Goal: Task Accomplishment & Management: Manage account settings

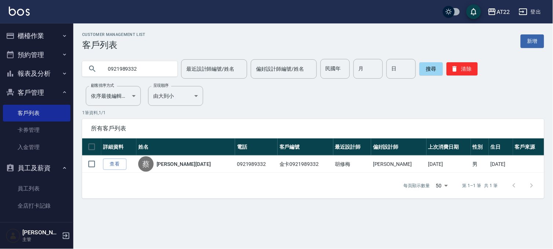
click at [132, 65] on input "0921989332" at bounding box center [137, 69] width 69 height 20
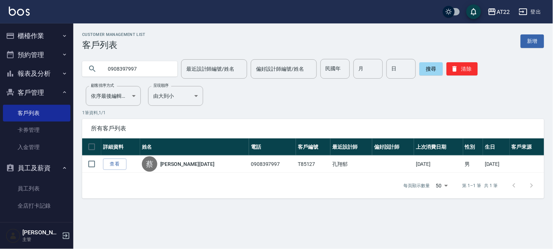
click at [135, 67] on input "0908397997" at bounding box center [137, 69] width 69 height 20
type input "0936506330"
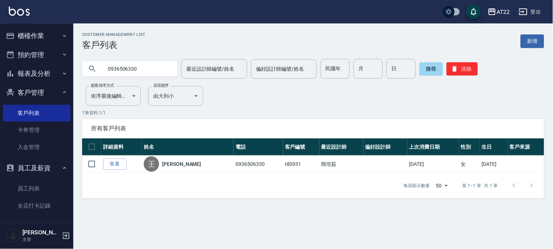
click at [52, 71] on button "報表及分析" at bounding box center [37, 73] width 68 height 19
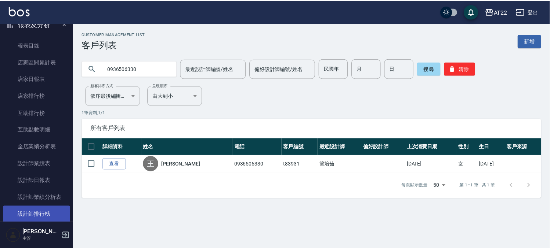
scroll to position [122, 0]
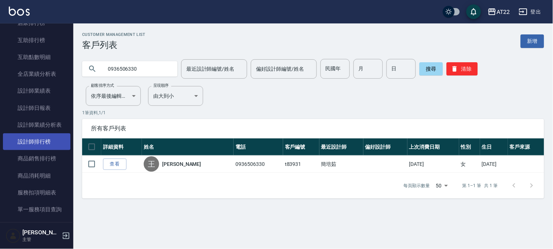
click at [53, 138] on link "設計師排行榜" at bounding box center [37, 142] width 68 height 17
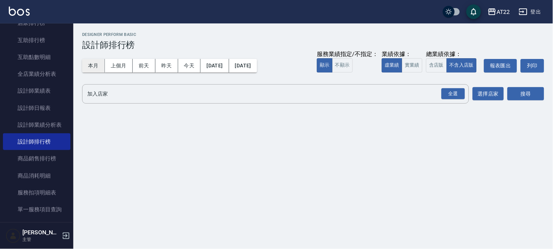
click at [100, 68] on button "本月" at bounding box center [93, 66] width 23 height 14
click at [448, 95] on div "全選" at bounding box center [453, 93] width 23 height 11
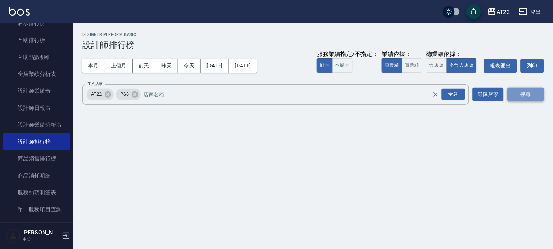
click at [531, 96] on button "搜尋" at bounding box center [526, 95] width 37 height 14
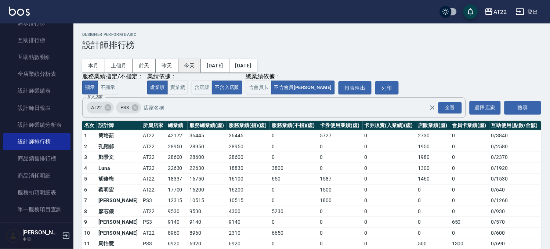
click at [186, 69] on button "今天" at bounding box center [189, 66] width 23 height 14
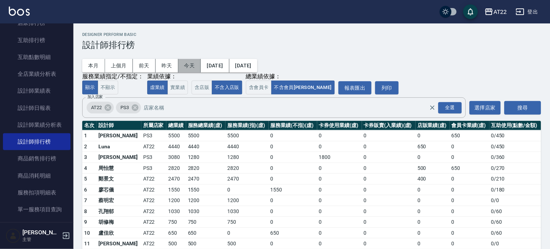
click at [196, 65] on button "今天" at bounding box center [189, 66] width 23 height 14
click at [100, 68] on button "本月" at bounding box center [93, 66] width 23 height 14
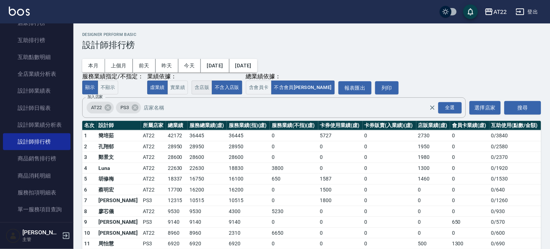
click at [194, 87] on button "含店販" at bounding box center [202, 88] width 21 height 14
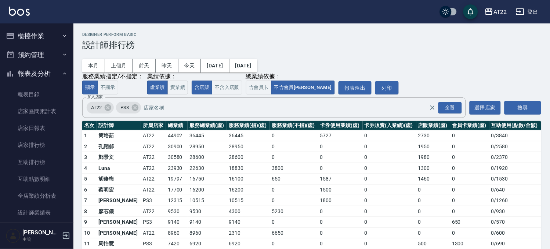
click at [28, 38] on button "櫃檯作業" at bounding box center [37, 35] width 68 height 19
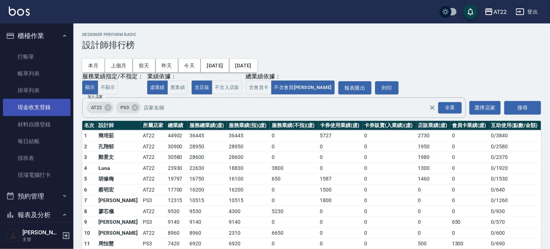
click at [39, 108] on link "現金收支登錄" at bounding box center [37, 107] width 68 height 17
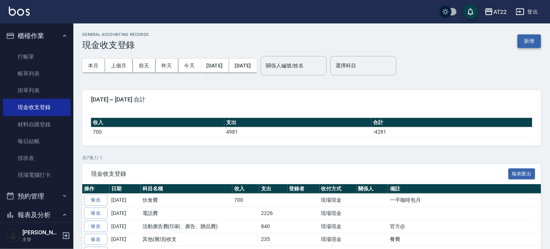
click at [529, 41] on button "新增" at bounding box center [528, 41] width 23 height 14
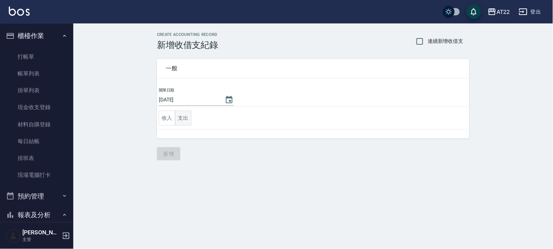
click at [184, 117] on button "支出" at bounding box center [183, 118] width 17 height 15
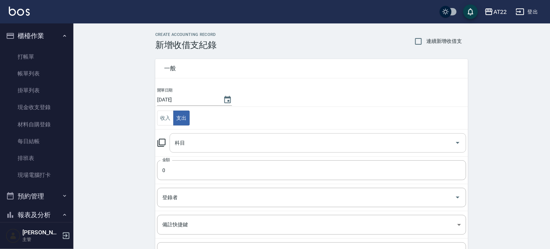
click at [182, 134] on div "科目" at bounding box center [317, 143] width 296 height 19
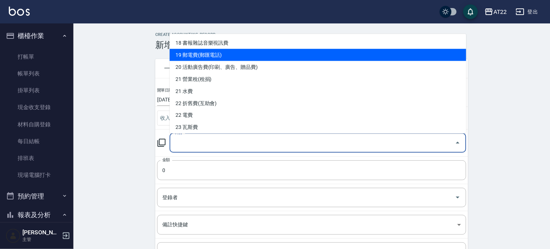
scroll to position [285, 0]
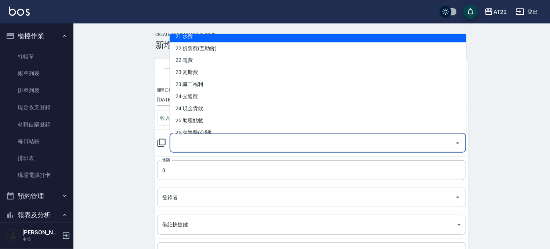
click at [191, 35] on li "21 水費" at bounding box center [317, 36] width 296 height 12
type input "21 水費"
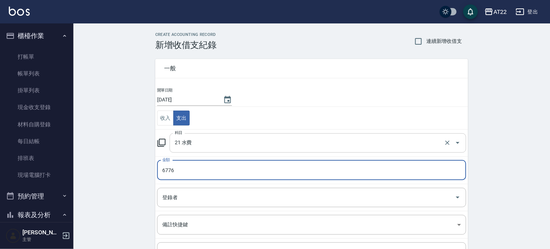
scroll to position [74, 0]
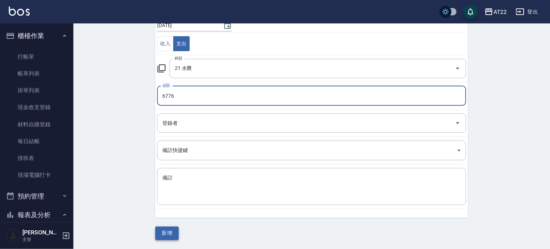
type input "6776"
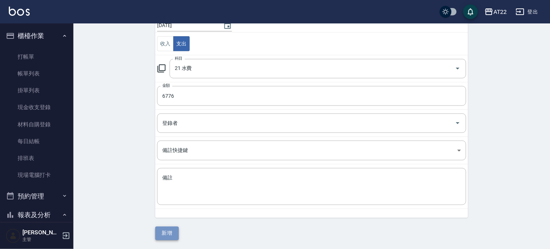
click at [177, 230] on button "新增" at bounding box center [166, 234] width 23 height 14
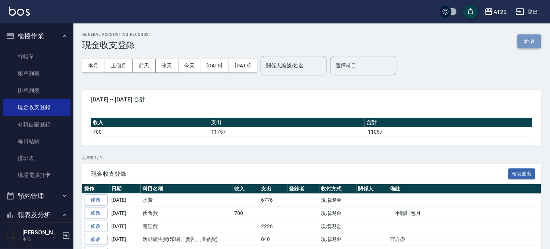
click at [532, 44] on button "新增" at bounding box center [528, 41] width 23 height 14
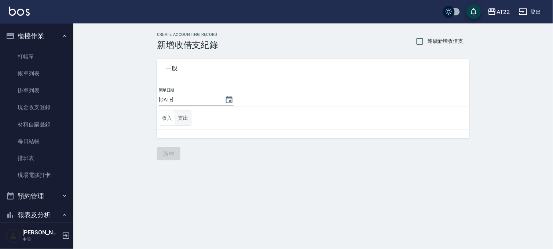
click at [189, 121] on button "支出" at bounding box center [183, 118] width 17 height 15
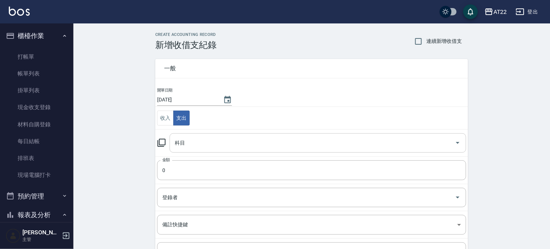
click at [195, 145] on input "科目" at bounding box center [312, 143] width 279 height 13
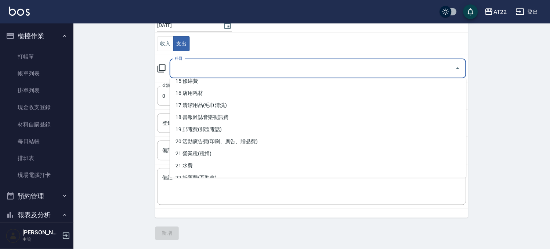
scroll to position [163, 0]
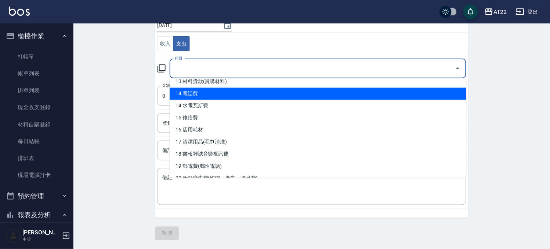
click at [202, 92] on li "14 電話費" at bounding box center [317, 94] width 296 height 12
type input "14 電話費"
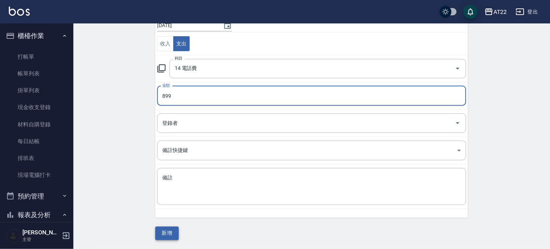
type input "899"
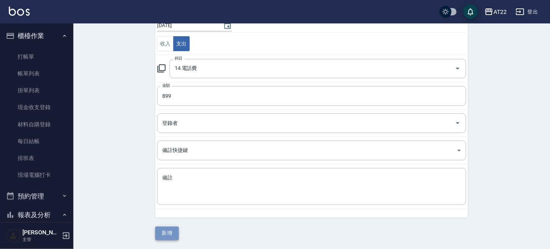
click at [174, 230] on button "新增" at bounding box center [166, 234] width 23 height 14
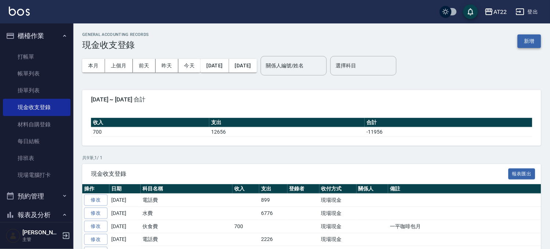
click at [537, 41] on button "新增" at bounding box center [528, 41] width 23 height 14
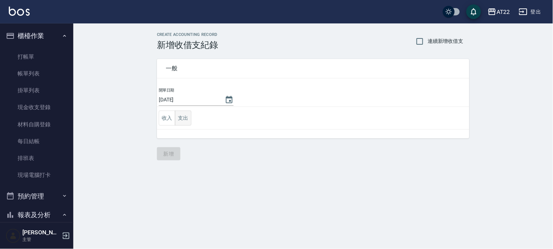
click at [186, 114] on button "支出" at bounding box center [183, 118] width 17 height 15
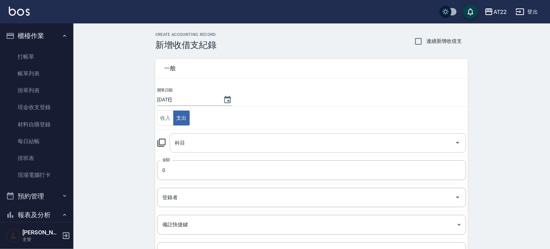
click at [186, 134] on div "科目" at bounding box center [317, 143] width 296 height 19
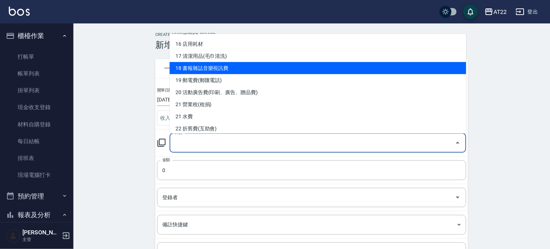
scroll to position [244, 0]
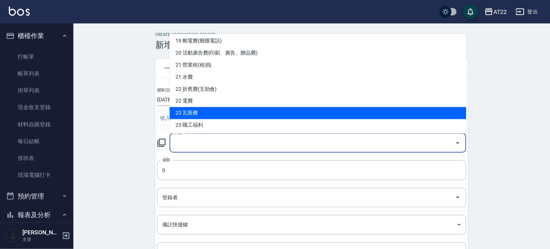
click at [196, 114] on li "23 瓦斯費" at bounding box center [317, 113] width 296 height 12
type input "23 瓦斯費"
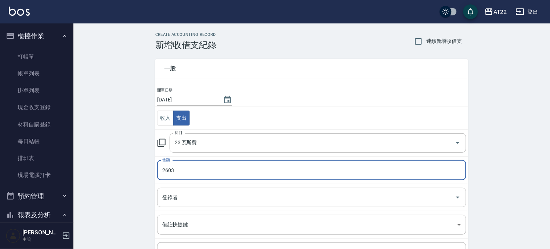
type input "2603"
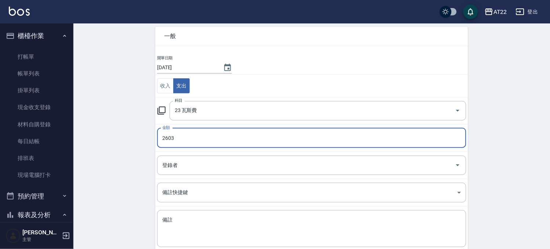
scroll to position [74, 0]
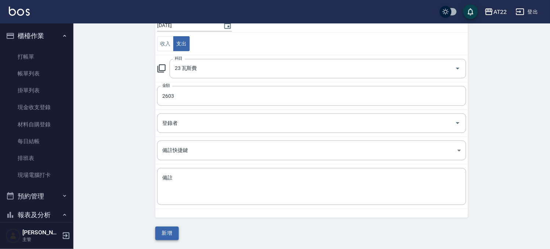
click at [169, 234] on button "新增" at bounding box center [166, 234] width 23 height 14
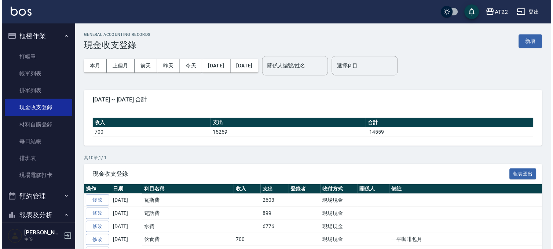
scroll to position [122, 0]
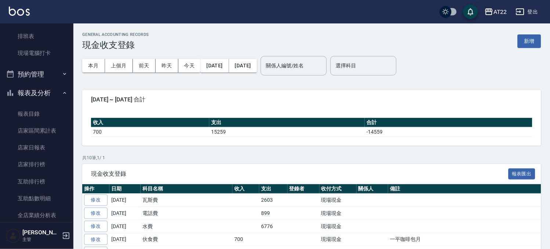
click at [30, 93] on button "報表及分析" at bounding box center [37, 93] width 68 height 19
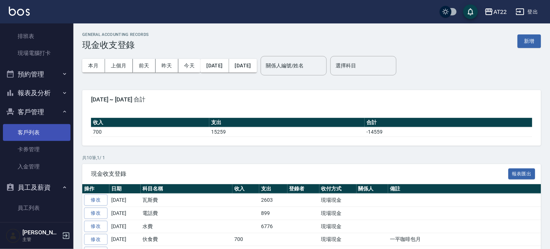
click at [26, 138] on link "客戶列表" at bounding box center [37, 132] width 68 height 17
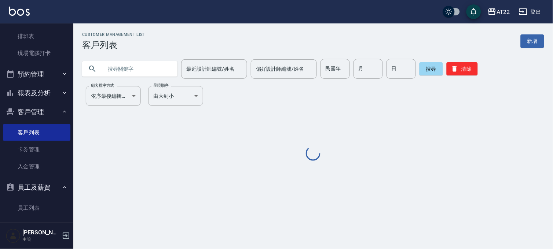
click at [135, 69] on input "text" at bounding box center [137, 69] width 69 height 20
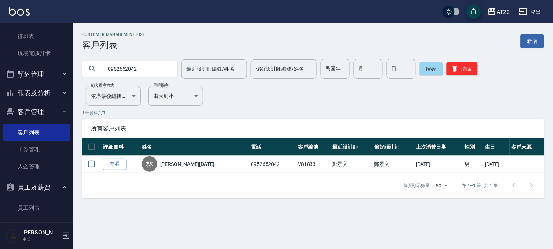
click at [121, 59] on input "0952652042" at bounding box center [137, 69] width 69 height 20
type input "0965151292"
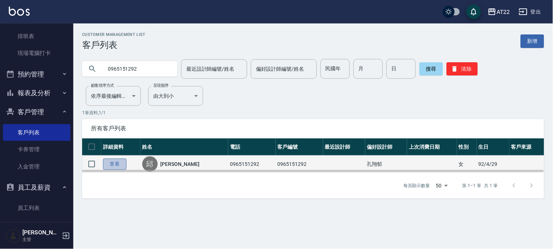
click at [108, 159] on link "查看" at bounding box center [114, 164] width 23 height 11
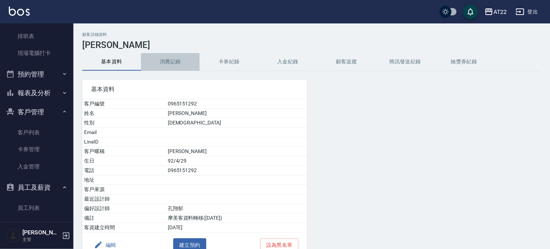
click at [173, 68] on button "消費記錄" at bounding box center [170, 62] width 59 height 18
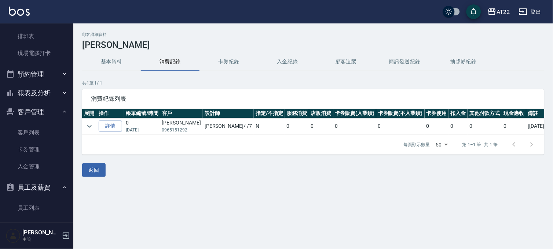
click at [120, 69] on button "基本資料" at bounding box center [111, 62] width 59 height 18
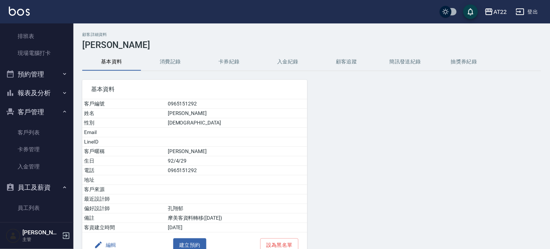
click at [173, 99] on td "0965151292" at bounding box center [236, 104] width 141 height 10
click at [173, 103] on td "0965151292" at bounding box center [236, 104] width 141 height 10
copy td "0965151292"
click at [494, 11] on div "AT22" at bounding box center [500, 11] width 14 height 9
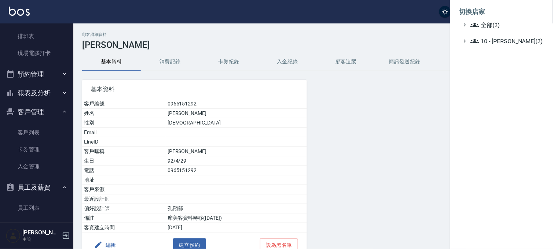
click at [495, 48] on ul "切換店家 全部(2) 10 - 楊家昕(2)" at bounding box center [502, 24] width 103 height 48
click at [498, 39] on span "10 - 楊家昕(2)" at bounding box center [506, 41] width 71 height 9
click at [492, 63] on span "PS3" at bounding box center [507, 61] width 68 height 9
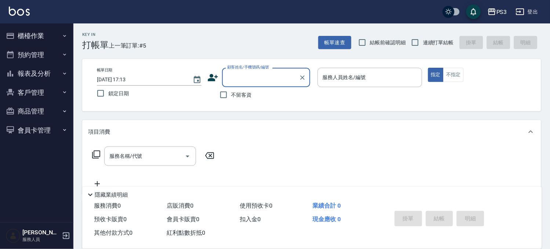
click at [37, 92] on button "客戶管理" at bounding box center [37, 92] width 68 height 19
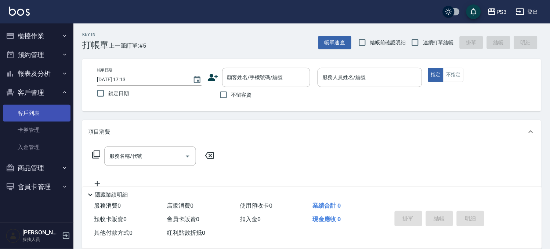
click at [36, 108] on link "客戶列表" at bounding box center [37, 113] width 68 height 17
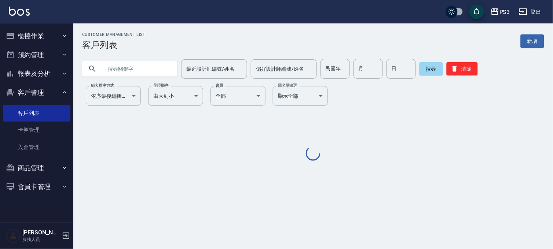
click at [142, 71] on input "text" at bounding box center [137, 69] width 69 height 20
paste input "0965151292"
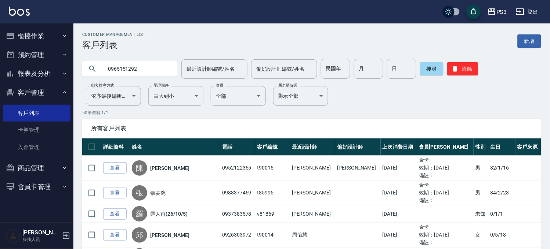
type input "0965151292"
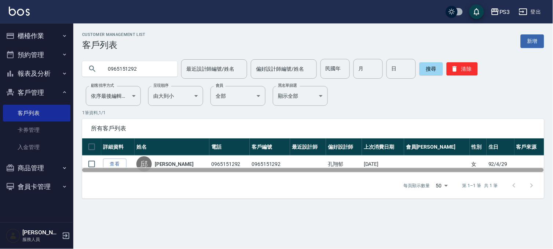
click at [116, 168] on div at bounding box center [313, 171] width 462 height 6
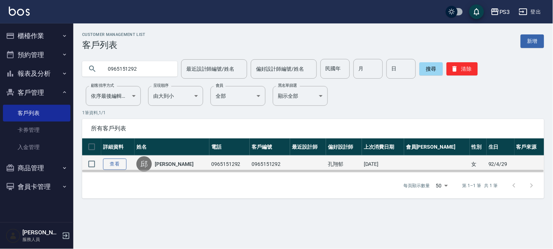
click at [119, 159] on link "查看" at bounding box center [114, 164] width 23 height 11
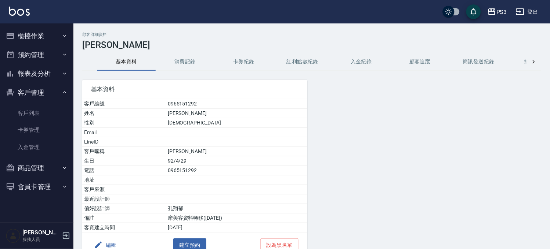
click at [204, 67] on button "消費記錄" at bounding box center [185, 62] width 59 height 18
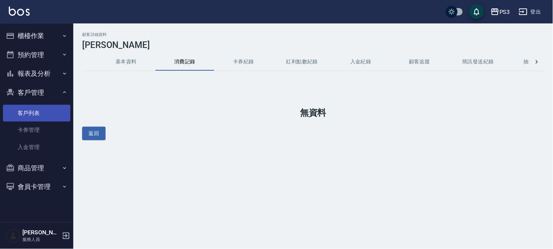
click at [52, 112] on link "客戶列表" at bounding box center [37, 113] width 68 height 17
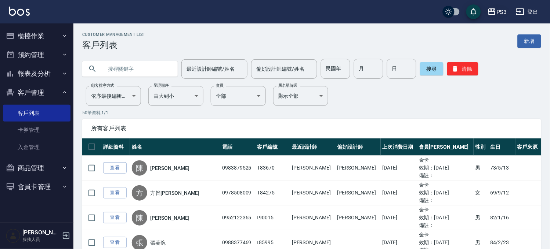
click at [500, 15] on div "PS3" at bounding box center [501, 11] width 11 height 9
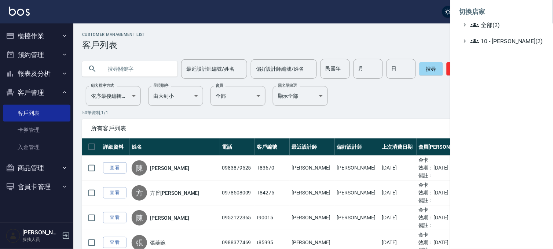
click at [495, 46] on ul "切換店家 全部(2) 10 - 楊家昕(2)" at bounding box center [502, 24] width 103 height 48
click at [498, 43] on span "10 - 楊家昕(2)" at bounding box center [506, 41] width 71 height 9
click at [495, 54] on span "AT22" at bounding box center [507, 50] width 68 height 9
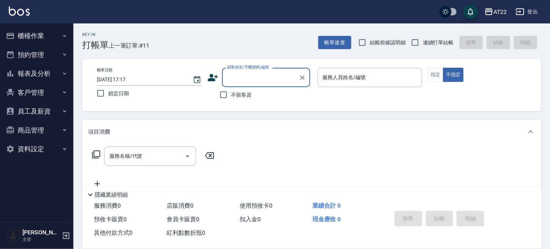
click at [33, 94] on button "客戶管理" at bounding box center [37, 92] width 68 height 19
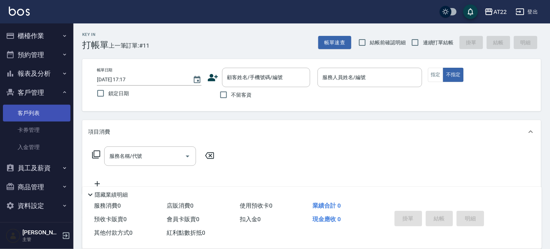
click at [30, 109] on link "客戶列表" at bounding box center [37, 113] width 68 height 17
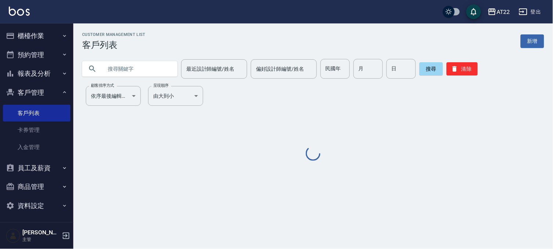
click at [142, 76] on input "text" at bounding box center [137, 69] width 69 height 20
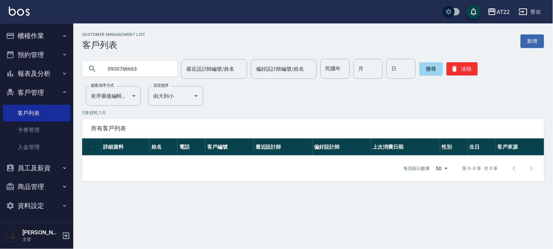
click at [127, 69] on input "0930766663" at bounding box center [137, 69] width 69 height 20
type input "0930722663"
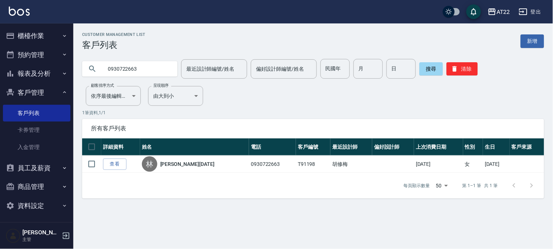
click at [37, 37] on button "櫃檯作業" at bounding box center [37, 35] width 68 height 19
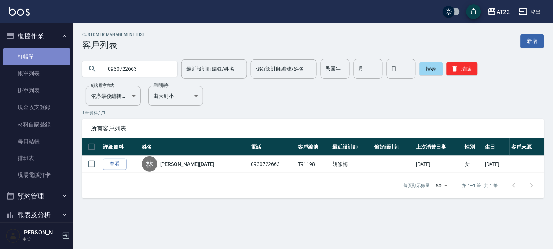
click at [37, 62] on link "打帳單" at bounding box center [37, 56] width 68 height 17
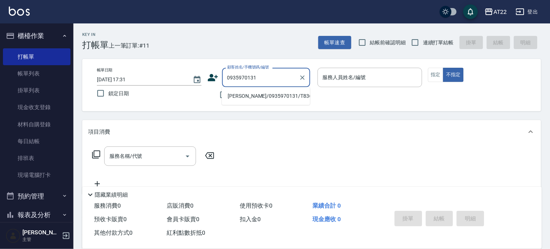
click at [230, 98] on li "[PERSON_NAME]/0935970131/T83611" at bounding box center [266, 96] width 88 height 12
type input "[PERSON_NAME]/0935970131/T83611"
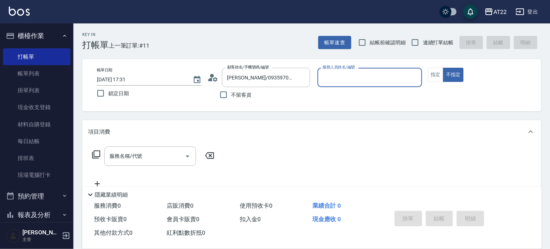
type input "[PERSON_NAME]-7"
click at [431, 72] on button "指定" at bounding box center [436, 75] width 16 height 14
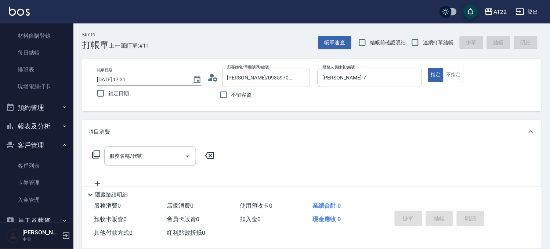
scroll to position [122, 0]
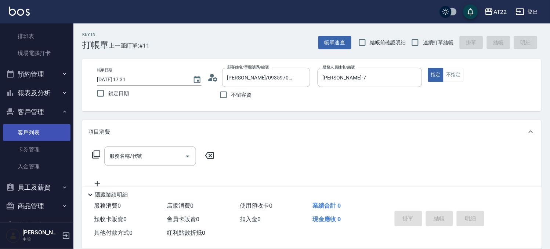
click at [43, 134] on link "客戶列表" at bounding box center [37, 132] width 68 height 17
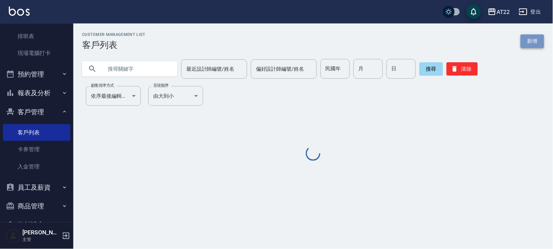
click at [526, 39] on link "新增" at bounding box center [532, 41] width 23 height 14
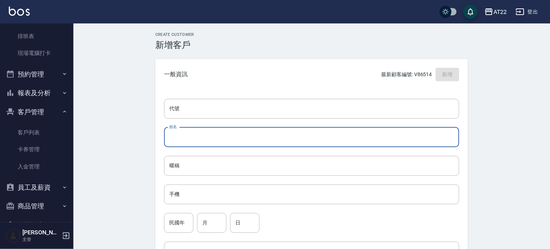
click at [199, 137] on input "姓名" at bounding box center [311, 138] width 295 height 20
paste input "0934260515"
type input "0934260515"
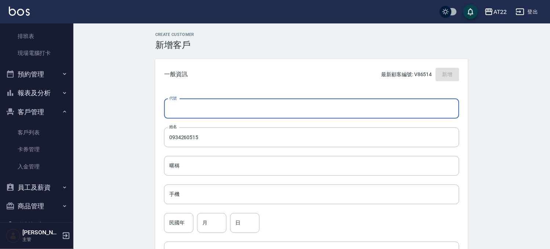
click at [198, 107] on input "代號" at bounding box center [311, 109] width 295 height 20
paste input "T81937"
type input "T81937"
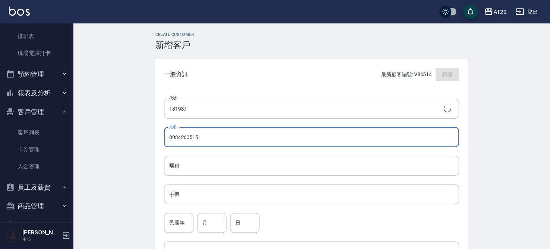
click at [219, 133] on input "0934260515" at bounding box center [311, 138] width 295 height 20
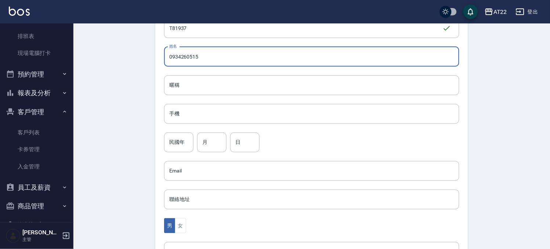
scroll to position [81, 0]
click at [189, 113] on input "手機" at bounding box center [311, 113] width 295 height 20
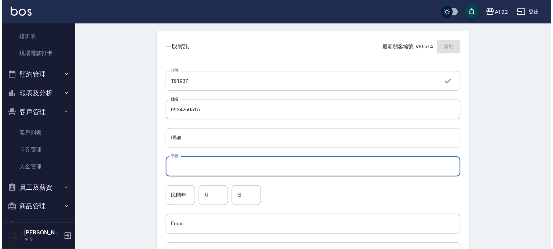
scroll to position [0, 0]
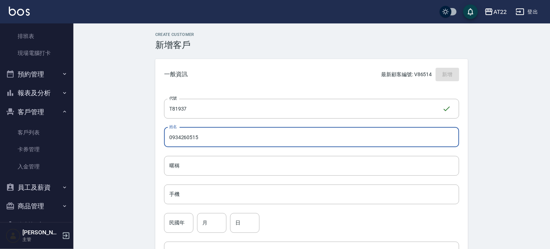
drag, startPoint x: 204, startPoint y: 140, endPoint x: 165, endPoint y: 141, distance: 38.9
click at [165, 141] on input "0934260515" at bounding box center [311, 138] width 295 height 20
paste input "[PERSON_NAME]"
click at [168, 139] on input "[PERSON_NAME]" at bounding box center [311, 138] width 295 height 20
drag, startPoint x: 168, startPoint y: 139, endPoint x: 178, endPoint y: 139, distance: 9.5
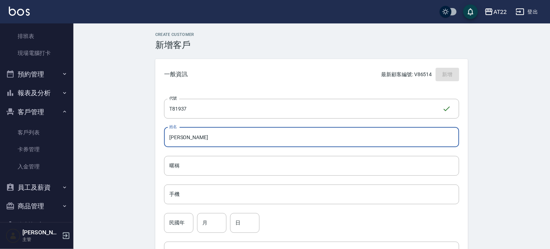
click at [178, 139] on input "[PERSON_NAME]" at bounding box center [311, 138] width 295 height 20
click at [178, 140] on input "[PERSON_NAME]" at bounding box center [311, 138] width 295 height 20
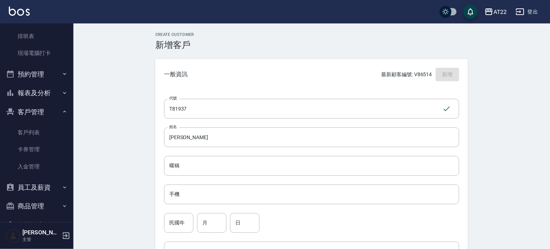
click at [143, 170] on div "Create Customer 新增客戶 一般資訊 最新顧客編號: V86514 新增 代號 T81937 ​ 代號 姓名 [PERSON_NAME] 姓名 …" at bounding box center [311, 250] width 476 height 454
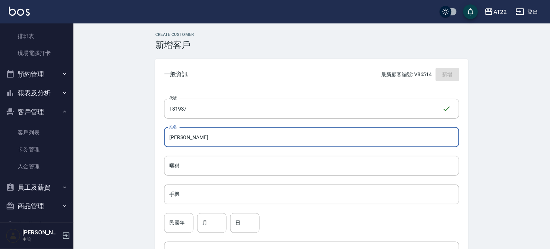
drag, startPoint x: 192, startPoint y: 137, endPoint x: 161, endPoint y: 137, distance: 30.5
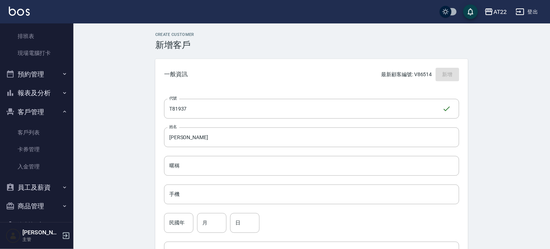
click at [142, 145] on div "Create Customer 新增客戶 一般資訊 最新顧客編號: V86514 新增 代號 T81937 ​ 代號 姓名 [PERSON_NAME] 姓名 …" at bounding box center [311, 250] width 476 height 454
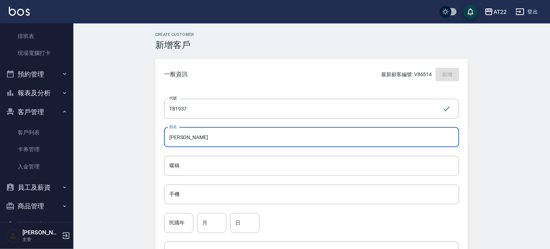
click at [202, 131] on input "[PERSON_NAME]" at bounding box center [311, 138] width 295 height 20
click at [201, 137] on input "[PERSON_NAME]" at bounding box center [311, 138] width 295 height 20
click at [243, 136] on input "[PERSON_NAME]" at bounding box center [311, 138] width 295 height 20
click at [181, 136] on input "[PERSON_NAME]" at bounding box center [311, 138] width 295 height 20
type input "[PERSON_NAME][DATE]"
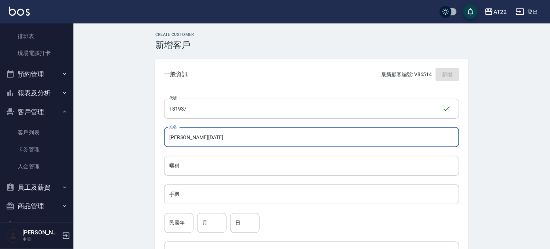
drag, startPoint x: 216, startPoint y: 138, endPoint x: 60, endPoint y: 143, distance: 156.0
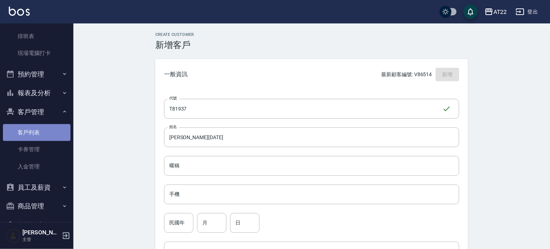
click at [50, 128] on link "客戶列表" at bounding box center [37, 132] width 68 height 17
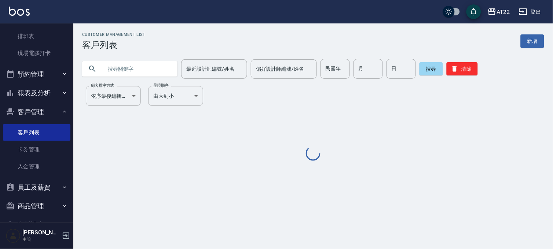
click at [138, 67] on input "text" at bounding box center [137, 69] width 69 height 20
paste input "[PERSON_NAME][DATE]"
type input "[PERSON_NAME][DATE]"
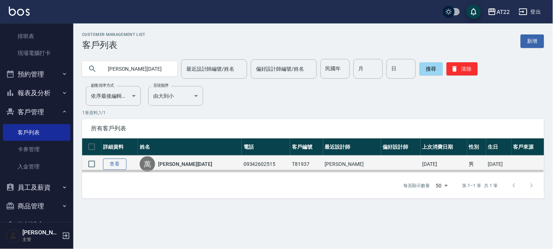
click at [117, 166] on link "查看" at bounding box center [114, 164] width 23 height 11
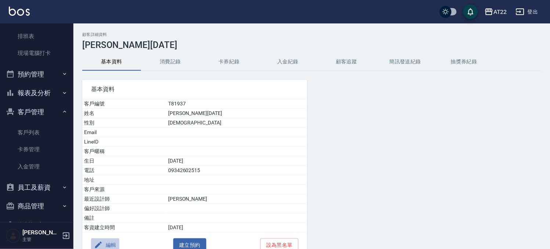
click at [112, 243] on button "編輯" at bounding box center [105, 246] width 28 height 14
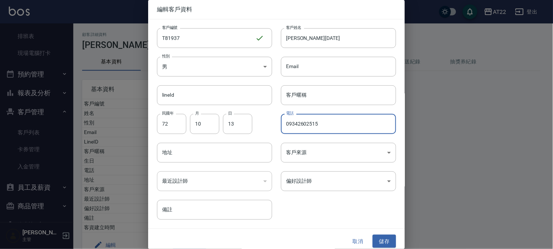
click at [307, 127] on input "09342602515" at bounding box center [338, 124] width 115 height 20
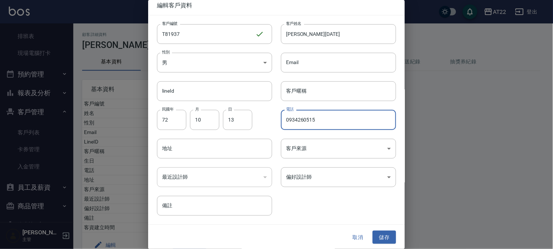
scroll to position [5, 0]
type input "0934260515"
click at [381, 239] on button "儲存" at bounding box center [384, 237] width 23 height 14
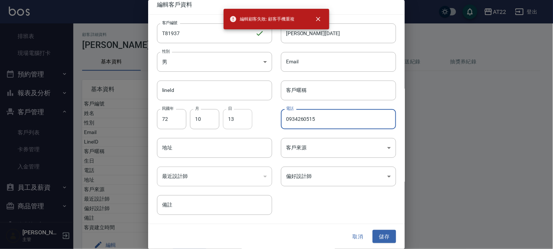
drag, startPoint x: 329, startPoint y: 119, endPoint x: 251, endPoint y: 122, distance: 77.8
click at [251, 122] on div "客戶編號 T81937 ​ 客戶編號 客戶姓名 [PERSON_NAME][DATE] 客戶姓名 性別 男 [DEMOGRAPHIC_DATA] 性別 Ema…" at bounding box center [272, 115] width 248 height 201
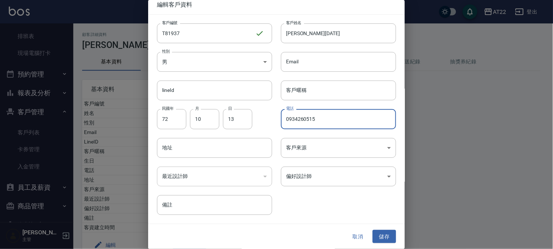
click at [361, 230] on button "取消" at bounding box center [357, 237] width 23 height 14
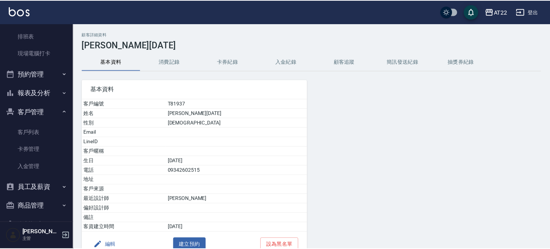
scroll to position [3, 0]
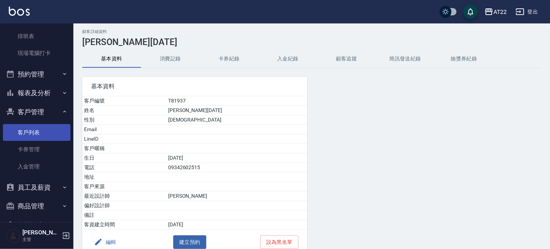
click at [26, 134] on link "客戶列表" at bounding box center [37, 132] width 68 height 17
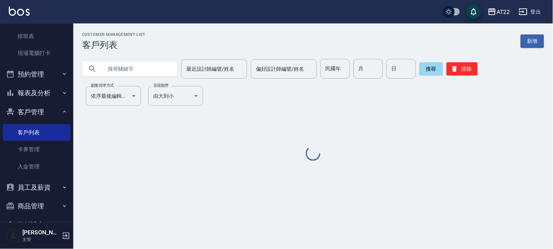
click at [125, 71] on input "text" at bounding box center [137, 69] width 69 height 20
paste input "0934260515"
type input "0934260515"
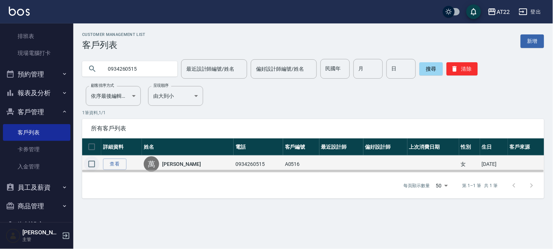
click at [96, 165] on input "checkbox" at bounding box center [91, 164] width 15 height 15
checkbox input "true"
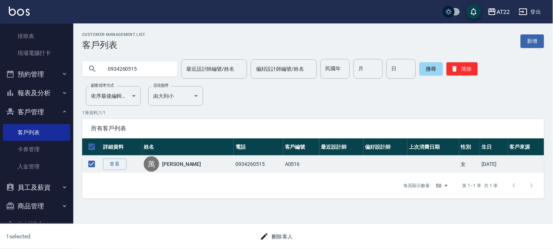
click at [273, 230] on button "刪除客人" at bounding box center [276, 237] width 39 height 14
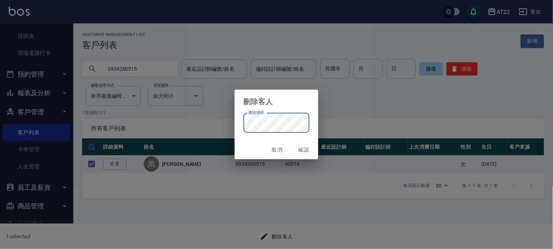
click at [295, 149] on button "確認" at bounding box center [303, 150] width 23 height 14
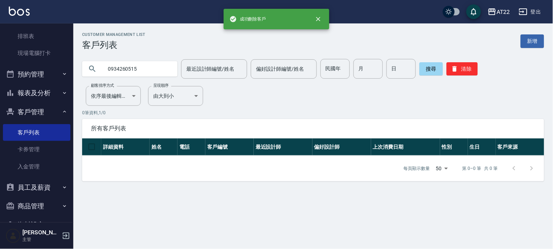
click at [127, 72] on input "0934260515" at bounding box center [137, 69] width 69 height 20
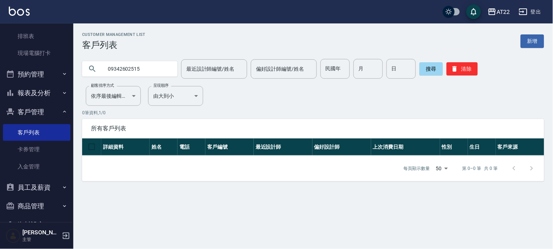
type input "09342602515"
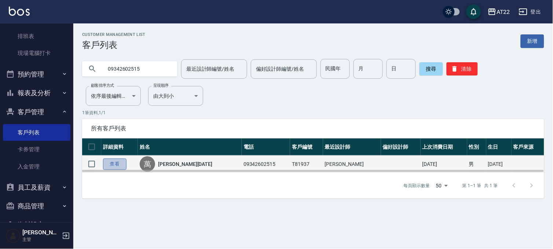
click at [116, 160] on link "查看" at bounding box center [114, 164] width 23 height 11
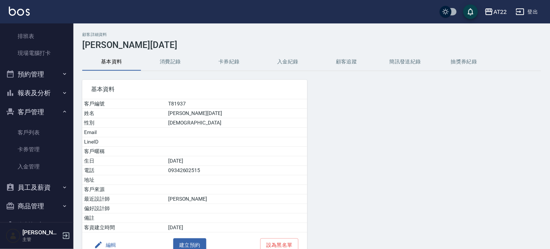
click at [118, 246] on button "編輯" at bounding box center [105, 246] width 28 height 14
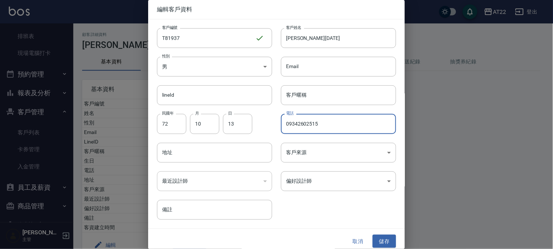
click at [307, 126] on input "09342602515" at bounding box center [338, 124] width 115 height 20
type input "0934260515"
click at [387, 237] on button "儲存" at bounding box center [384, 242] width 23 height 14
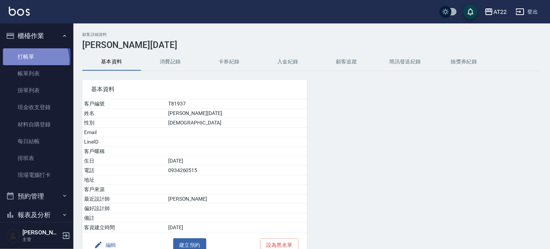
click at [32, 60] on link "打帳單" at bounding box center [37, 56] width 68 height 17
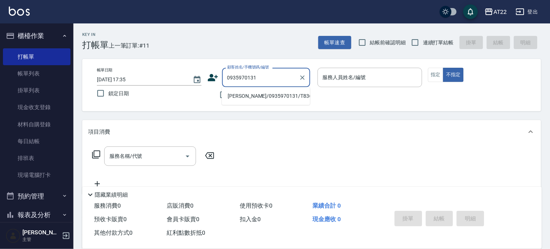
click at [274, 91] on li "[PERSON_NAME]/0935970131/T83611" at bounding box center [266, 96] width 88 height 12
type input "[PERSON_NAME]/0935970131/T83611"
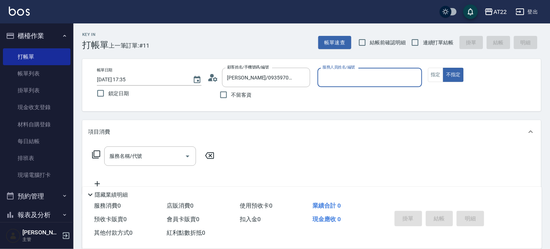
type input "[PERSON_NAME]-7"
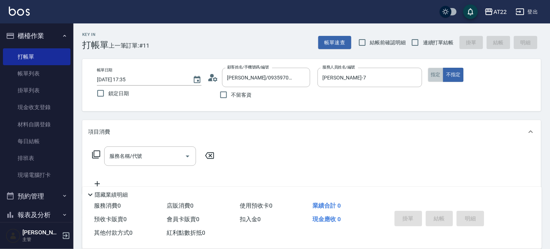
click at [434, 76] on button "指定" at bounding box center [436, 75] width 16 height 14
click at [130, 162] on input "服務名稱/代號" at bounding box center [144, 156] width 74 height 13
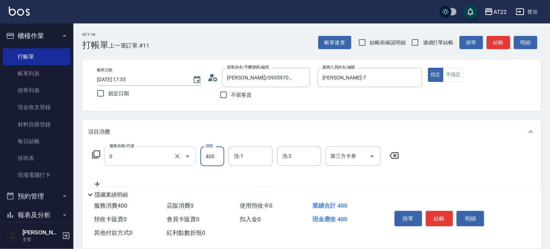
type input "有機洗髮(0)"
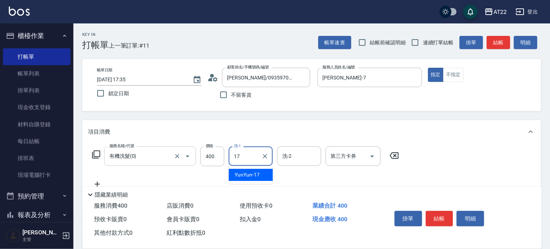
type input "YunYun-17"
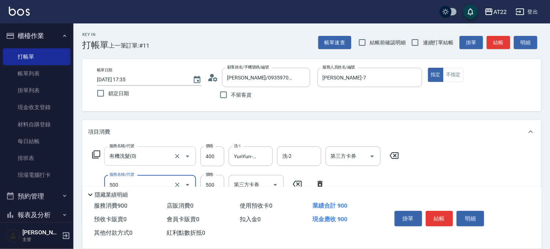
type input "剪髮(500)"
type input "630"
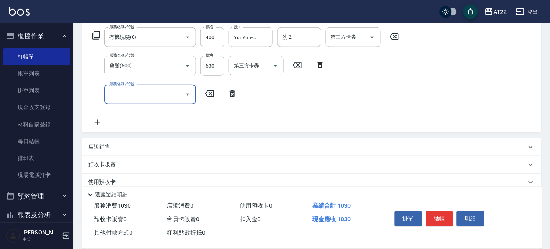
scroll to position [166, 0]
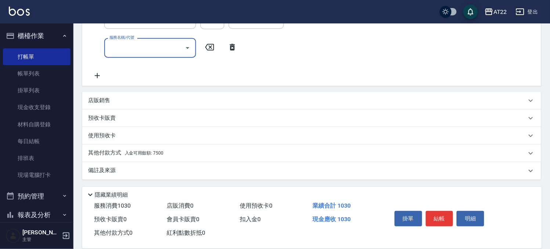
click at [171, 154] on div "其他付款方式 入金可用餘額: 7500" at bounding box center [307, 154] width 438 height 8
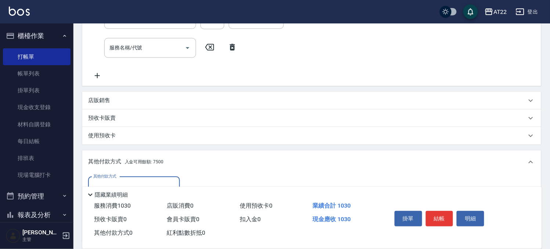
scroll to position [43, 0]
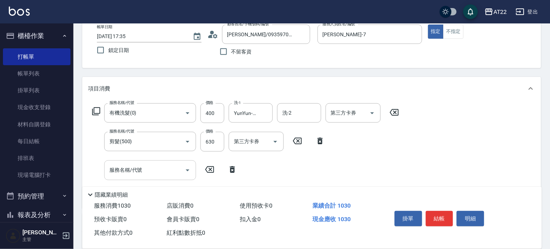
click at [162, 167] on input "服務名稱/代號" at bounding box center [144, 170] width 74 height 13
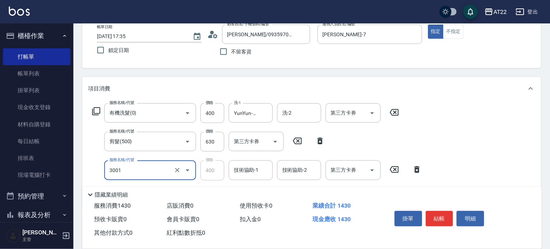
type input "側邊燙貼(3001)"
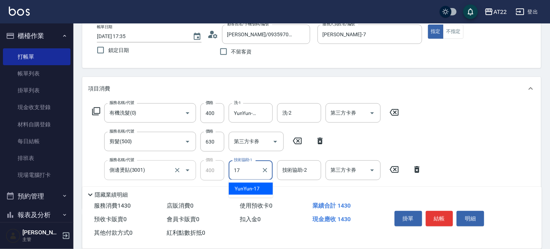
type input "YunYun-17"
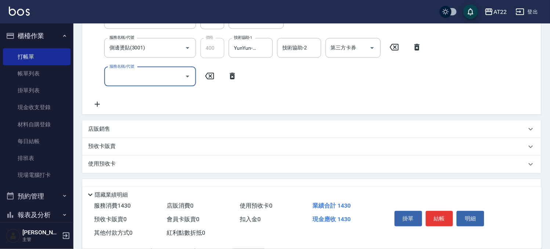
scroll to position [207, 0]
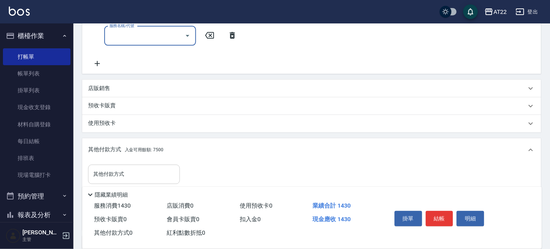
click at [113, 172] on div "其他付款方式 其他付款方式" at bounding box center [134, 174] width 92 height 19
click at [182, 141] on div "其他付款方式 入金可用餘額: 7500" at bounding box center [311, 150] width 459 height 23
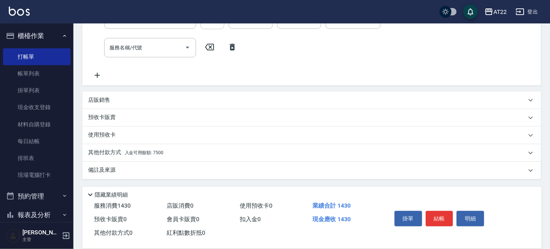
scroll to position [194, 0]
click at [185, 152] on div "其他付款方式 入金可用餘額: 7500" at bounding box center [307, 154] width 438 height 8
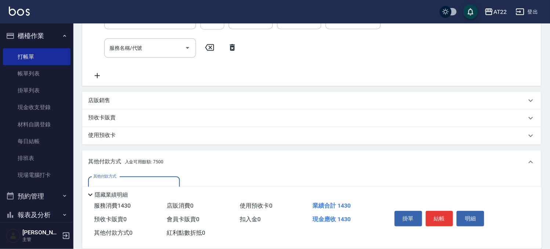
scroll to position [281, 0]
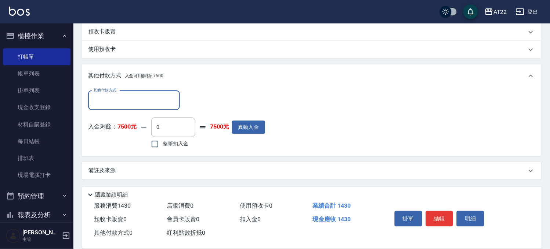
click at [144, 144] on div "入金剩餘： 7500元 0 ​ 整筆扣入金 7500元 異動入金" at bounding box center [176, 134] width 177 height 33
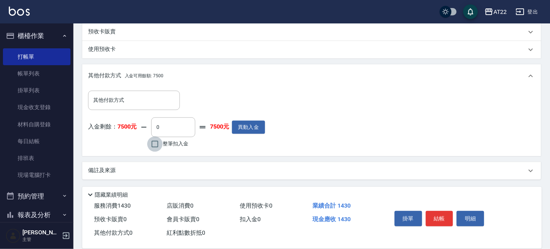
click at [152, 145] on input "整筆扣入金" at bounding box center [154, 144] width 15 height 15
checkbox input "true"
type input "1430"
click at [435, 214] on button "結帳" at bounding box center [440, 218] width 28 height 15
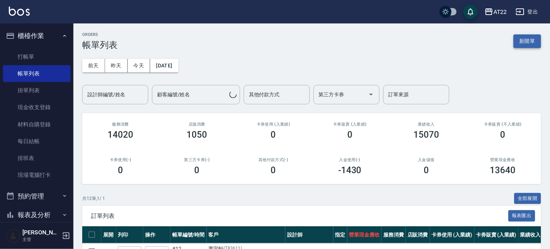
click at [526, 43] on button "新開單" at bounding box center [527, 41] width 28 height 14
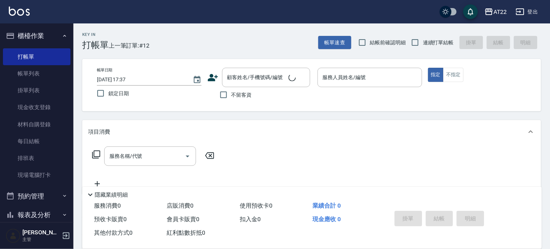
click at [424, 39] on span "連續打單結帳" at bounding box center [438, 43] width 31 height 8
click at [423, 39] on input "連續打單結帳" at bounding box center [414, 42] width 15 height 15
checkbox input "true"
click at [233, 79] on input "顧客姓名/手機號碼/編號" at bounding box center [260, 77] width 70 height 13
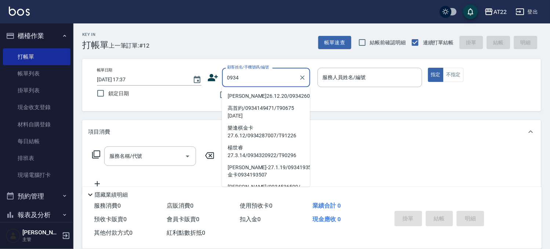
click at [232, 95] on li "[PERSON_NAME]26.12.20/0934260515/T81937" at bounding box center [266, 96] width 88 height 12
type input "[PERSON_NAME]26.12.20/0934260515/T81937"
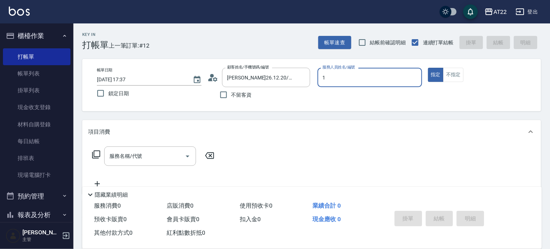
type input "[PERSON_NAME]-1"
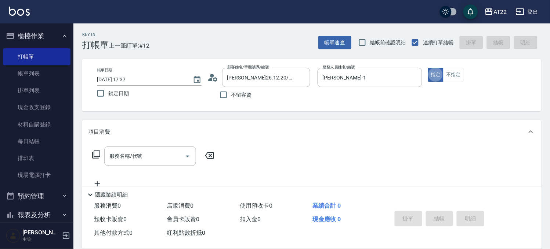
type button "true"
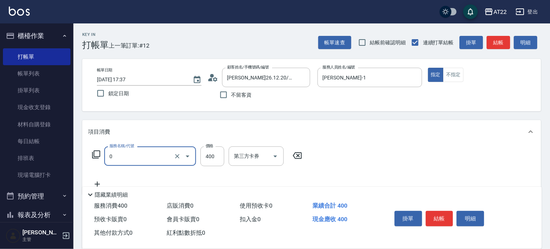
type input "有機洗髮(0)"
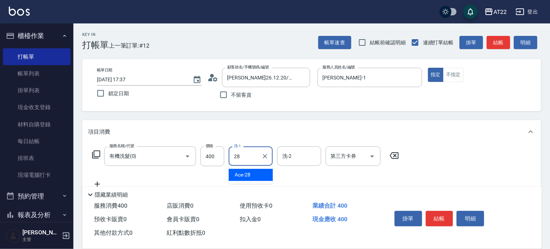
type input "Ace-28"
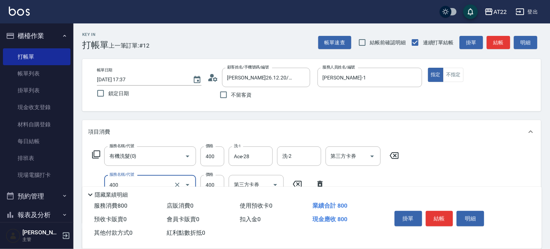
type input "剪髮(400)"
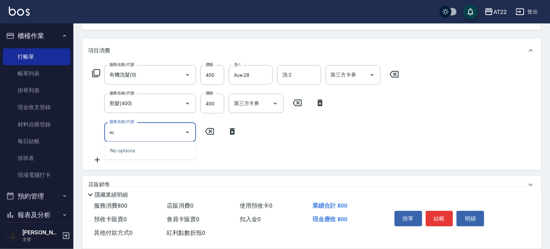
type input "w"
type input "燙髮XL"
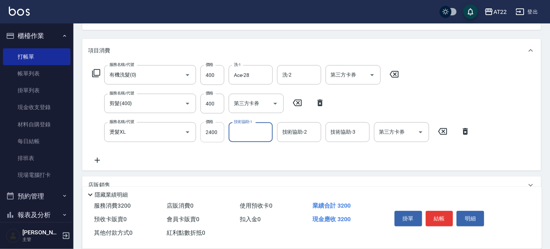
click at [214, 134] on input "2400" at bounding box center [212, 133] width 24 height 20
type input "3400"
type input "Ace-28"
click at [214, 134] on input "3400" at bounding box center [212, 133] width 24 height 20
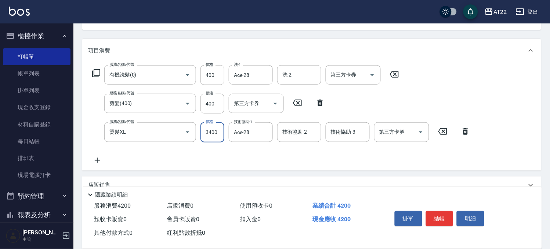
click at [214, 134] on input "3400" at bounding box center [212, 133] width 24 height 20
click at [213, 130] on input "3400" at bounding box center [212, 133] width 24 height 20
click at [217, 131] on input "3400" at bounding box center [212, 133] width 24 height 20
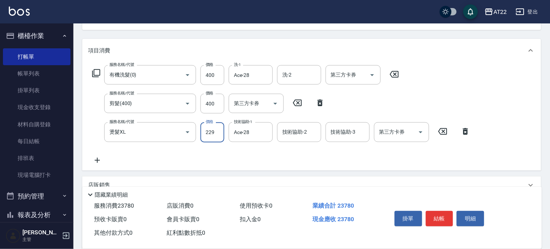
scroll to position [0, 0]
type input "2980"
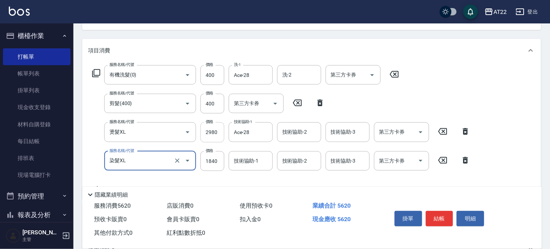
type input "染髮XL"
type input "1980"
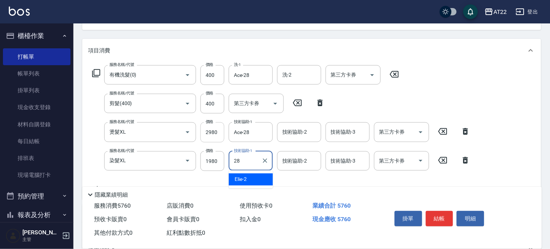
type input "Ace-28"
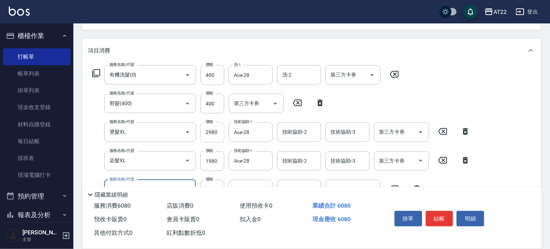
type input "頭皮隔離液(A3201)"
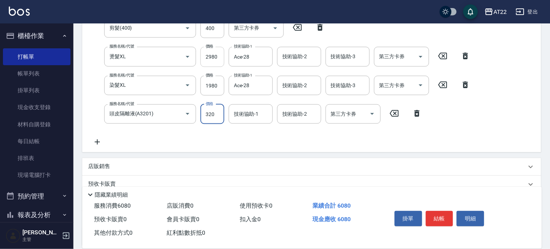
scroll to position [223, 0]
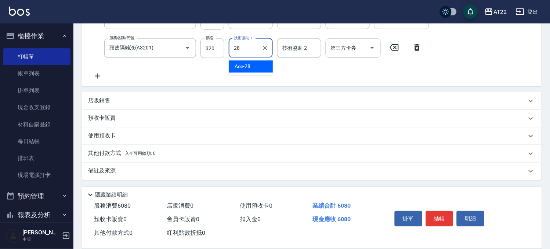
type input "Ace-28"
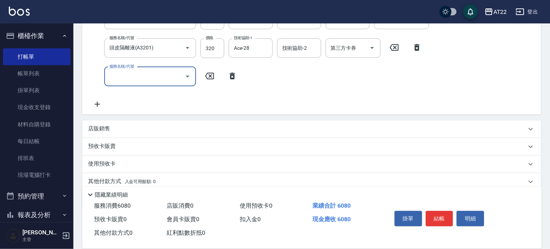
scroll to position [175, 0]
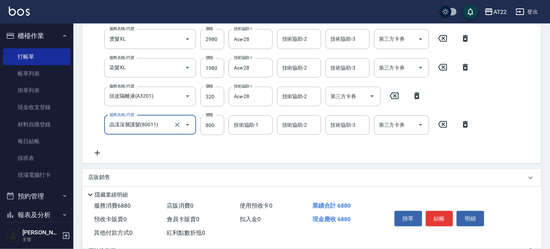
type input "晶漾深層護髮(80011)"
type input "1600"
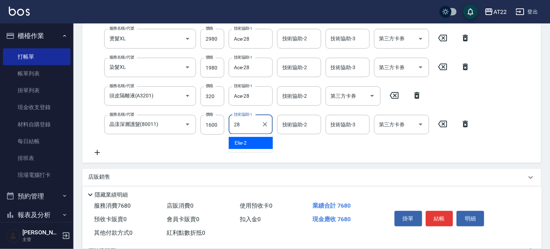
type input "Ace-28"
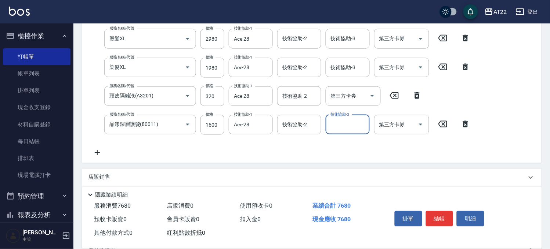
scroll to position [0, 0]
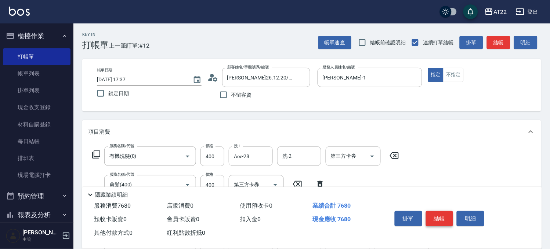
click at [441, 216] on button "結帳" at bounding box center [440, 218] width 28 height 15
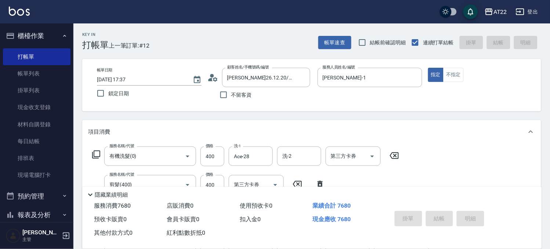
type input "[DATE] 17:40"
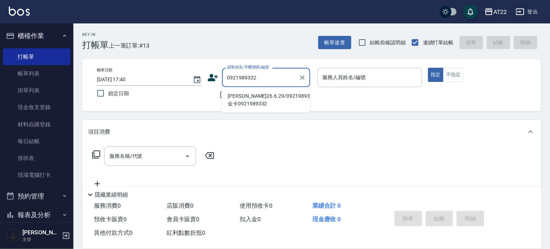
click at [255, 100] on li "[PERSON_NAME]26.6.29/0921989332/金卡0921989332" at bounding box center [266, 100] width 88 height 20
type input "[PERSON_NAME]26.6.29/0921989332/金卡0921989332"
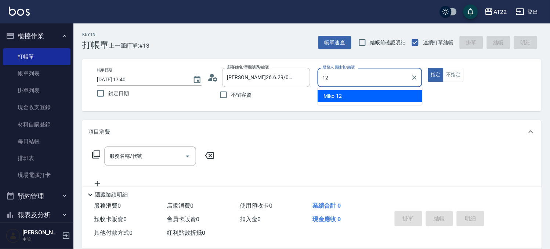
type input "Miko-12"
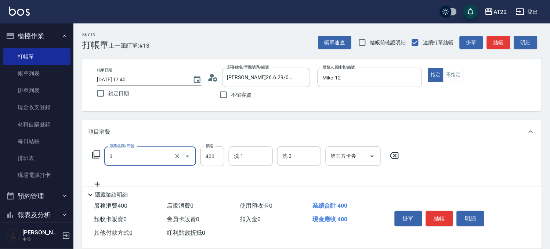
type input "有機洗髮(0)"
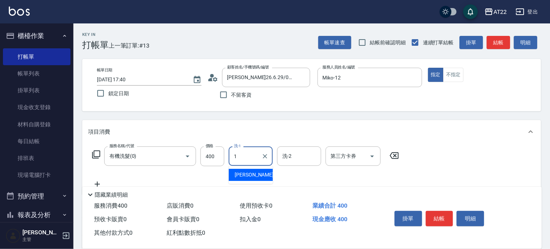
type input "1"
type input "Boa-27"
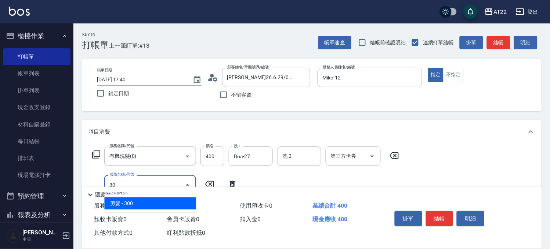
type input "3"
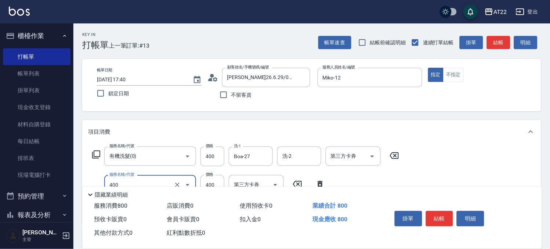
type input "剪髮(400)"
type input "330"
click at [437, 217] on button "結帳" at bounding box center [440, 218] width 28 height 15
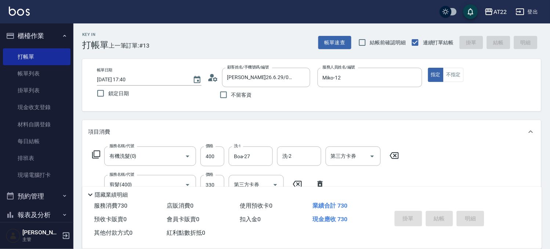
type input "[DATE] 17:41"
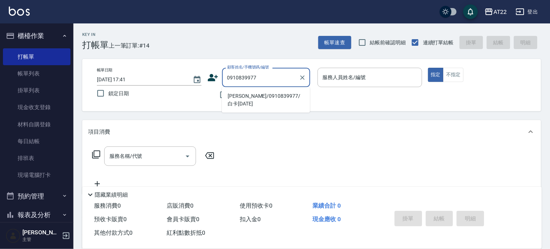
click at [259, 102] on li "[PERSON_NAME]/0910839977/白卡[DATE]" at bounding box center [266, 100] width 88 height 20
type input "[PERSON_NAME]/0910839977/白卡[DATE]"
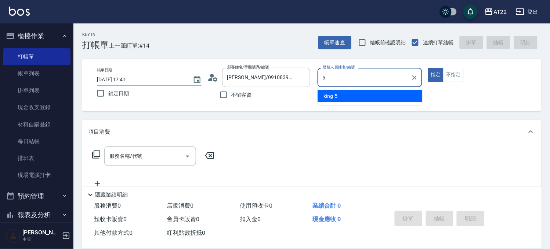
type input "king-5"
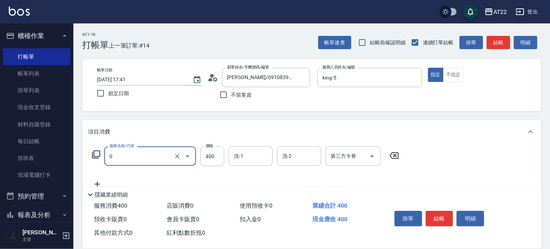
type input "有機洗髮(0)"
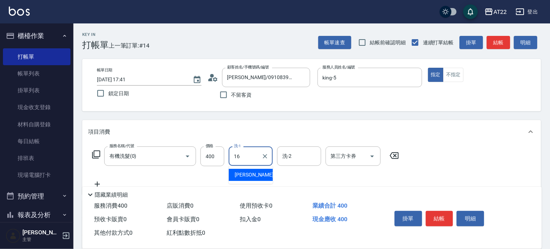
type input "[PERSON_NAME]-16"
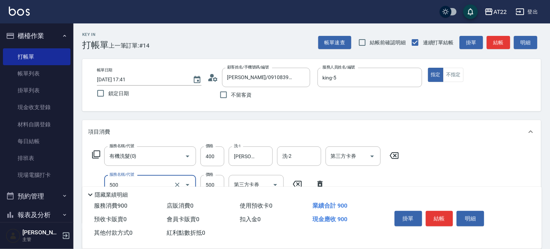
type input "剪髮(500)"
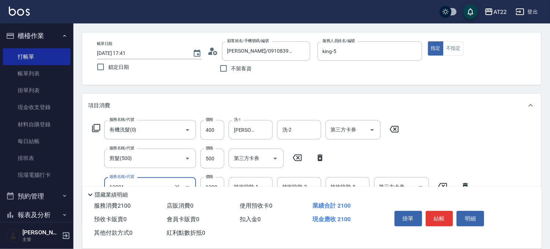
scroll to position [41, 0]
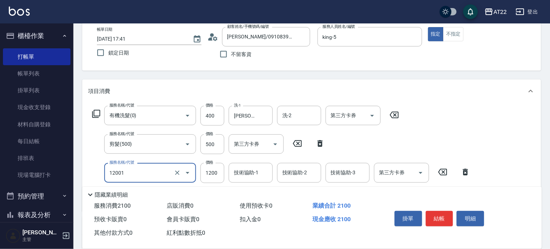
type input "燙髮S(12001)"
type input "1570"
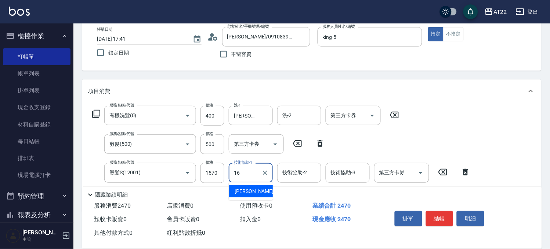
type input "[PERSON_NAME]-16"
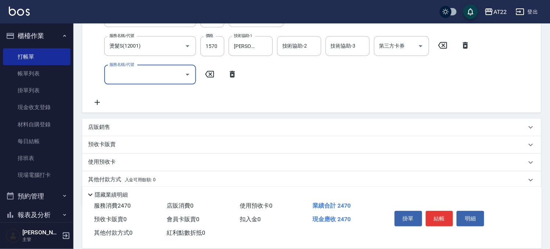
scroll to position [153, 0]
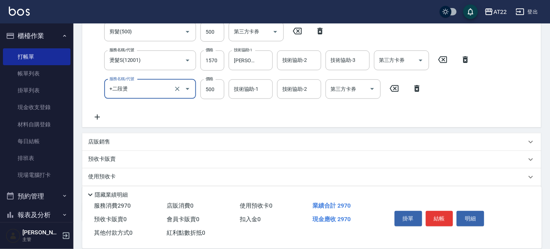
type input "+二段燙"
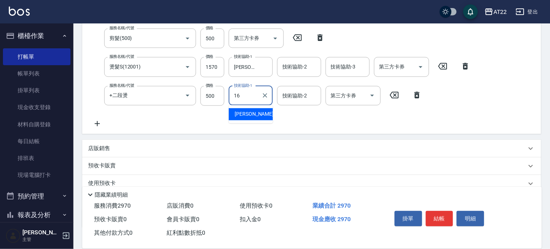
type input "[PERSON_NAME]-16"
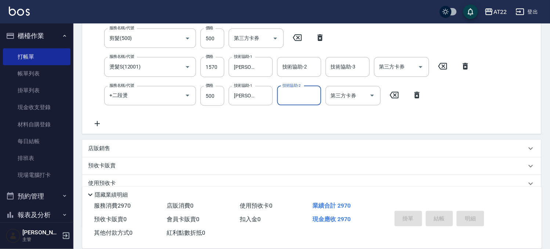
type input "[DATE] 17:42"
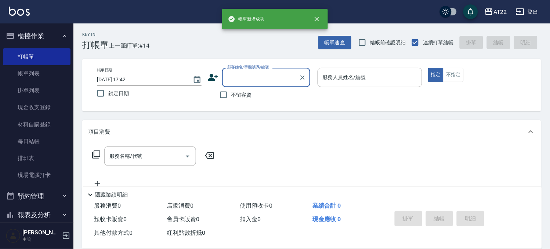
scroll to position [0, 0]
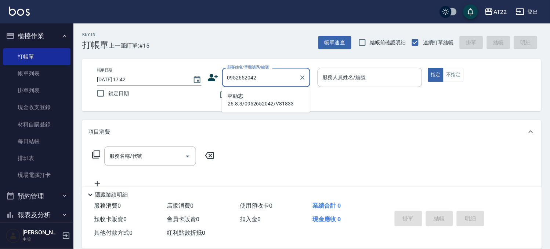
click at [256, 101] on li "林勁志26.8.3/0952652042/V81833" at bounding box center [266, 100] width 88 height 20
type input "林勁志26.8.3/0952652042/V81833"
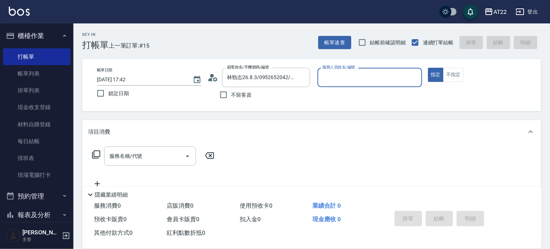
type input "king-5"
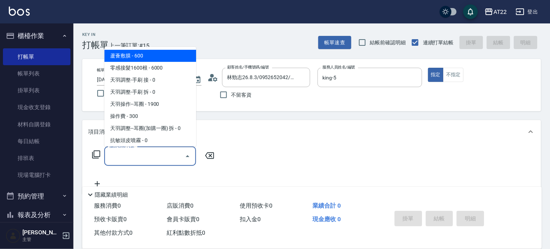
click at [167, 163] on input "服務名稱/代號" at bounding box center [144, 156] width 74 height 13
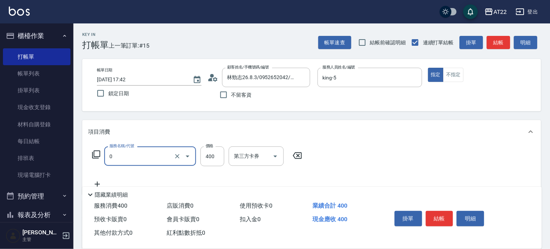
type input "有機洗髮(0)"
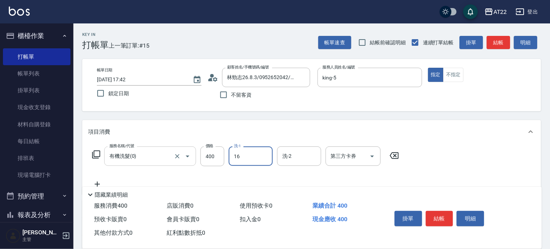
type input "[PERSON_NAME]-16"
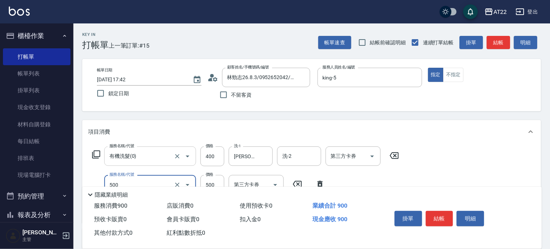
type input "剪髮(500)"
type input "450"
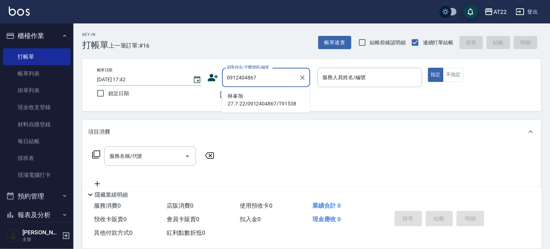
click at [231, 103] on li "林峯旭27.7.22/0912404867/T91538" at bounding box center [266, 100] width 88 height 20
type input "林峯旭27.7.22/0912404867/T91538"
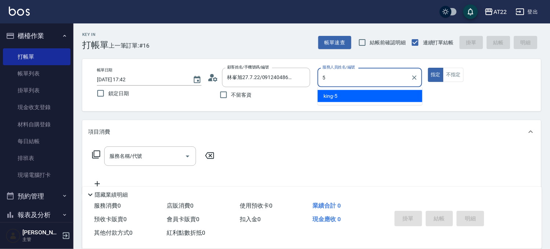
type input "king-5"
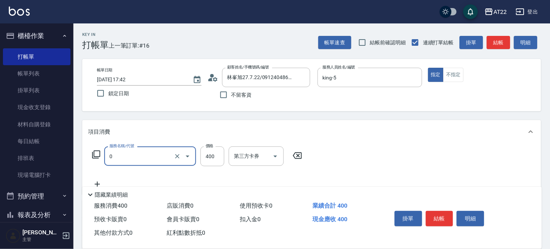
type input "有機洗髮(0)"
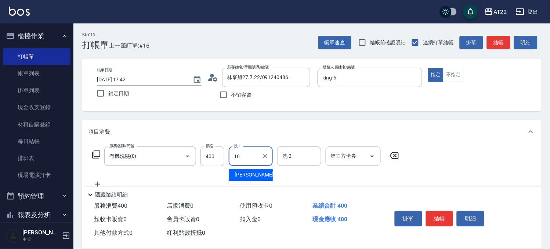
type input "[PERSON_NAME]-16"
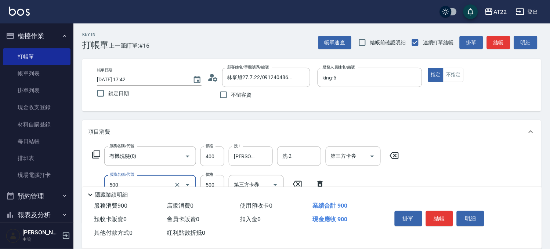
type input "剪髮(500)"
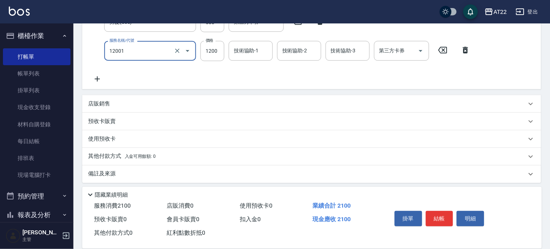
type input "燙髮S(12001)"
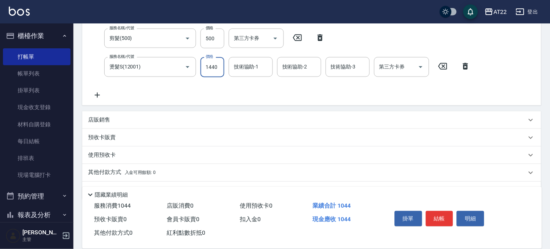
type input "1440"
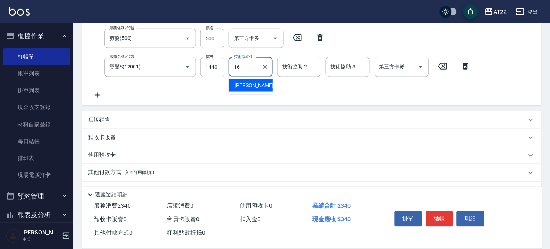
type input "[PERSON_NAME]-16"
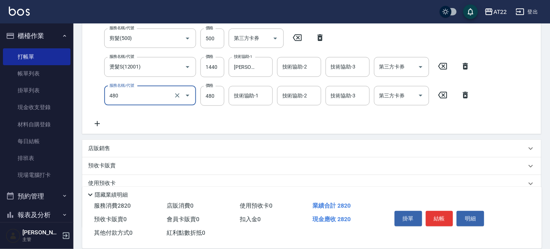
type input "[PERSON_NAME]護(480)"
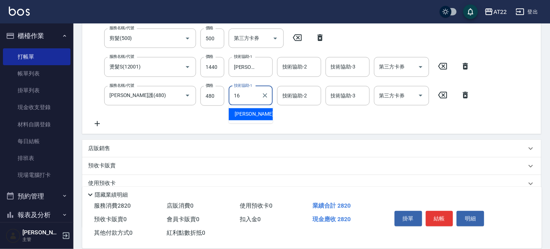
type input "[PERSON_NAME]-16"
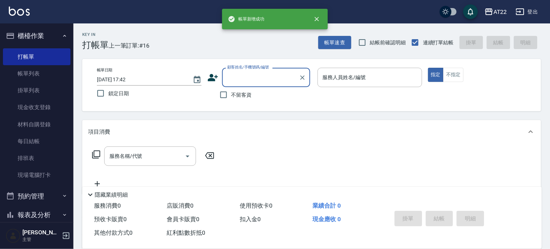
scroll to position [0, 0]
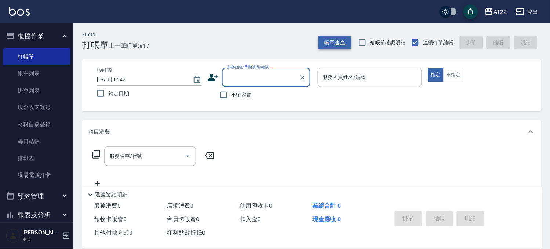
click at [340, 41] on button "帳單速查" at bounding box center [334, 43] width 33 height 14
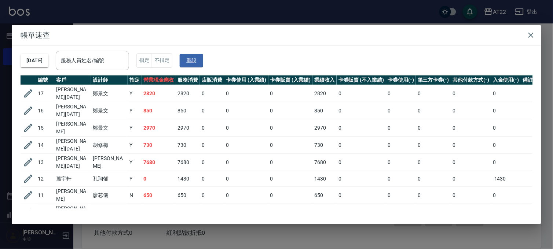
click at [102, 17] on div "帳單速查 [DATE] 服務人員姓名/編號 服務人員姓名/編號 指定 不指定 重設 編號 客戶 設計師 指定 營業現金應收 服務消費 店販消費 卡券使用 (入…" at bounding box center [276, 124] width 553 height 249
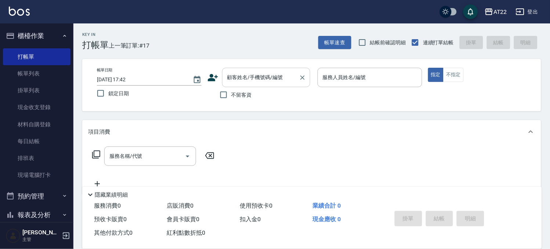
click at [251, 79] on input "顧客姓名/手機號碼/編號" at bounding box center [260, 77] width 70 height 13
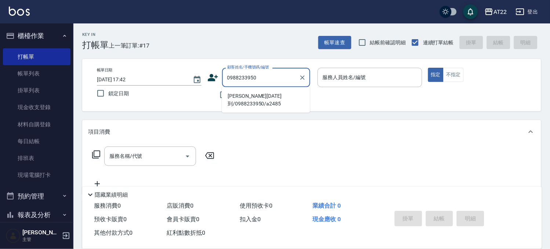
click at [248, 94] on li "[PERSON_NAME][DATE]到/0988233950/a2485" at bounding box center [266, 100] width 88 height 20
type input "[PERSON_NAME][DATE]到/0988233950/a2485"
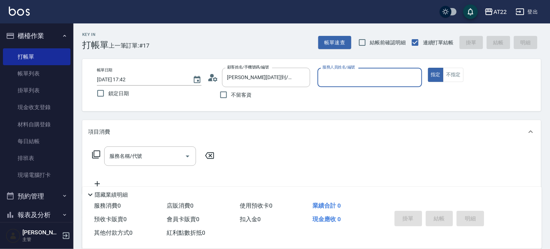
type input "[PERSON_NAME](無代號)"
click at [414, 78] on icon "Clear" at bounding box center [414, 77] width 7 height 7
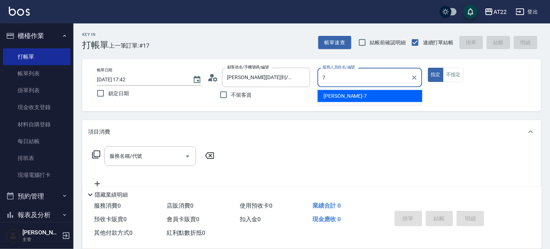
type input "[PERSON_NAME]-7"
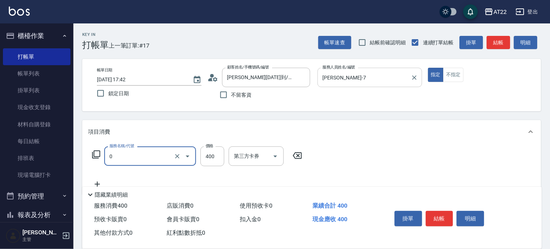
type input "有機洗髮(0)"
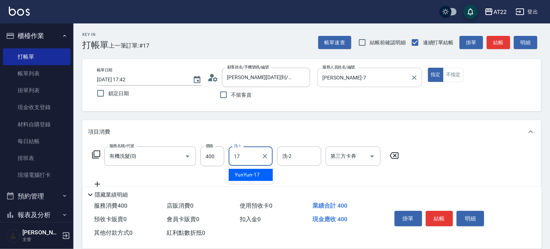
type input "YunYun-17"
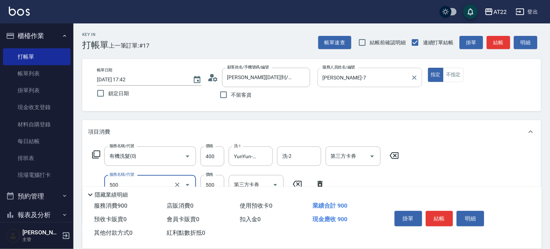
type input "剪髮(500)"
type input "700"
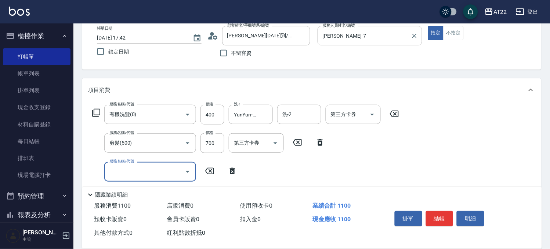
scroll to position [81, 0]
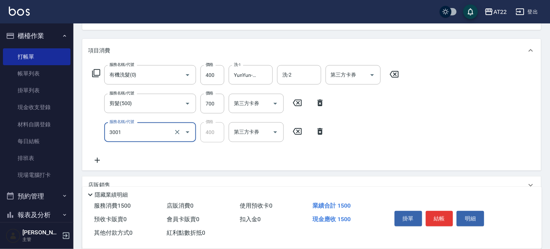
type input "側邊燙貼(3001)"
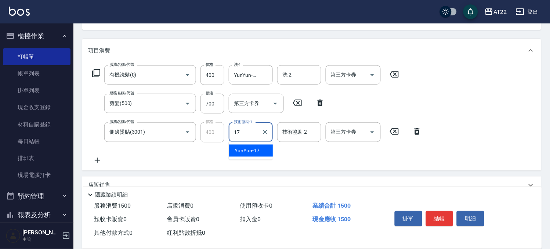
type input "YunYun-17"
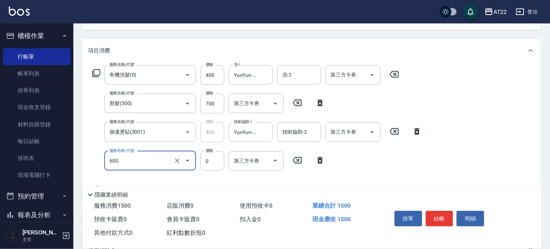
type input "燙瀏海(600)"
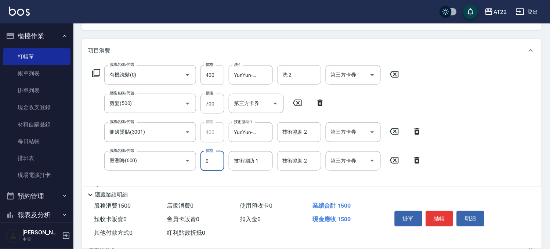
scroll to position [0, 0]
type input "600"
click at [246, 158] on div "技術協助-1 技術協助-1" at bounding box center [251, 161] width 44 height 19
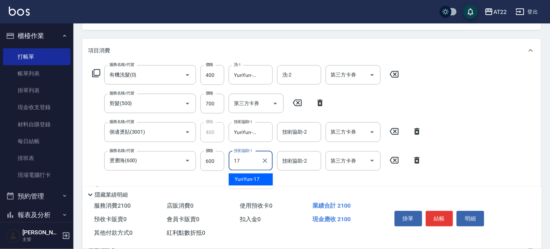
type input "YunYun-17"
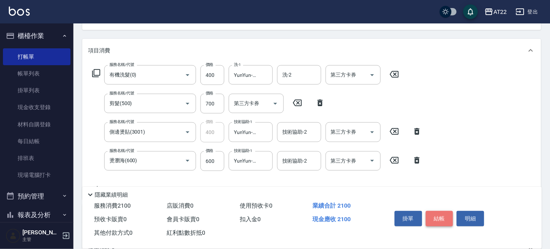
click at [443, 214] on button "結帳" at bounding box center [440, 218] width 28 height 15
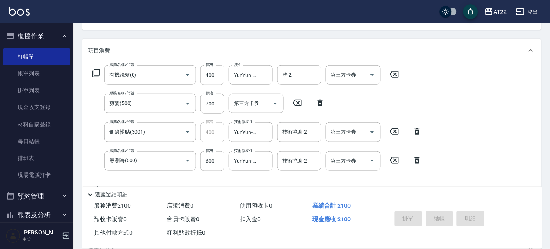
type input "[DATE] 17:45"
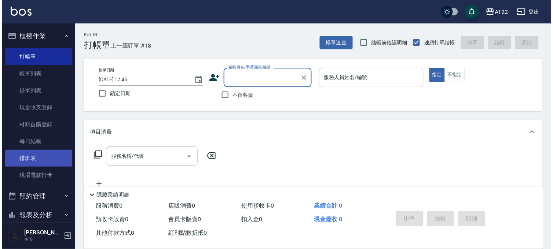
scroll to position [143, 0]
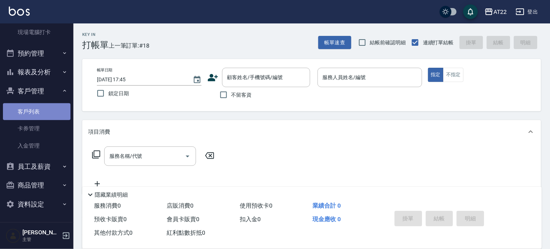
click at [41, 113] on link "客戶列表" at bounding box center [37, 111] width 68 height 17
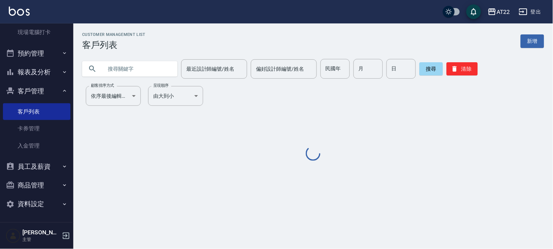
click at [140, 69] on input "text" at bounding box center [137, 69] width 69 height 20
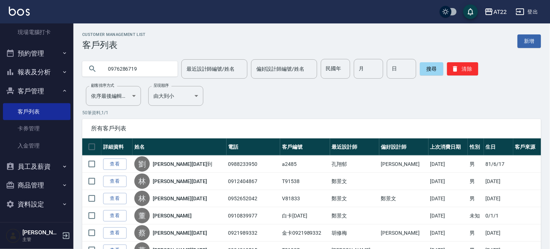
type input "0976286719"
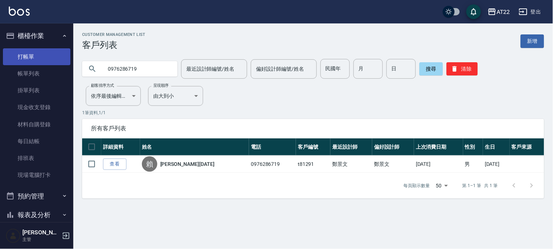
click at [48, 62] on link "打帳單" at bounding box center [37, 56] width 68 height 17
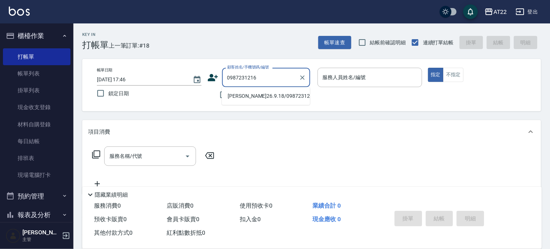
click at [255, 99] on li "[PERSON_NAME]26.9.18/0987231216/T91575" at bounding box center [266, 96] width 88 height 12
type input "[PERSON_NAME]26.9.18/0987231216/T91575"
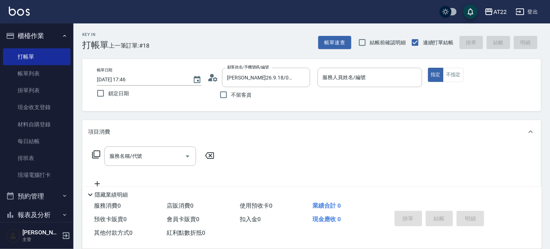
click at [213, 74] on icon at bounding box center [212, 77] width 11 height 11
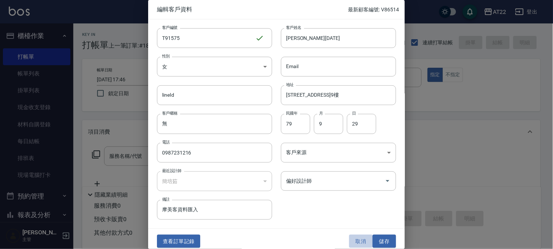
click at [355, 243] on button "取消" at bounding box center [360, 242] width 23 height 14
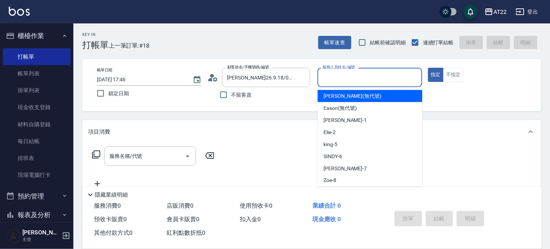
click at [354, 80] on input "服務人員姓名/編號" at bounding box center [370, 77] width 98 height 13
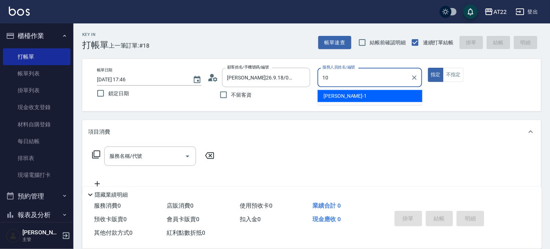
type input "Miu-10"
type button "true"
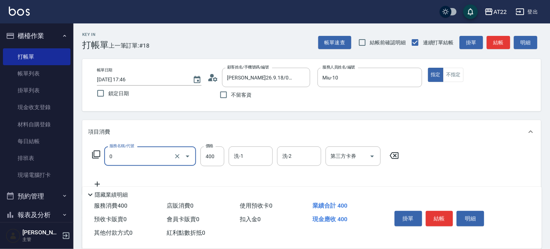
type input "有機洗髮(0)"
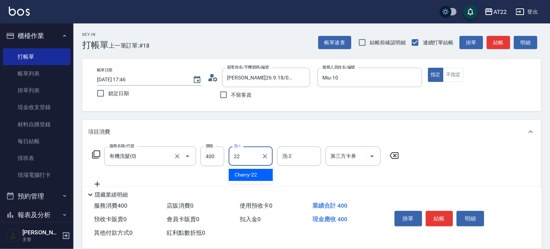
type input "Cherry-22"
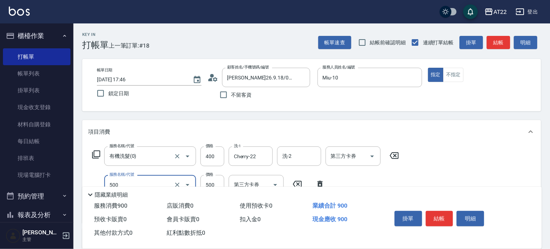
type input "剪髮(500)"
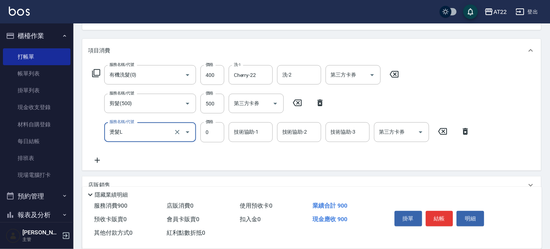
type input "燙髮L"
type input "2755"
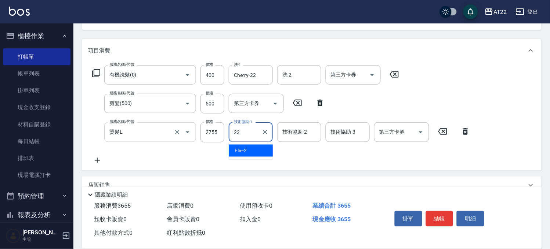
type input "Cherry-22"
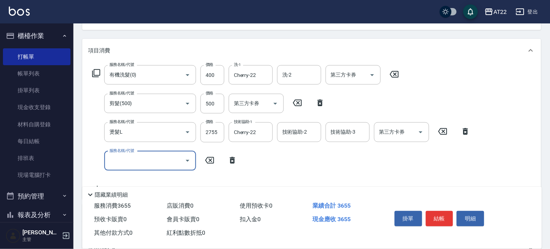
scroll to position [122, 0]
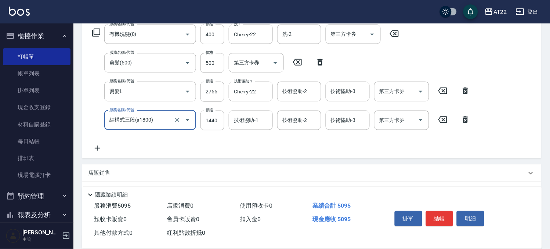
type input "結構式三段(a1800)"
type input "1840"
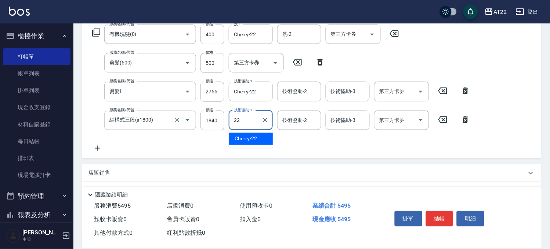
type input "Cherry-22"
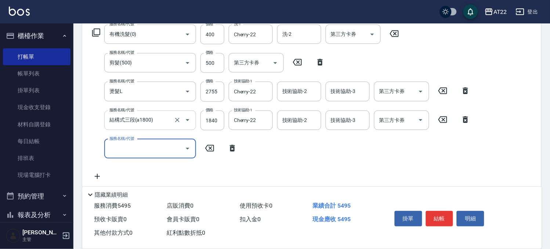
scroll to position [223, 0]
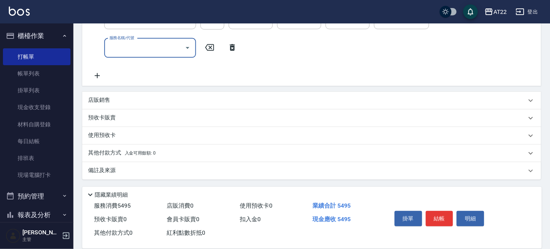
click at [115, 101] on div "店販銷售" at bounding box center [307, 101] width 438 height 8
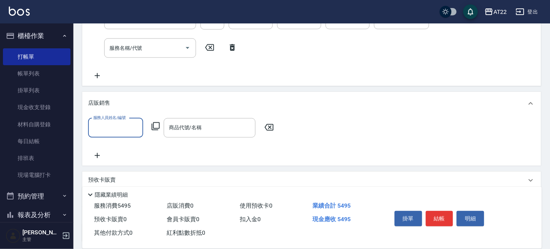
scroll to position [0, 0]
type input "Miu-10"
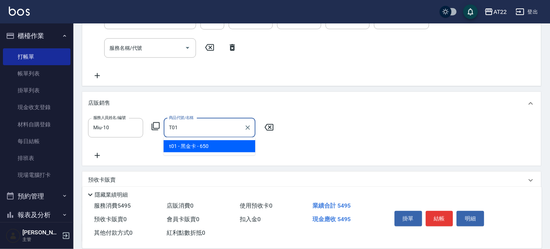
type input "黑金卡"
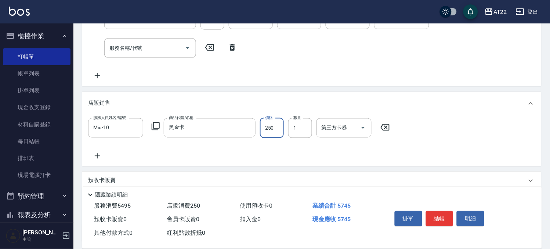
type input "250"
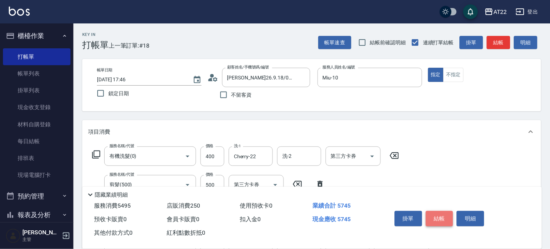
click at [433, 213] on button "結帳" at bounding box center [440, 218] width 28 height 15
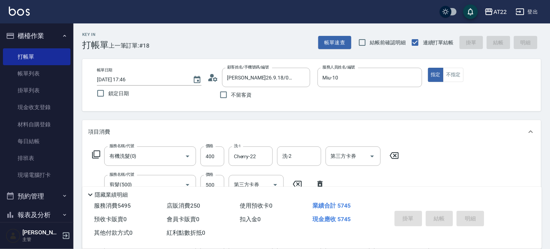
type input "[DATE] 17:51"
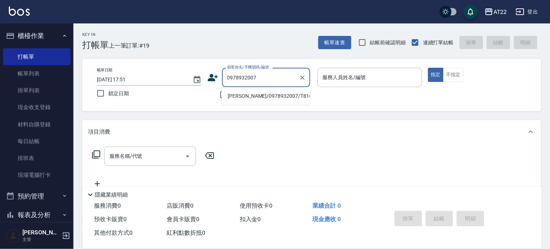
click at [277, 93] on li "[PERSON_NAME]/0978932007/T81698" at bounding box center [266, 96] width 88 height 12
type input "[PERSON_NAME]/0978932007/T81698"
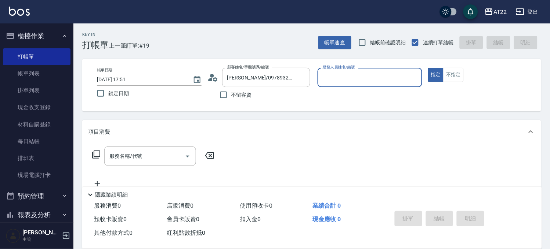
type input "Luna-15"
click at [166, 164] on div "服務名稱/代號" at bounding box center [150, 156] width 92 height 19
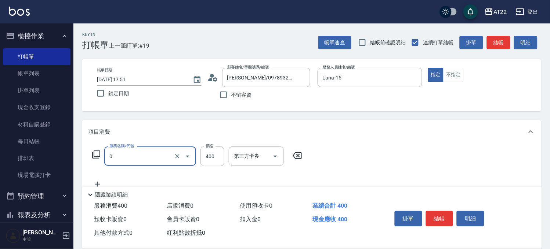
type input "有機洗髮(0)"
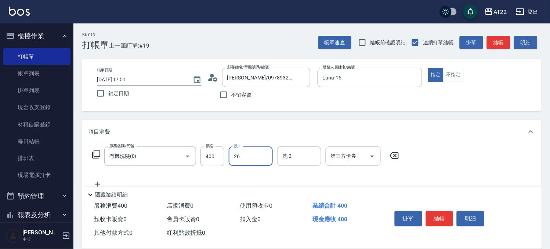
type input "Cinna-26"
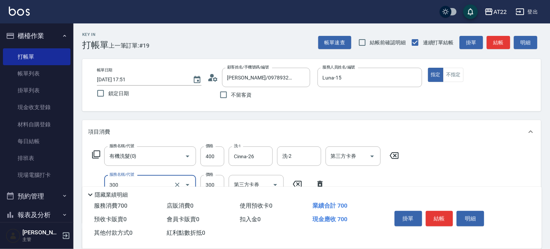
type input "剪髮(300)"
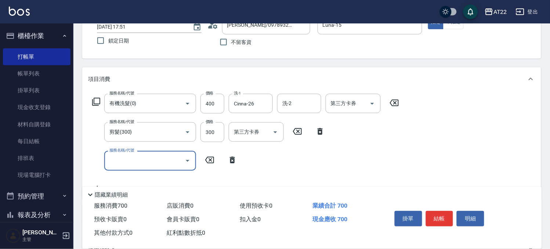
scroll to position [122, 0]
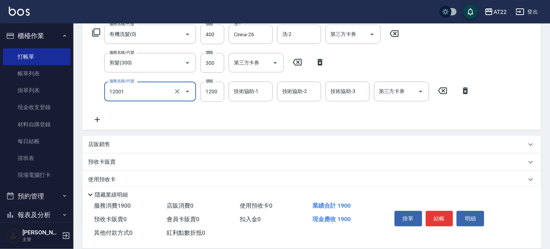
type input "燙髮S(12001)"
type input "1340"
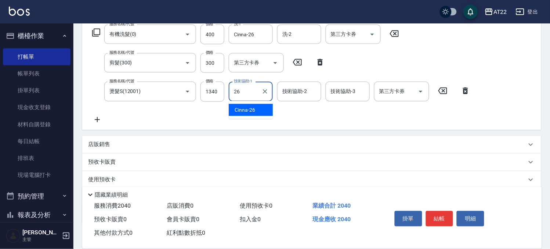
type input "Cinna-26"
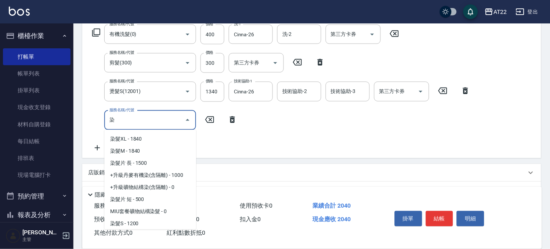
scroll to position [36, 0]
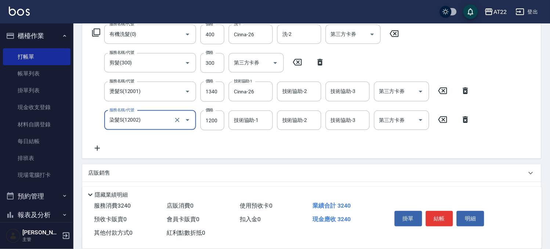
type input "染髮S(12002)"
type input "1445"
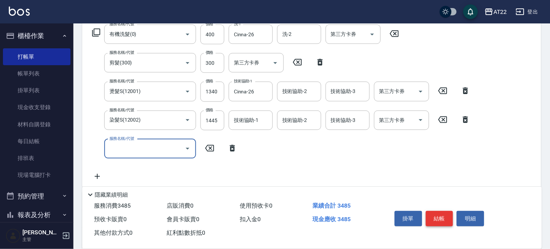
click at [442, 221] on button "結帳" at bounding box center [440, 218] width 28 height 15
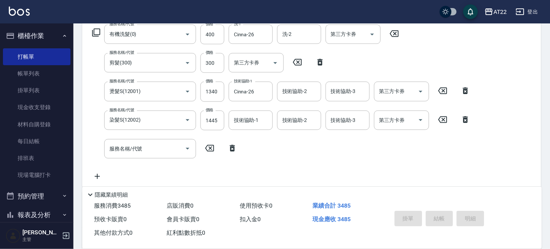
type input "[DATE] 17:52"
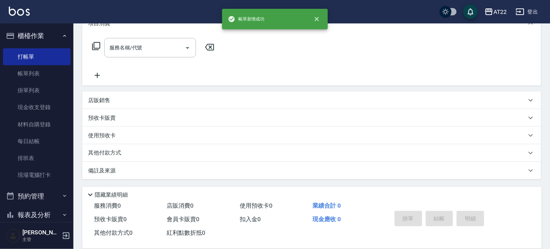
scroll to position [0, 0]
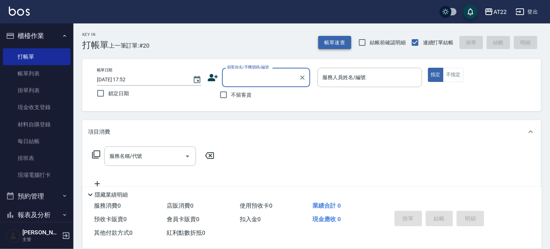
click at [335, 39] on button "帳單速查" at bounding box center [334, 43] width 33 height 14
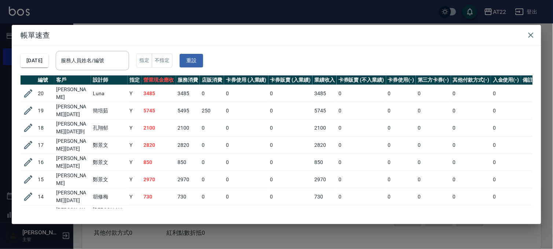
click at [300, 6] on div "帳單速查 [DATE] 服務人員姓名/編號 服務人員姓名/編號 指定 不指定 重設 編號 客戶 設計師 指定 營業現金應收 服務消費 店販消費 卡券使用 (入…" at bounding box center [276, 124] width 553 height 249
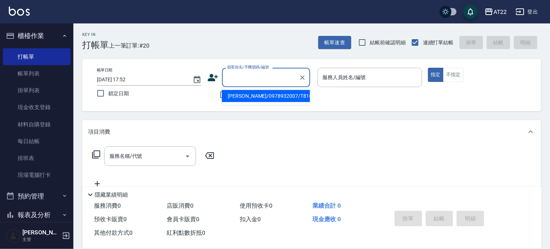
click at [246, 79] on input "顧客姓名/手機號碼/編號" at bounding box center [260, 77] width 70 height 13
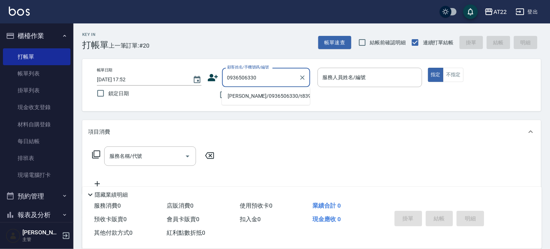
click at [263, 92] on li "[PERSON_NAME]/0936506330/t83931" at bounding box center [266, 96] width 88 height 12
type input "[PERSON_NAME]/0936506330/t83931"
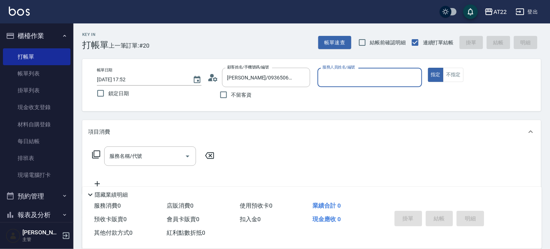
click at [215, 77] on icon at bounding box center [215, 79] width 4 height 4
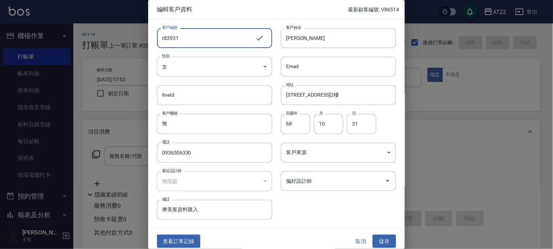
drag, startPoint x: 207, startPoint y: 42, endPoint x: 160, endPoint y: 40, distance: 47.0
click at [160, 40] on input "t83931" at bounding box center [206, 38] width 98 height 20
type input "T91576"
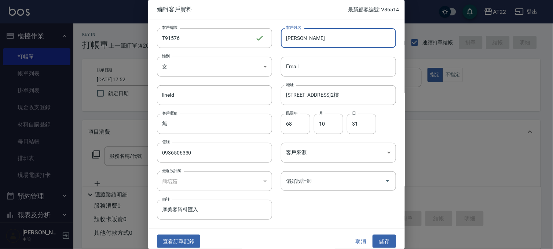
click at [362, 45] on input "[PERSON_NAME]" at bounding box center [338, 38] width 115 height 20
type input "[PERSON_NAME][DATE]"
click at [391, 241] on button "儲存" at bounding box center [384, 242] width 23 height 14
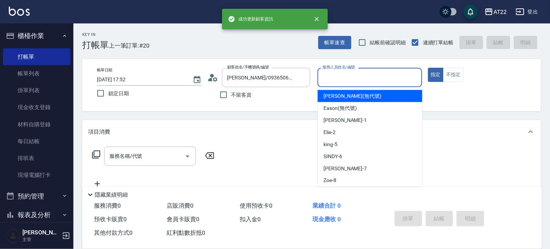
click at [335, 76] on input "服務人員姓名/編號" at bounding box center [370, 77] width 98 height 13
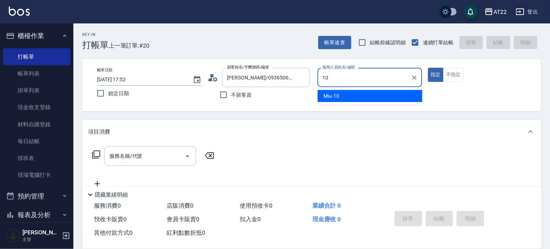
type input "Miu-10"
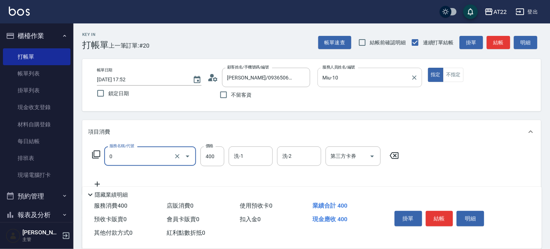
type input "有機洗髮(0)"
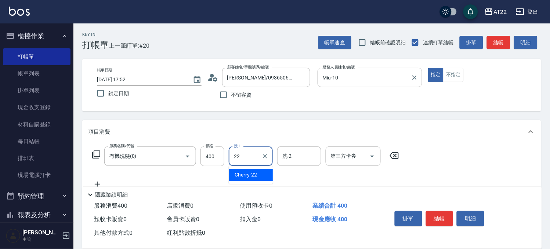
type input "Cherry-22"
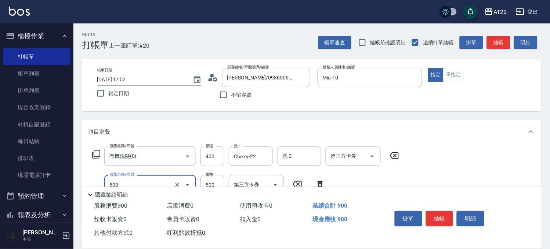
type input "剪髮(500)"
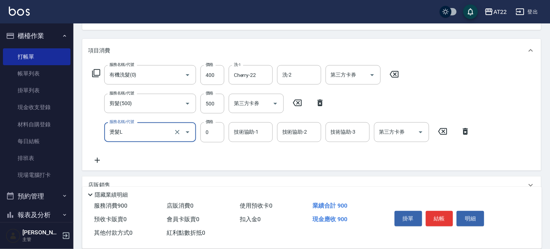
type input "燙髮L"
type input "2970"
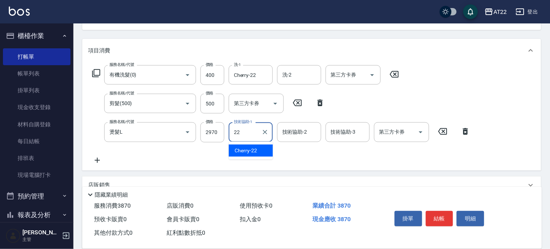
type input "Cherry-22"
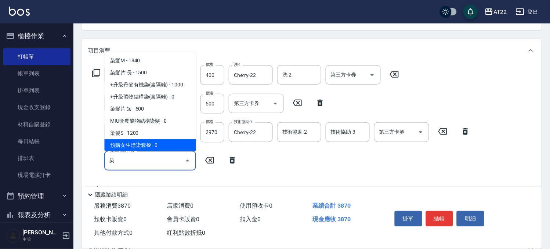
scroll to position [48, 0]
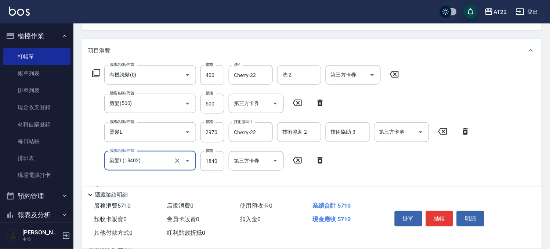
type input "染髮L(18402)"
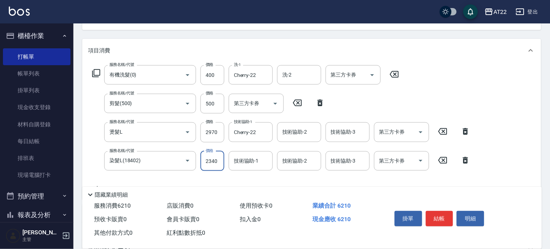
type input "2340"
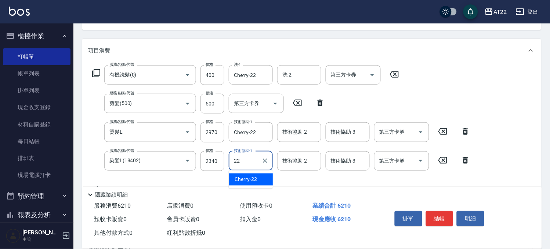
type input "Cherry-22"
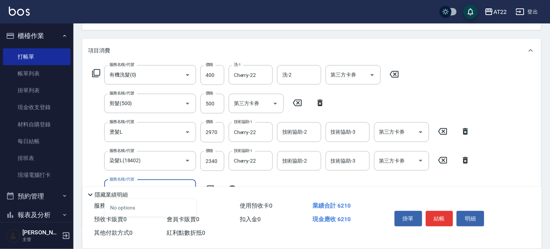
scroll to position [163, 0]
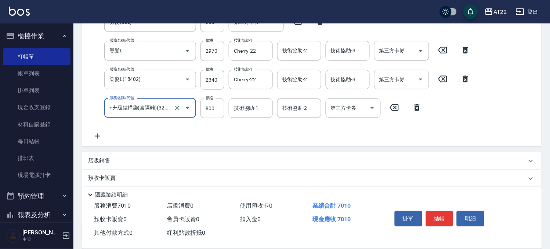
type input "+升級結構染(含隔離)(32011)"
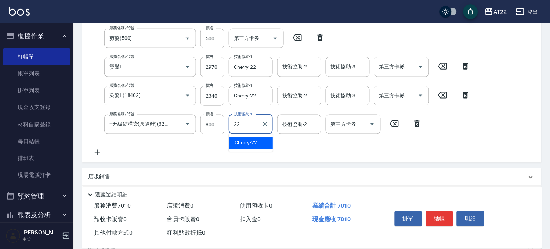
type input "Cherry-22"
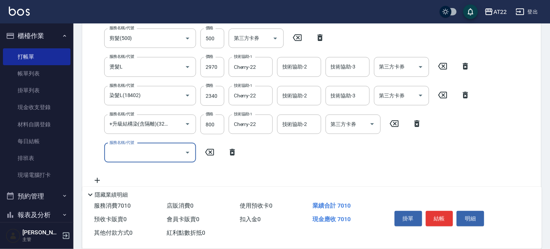
scroll to position [254, 0]
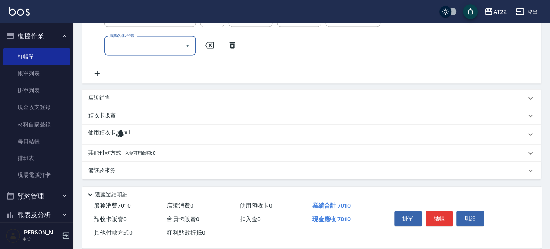
click at [152, 137] on div "使用預收卡 x1" at bounding box center [307, 135] width 438 height 11
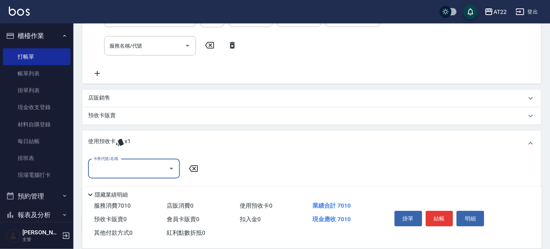
scroll to position [0, 0]
click at [139, 176] on div "卡券代號/名稱" at bounding box center [134, 169] width 92 height 19
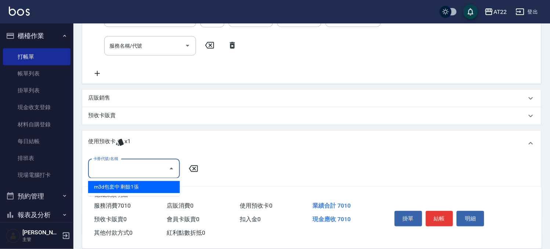
click at [133, 189] on div "m3d包套中 剩餘1張" at bounding box center [134, 188] width 92 height 12
type input "m3d包套中"
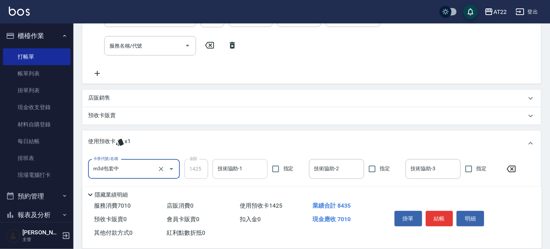
click at [223, 165] on input "技術協助-1" at bounding box center [240, 169] width 48 height 13
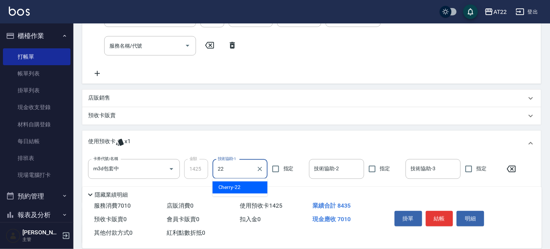
type input "Cherry-22"
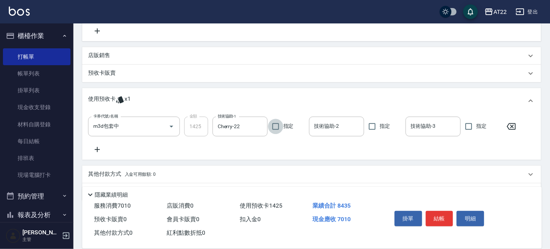
scroll to position [277, 0]
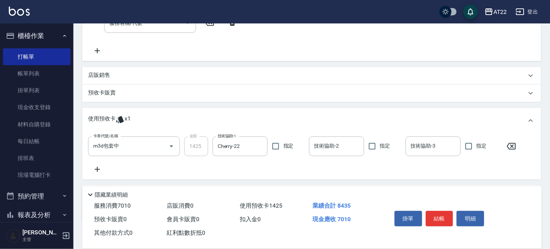
click at [101, 72] on p "店販銷售" at bounding box center [99, 76] width 22 height 8
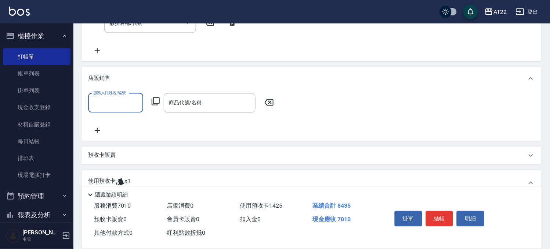
scroll to position [0, 0]
type input "Miu-10"
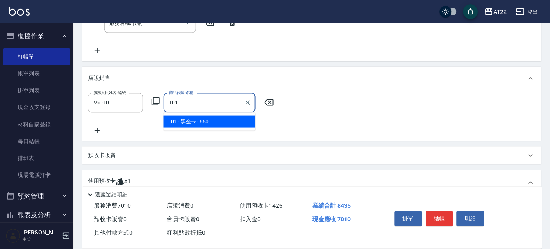
type input "黑金卡"
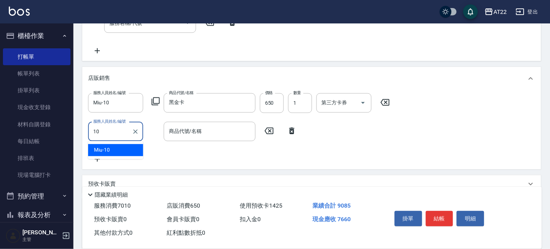
type input "Miu-10"
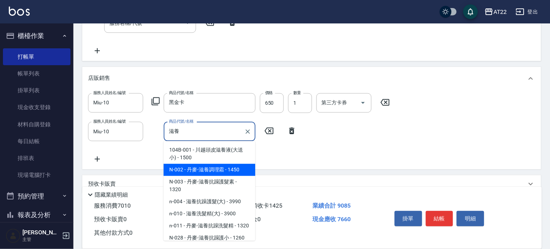
type input "丹麥-滋養調理霜"
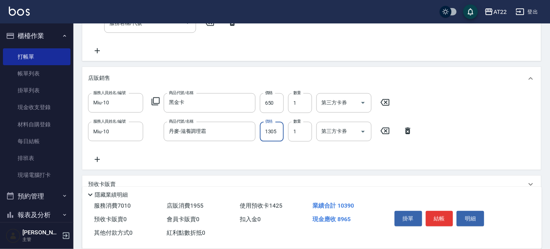
type input "1305"
click at [448, 170] on div "項目消費 服務名稱/代號 有機洗髮(0) 服務名稱/代號 價格 400 價格 洗-1 Cherry-22 洗-1 洗-2 洗-2 第三方卡券 第三方卡券 服務…" at bounding box center [311, 78] width 459 height 469
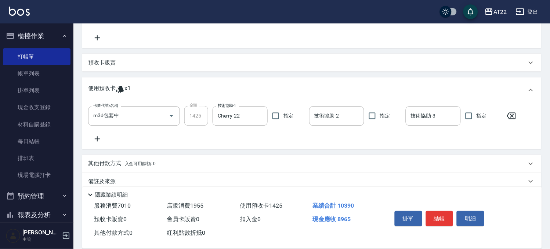
click at [135, 162] on span "入金可用餘額: 0" at bounding box center [140, 163] width 31 height 5
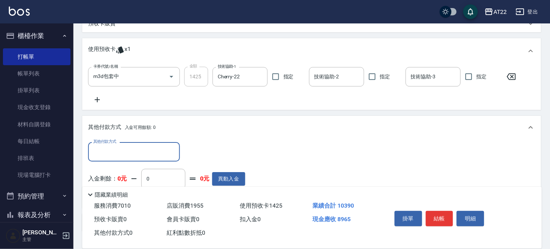
scroll to position [481, 0]
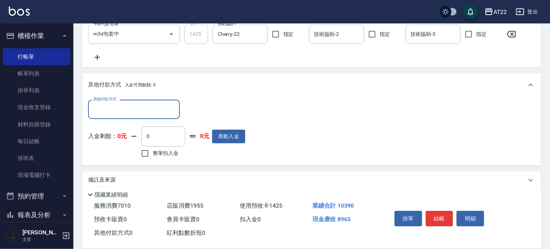
click at [167, 111] on input "其他付款方式" at bounding box center [133, 109] width 85 height 13
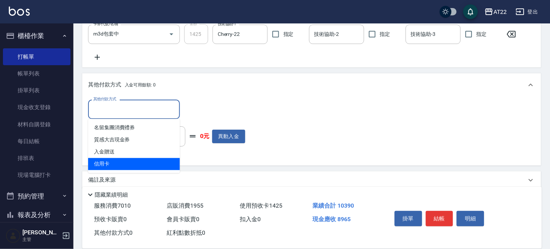
click at [125, 161] on span "信用卡" at bounding box center [134, 164] width 92 height 12
type input "信用卡"
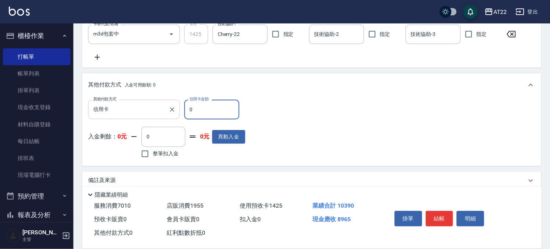
drag, startPoint x: 191, startPoint y: 113, endPoint x: 179, endPoint y: 112, distance: 11.7
click at [179, 112] on div "其他付款方式 信用卡 其他付款方式 信用卡金額 0 信用卡金額" at bounding box center [166, 110] width 157 height 20
type input "8965"
click at [448, 214] on button "結帳" at bounding box center [440, 218] width 28 height 15
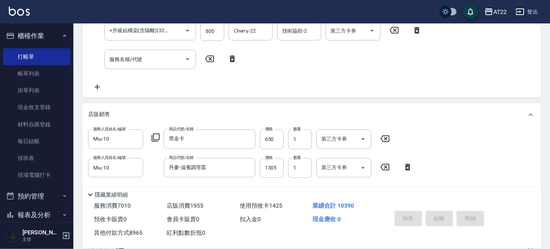
scroll to position [154, 0]
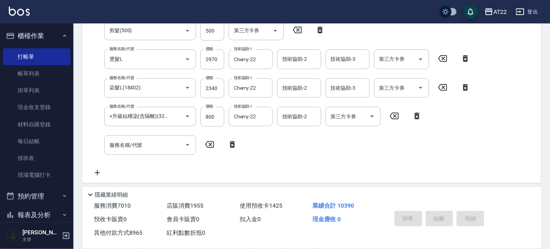
type input "[DATE] 17:57"
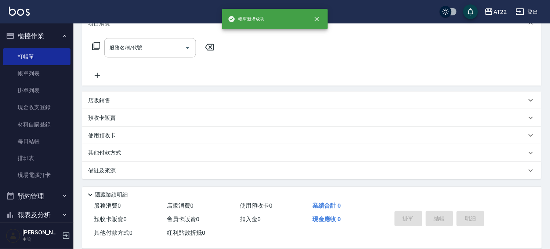
scroll to position [0, 0]
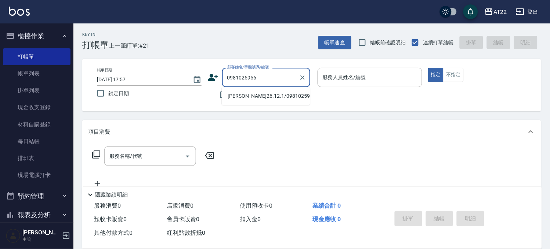
click at [245, 92] on li "[PERSON_NAME]26.12.1/0981025956/v81819" at bounding box center [266, 96] width 88 height 12
type input "[PERSON_NAME]26.12.1/0981025956/v81819"
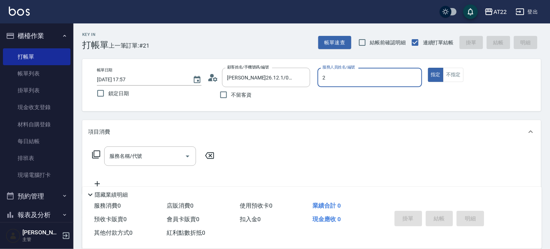
type input "Elie-2"
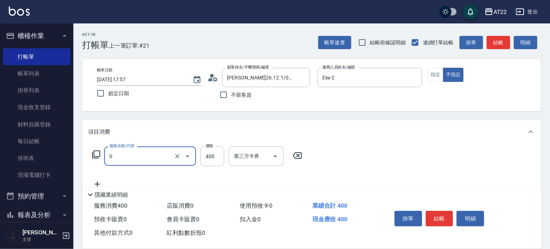
type input "有機洗髮(0)"
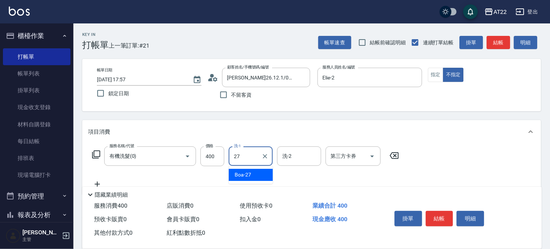
type input "Boa-27"
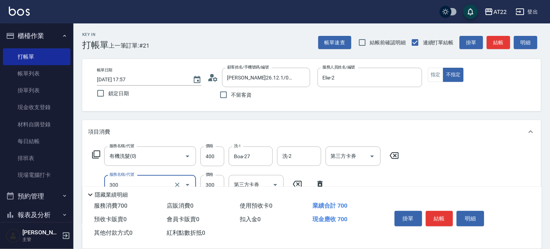
type input "剪髮(300)"
type input "250"
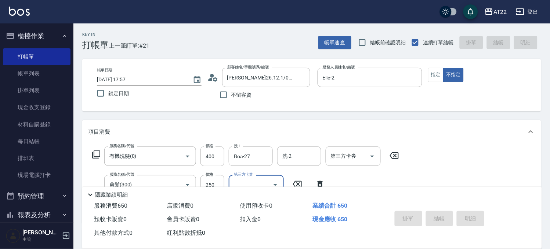
type input "[DATE] 17:58"
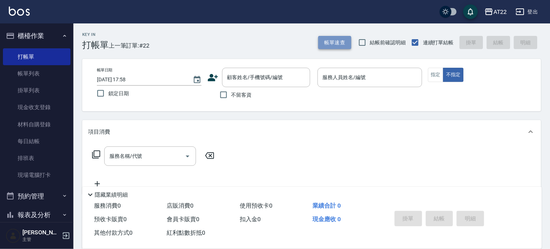
click at [333, 42] on button "帳單速查" at bounding box center [334, 43] width 33 height 14
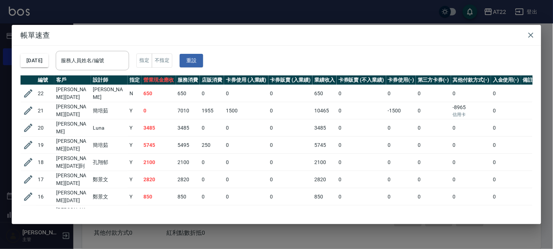
click at [228, 6] on div "帳單速查 [DATE] 服務人員姓名/編號 服務人員姓名/編號 指定 不指定 重設 編號 客戶 設計師 指定 營業現金應收 服務消費 店販消費 卡券使用 (入…" at bounding box center [276, 124] width 553 height 249
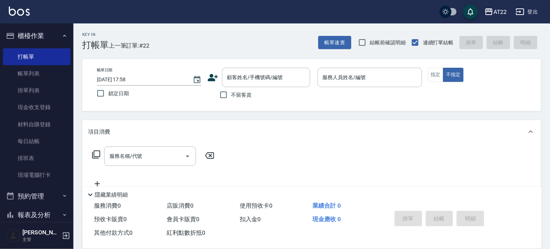
click at [24, 29] on button "櫃檯作業" at bounding box center [37, 35] width 68 height 19
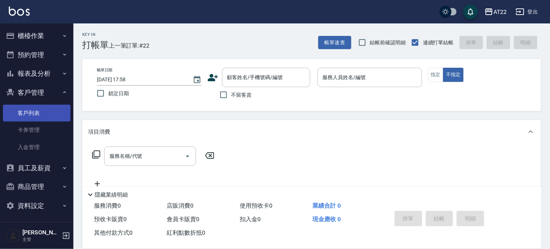
click at [35, 116] on link "客戶列表" at bounding box center [37, 113] width 68 height 17
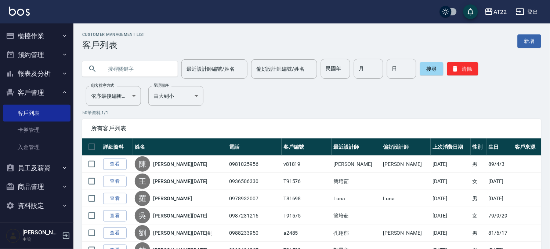
click at [101, 62] on div at bounding box center [129, 68] width 95 height 15
click at [107, 70] on input "text" at bounding box center [137, 69] width 69 height 20
type input "0933040603"
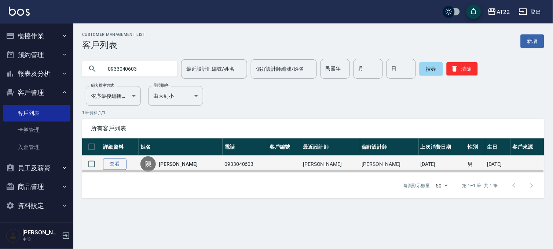
click at [118, 161] on link "查看" at bounding box center [114, 164] width 23 height 11
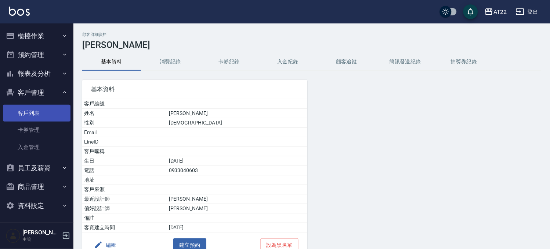
click at [52, 112] on link "客戶列表" at bounding box center [37, 113] width 68 height 17
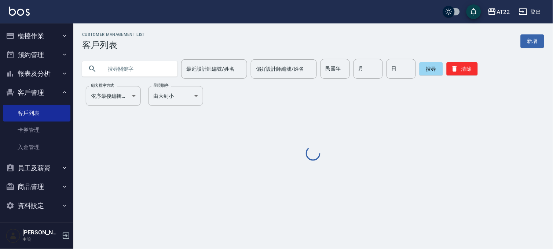
click at [160, 65] on input "text" at bounding box center [137, 69] width 69 height 20
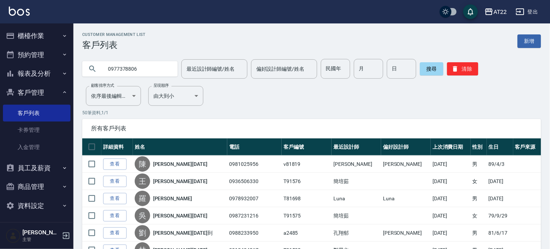
type input "0977378806"
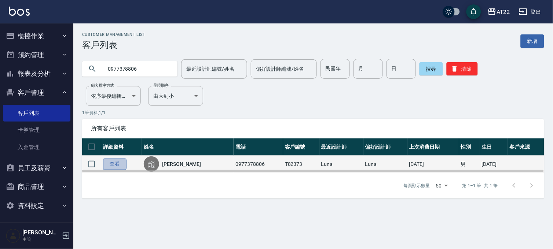
click at [119, 162] on link "查看" at bounding box center [114, 164] width 23 height 11
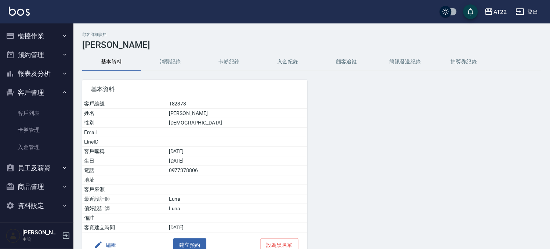
click at [164, 65] on button "消費記錄" at bounding box center [170, 62] width 59 height 18
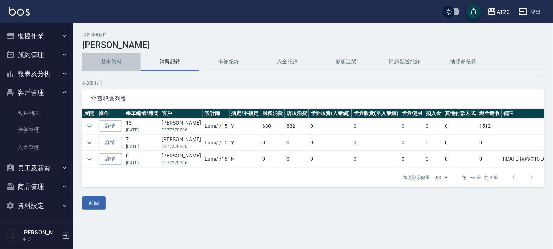
click at [105, 63] on button "基本資料" at bounding box center [111, 62] width 59 height 18
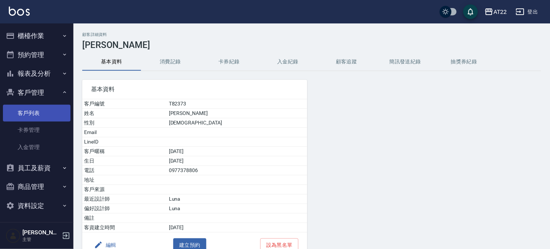
click at [34, 110] on link "客戶列表" at bounding box center [37, 113] width 68 height 17
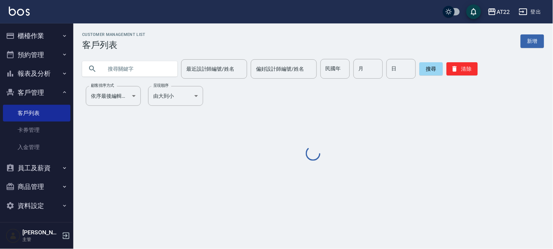
click at [100, 69] on div at bounding box center [129, 68] width 95 height 15
click at [107, 67] on input "text" at bounding box center [137, 69] width 69 height 20
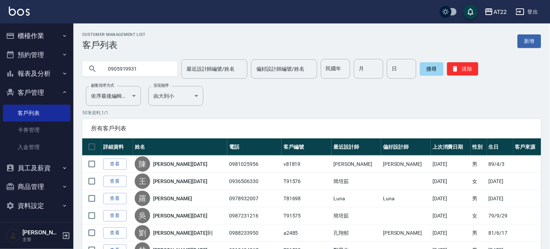
type input "0905919931"
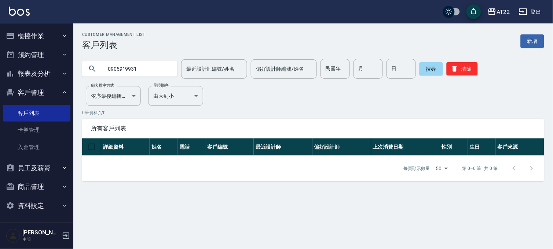
click at [124, 71] on input "0905919931" at bounding box center [137, 69] width 69 height 20
click at [41, 92] on button "客戶管理" at bounding box center [37, 92] width 68 height 19
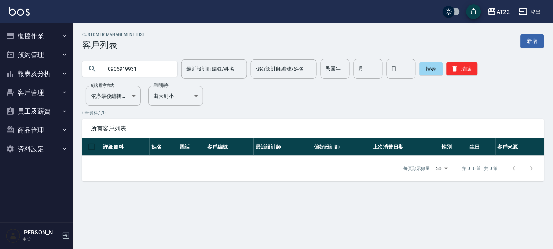
click at [36, 72] on button "報表及分析" at bounding box center [37, 73] width 68 height 19
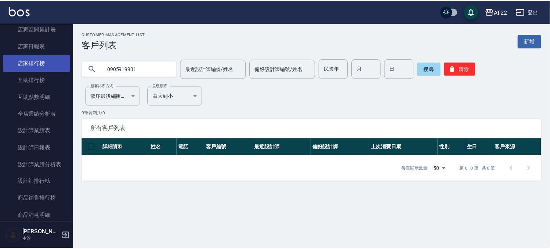
scroll to position [122, 0]
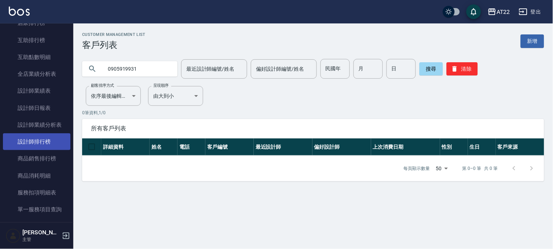
click at [30, 144] on link "設計師排行榜" at bounding box center [37, 142] width 68 height 17
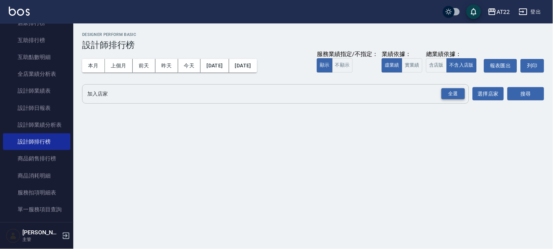
click at [456, 92] on div "全選" at bounding box center [453, 93] width 23 height 11
click at [523, 89] on button "搜尋" at bounding box center [526, 95] width 37 height 14
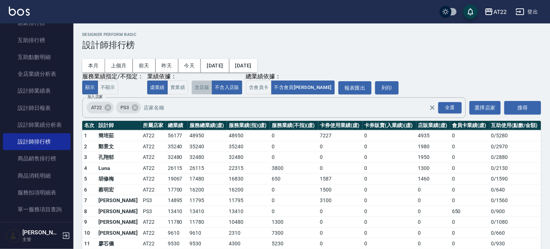
click at [201, 88] on button "含店販" at bounding box center [202, 88] width 21 height 14
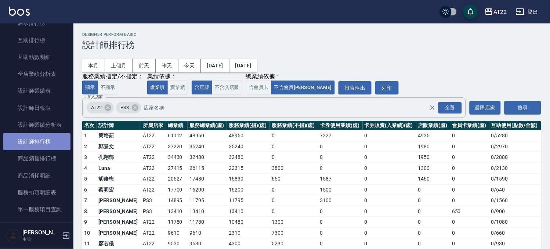
click at [41, 143] on link "設計師排行榜" at bounding box center [37, 142] width 68 height 17
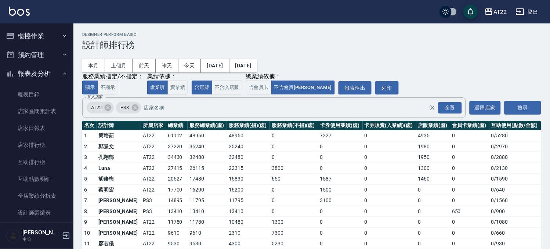
click at [38, 76] on button "報表及分析" at bounding box center [37, 73] width 68 height 19
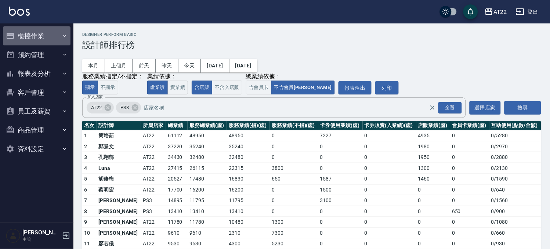
click at [31, 32] on button "櫃檯作業" at bounding box center [37, 35] width 68 height 19
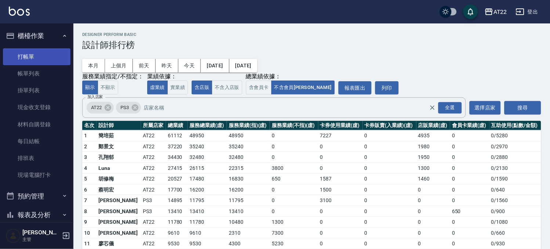
click at [24, 55] on link "打帳單" at bounding box center [37, 56] width 68 height 17
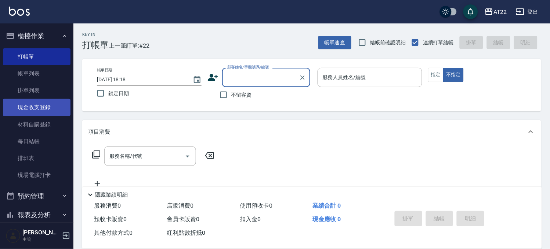
click at [44, 106] on link "現金收支登錄" at bounding box center [37, 107] width 68 height 17
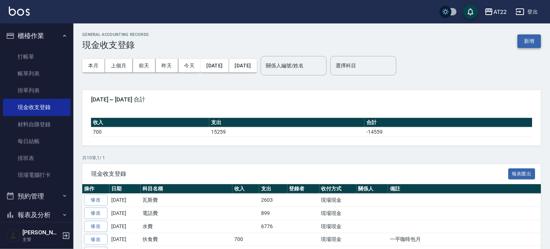
click at [538, 39] on button "新增" at bounding box center [528, 41] width 23 height 14
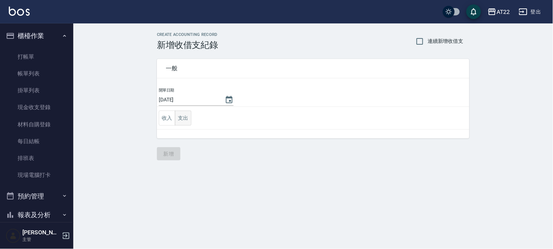
click at [181, 117] on button "支出" at bounding box center [183, 118] width 17 height 15
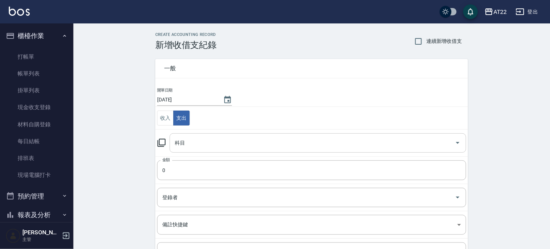
click at [196, 145] on input "科目" at bounding box center [312, 143] width 279 height 13
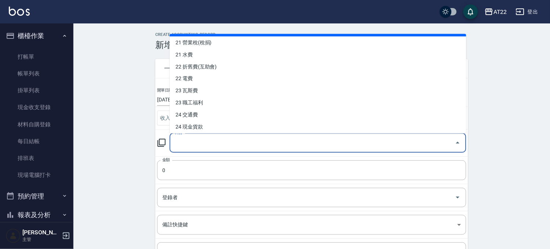
scroll to position [326, 0]
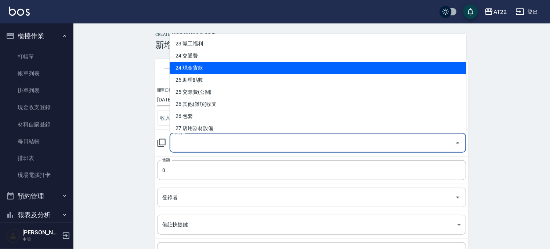
click at [204, 64] on li "24 現金貨款" at bounding box center [317, 68] width 296 height 12
type input "24 現金貨款"
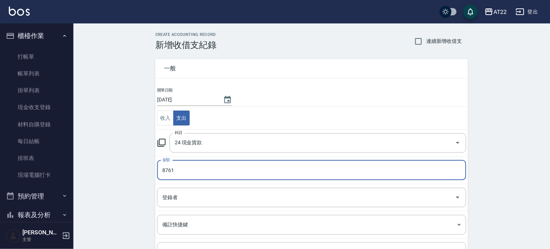
type input "8761"
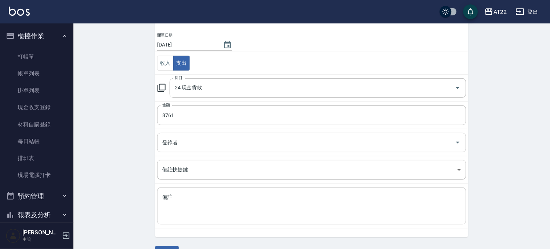
scroll to position [74, 0]
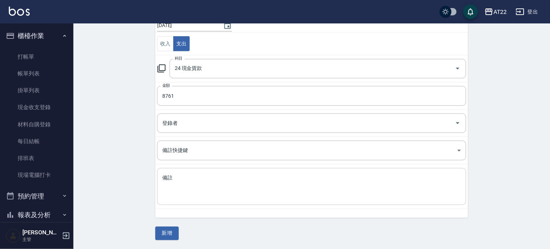
click at [211, 190] on textarea "備註" at bounding box center [311, 187] width 299 height 25
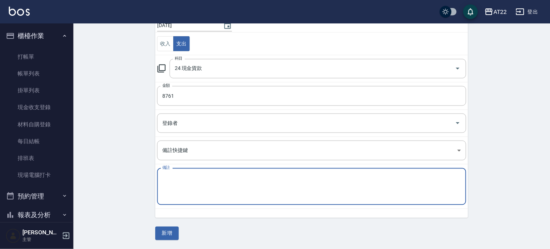
type textarea "d"
type textarea "歌[PERSON_NAME]"
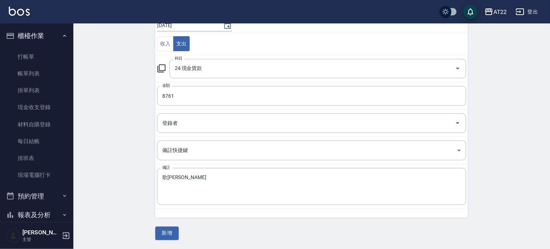
click at [179, 232] on div "一般 開單日期 [DATE] 收入 支出 科目 24 現金貨款 科目 金額 8761 金額 登錄者 登錄者 備註快捷鍵 ​ 備註快捷鍵 備註 歌薇 x 備註 …" at bounding box center [311, 108] width 313 height 265
click at [176, 233] on button "新增" at bounding box center [166, 234] width 23 height 14
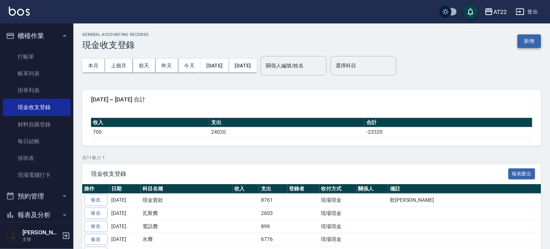
click at [526, 40] on button "新增" at bounding box center [528, 41] width 23 height 14
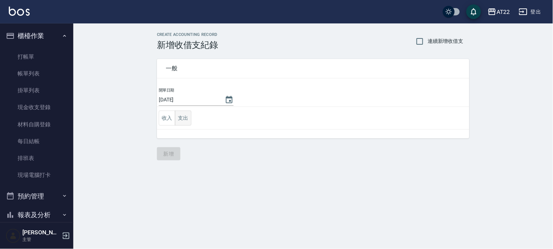
click at [182, 118] on button "支出" at bounding box center [183, 118] width 17 height 15
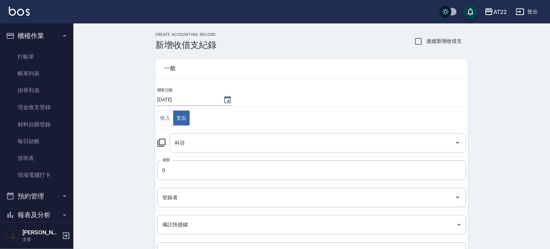
click at [199, 145] on input "科目" at bounding box center [312, 143] width 279 height 13
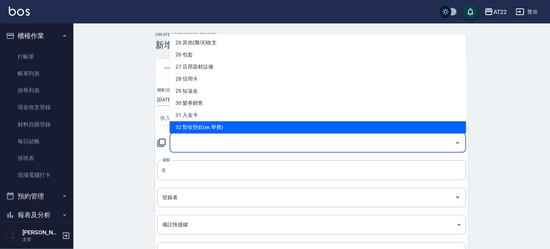
scroll to position [373, 0]
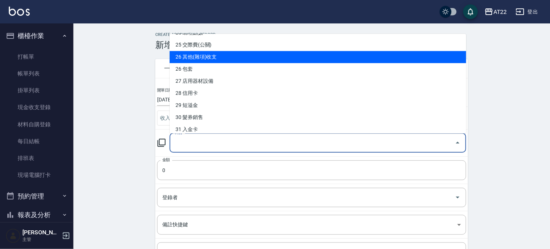
click at [225, 55] on li "26 其他(雜項)收支" at bounding box center [317, 57] width 296 height 12
type input "26 其他(雜項)收支"
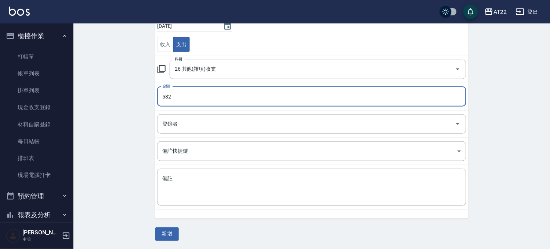
scroll to position [74, 0]
type input "582"
click at [214, 192] on textarea "備註" at bounding box center [311, 187] width 299 height 25
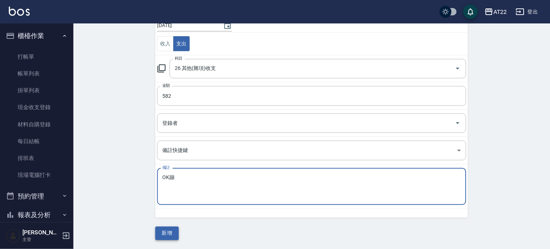
type textarea "OK蹦"
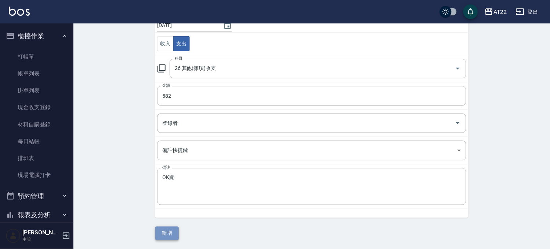
click at [173, 234] on button "新增" at bounding box center [166, 234] width 23 height 14
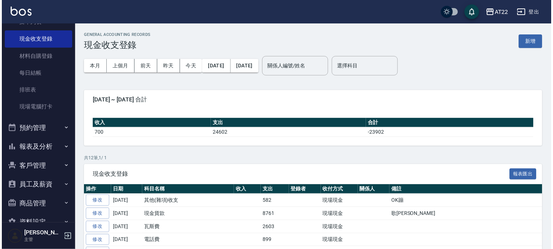
scroll to position [86, 0]
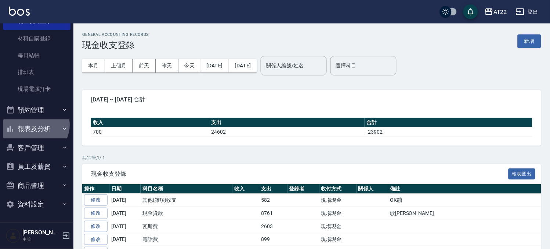
click at [35, 125] on button "報表及分析" at bounding box center [37, 129] width 68 height 19
click at [35, 133] on button "報表及分析" at bounding box center [37, 129] width 68 height 19
click at [32, 156] on button "客戶管理" at bounding box center [37, 148] width 68 height 19
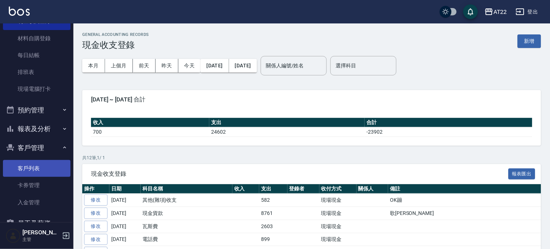
click at [28, 173] on link "客戶列表" at bounding box center [37, 168] width 68 height 17
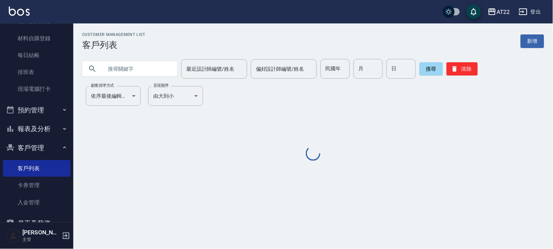
click at [140, 64] on input "text" at bounding box center [137, 69] width 69 height 20
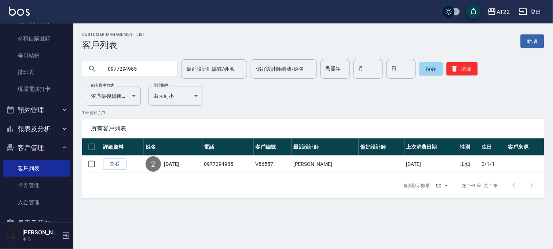
click at [156, 62] on input "0977294985" at bounding box center [137, 69] width 69 height 20
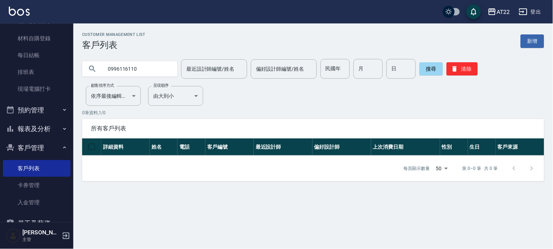
click at [156, 62] on input "0996116110" at bounding box center [137, 69] width 69 height 20
click at [116, 72] on input "0996116110" at bounding box center [137, 69] width 69 height 20
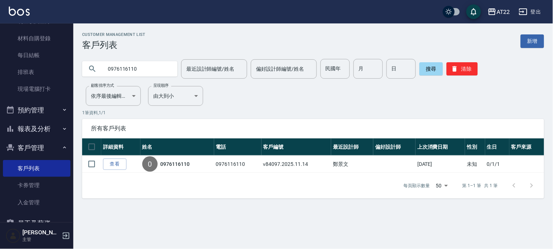
drag, startPoint x: 138, startPoint y: 50, endPoint x: 126, endPoint y: 74, distance: 27.6
click at [138, 52] on div "Customer Management List 客戶列表 新增 0976116110 最近設計師編號/姓名 最近設計師編號/姓名 偏好設計師編號/姓名 偏好…" at bounding box center [313, 115] width 480 height 167
click at [126, 74] on input "0976116110" at bounding box center [137, 69] width 69 height 20
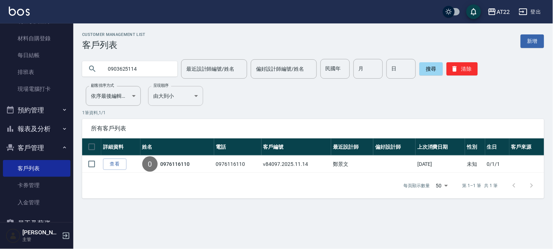
type input "0903625114"
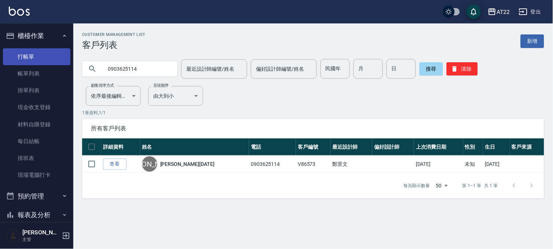
click at [48, 55] on link "打帳單" at bounding box center [37, 56] width 68 height 17
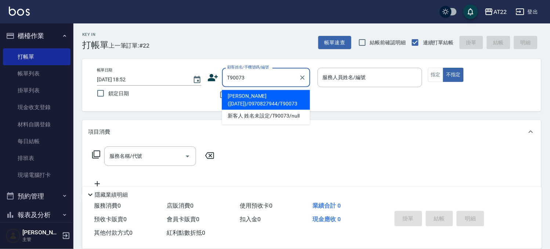
click at [255, 97] on li "[PERSON_NAME]([DATE])/0970827944/T90073" at bounding box center [266, 100] width 88 height 20
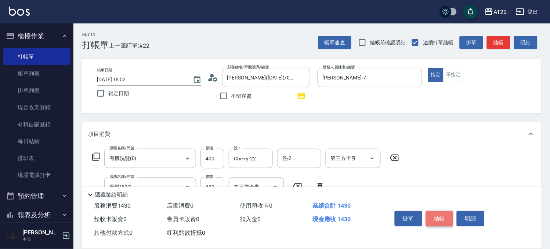
click at [431, 216] on button "結帳" at bounding box center [440, 218] width 28 height 15
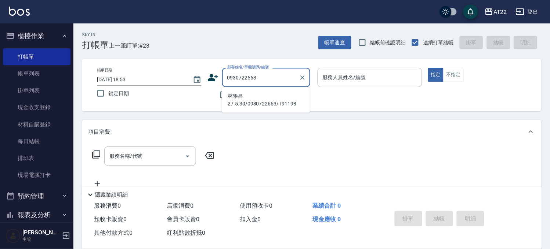
click at [282, 92] on li "林學昌27.5.30/0930722663/T91198" at bounding box center [266, 100] width 88 height 20
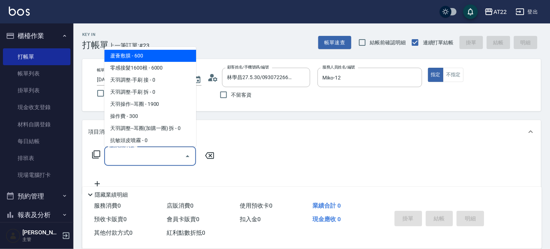
click at [171, 155] on input "服務名稱/代號" at bounding box center [144, 156] width 74 height 13
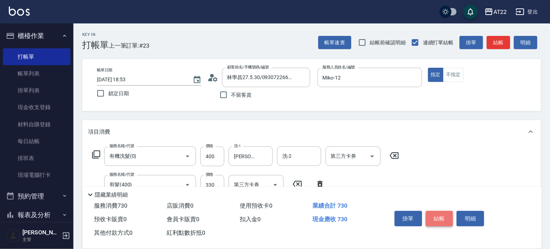
click at [438, 218] on button "結帳" at bounding box center [440, 218] width 28 height 15
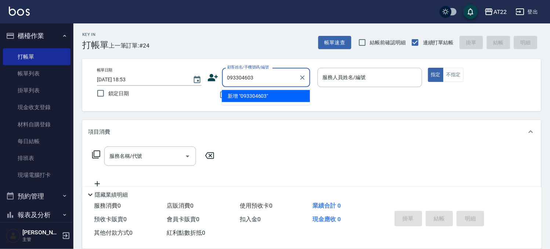
click at [244, 78] on input "093304603" at bounding box center [260, 77] width 70 height 13
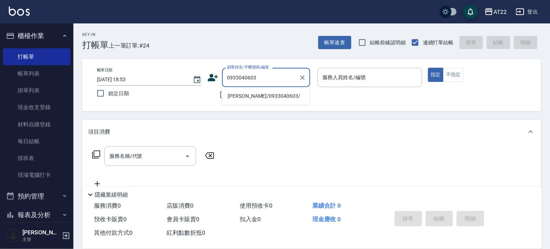
click at [267, 94] on li "[PERSON_NAME]/0933040603/" at bounding box center [266, 96] width 88 height 12
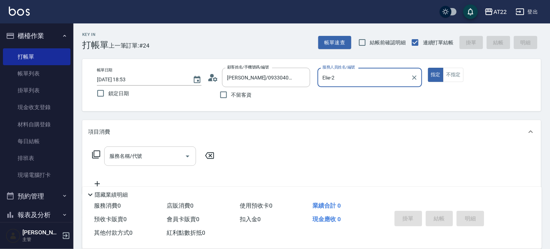
click at [145, 152] on input "服務名稱/代號" at bounding box center [144, 156] width 74 height 13
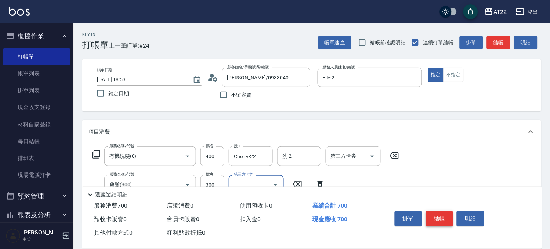
click at [449, 215] on button "結帳" at bounding box center [440, 218] width 28 height 15
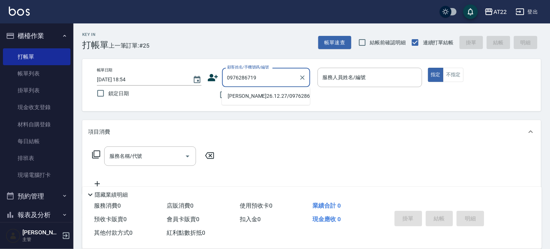
click at [292, 102] on li "[PERSON_NAME]26.12.27/0976286719/t81291" at bounding box center [266, 96] width 88 height 12
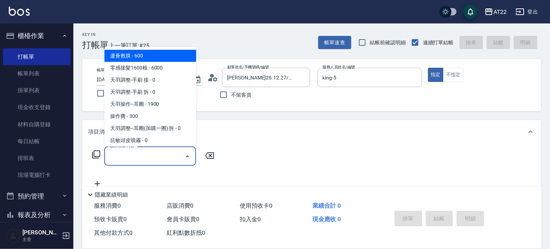
click at [155, 152] on input "服務名稱/代號" at bounding box center [144, 156] width 74 height 13
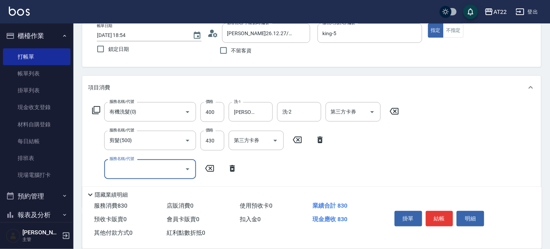
scroll to position [3, 0]
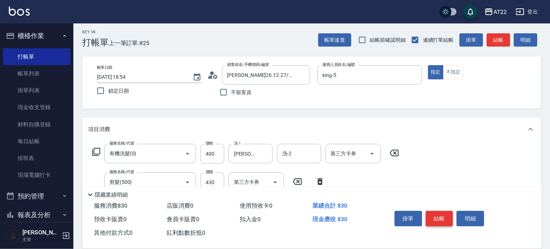
click at [435, 215] on button "結帳" at bounding box center [440, 218] width 28 height 15
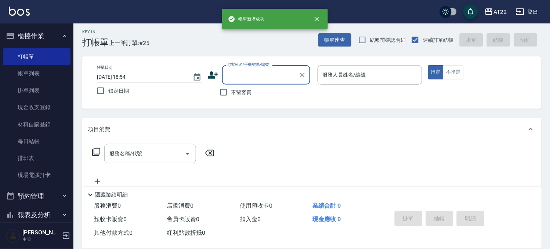
scroll to position [0, 0]
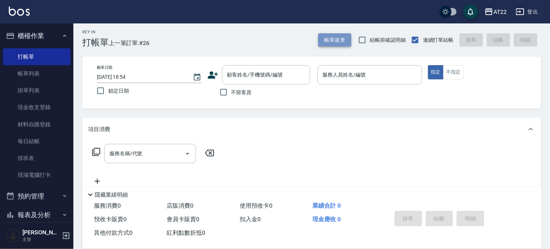
click at [328, 42] on button "帳單速查" at bounding box center [334, 40] width 33 height 14
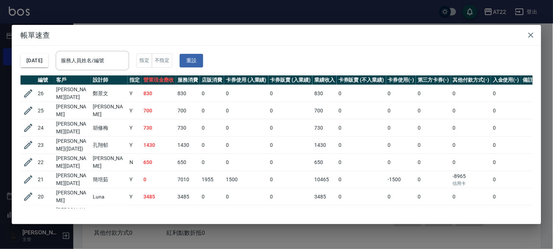
click at [227, 16] on div "帳單速查 [DATE] 服務人員姓名/編號 服務人員姓名/編號 指定 不指定 重設 編號 客戶 設計師 指定 營業現金應收 服務消費 店販消費 卡券使用 (入…" at bounding box center [276, 124] width 553 height 249
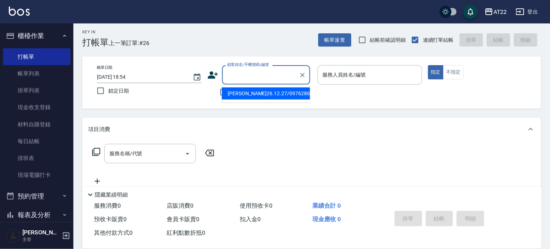
click at [237, 72] on input "顧客姓名/手機號碼/編號" at bounding box center [260, 75] width 70 height 13
click at [236, 74] on input "0907397997" at bounding box center [260, 75] width 70 height 13
click at [245, 90] on li "[PERSON_NAME]26.12.8/0908397997/T85127" at bounding box center [266, 94] width 88 height 12
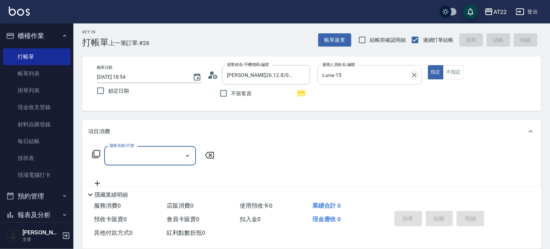
click at [412, 75] on icon "Clear" at bounding box center [414, 75] width 7 height 7
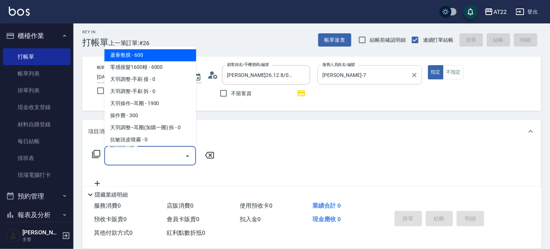
click at [125, 160] on input "服務名稱/代號" at bounding box center [144, 156] width 74 height 13
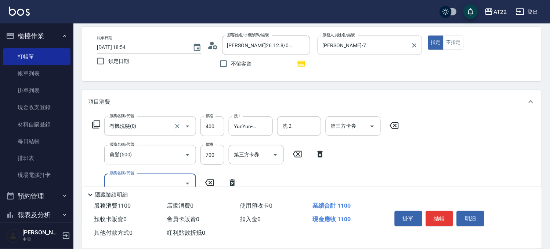
scroll to position [125, 0]
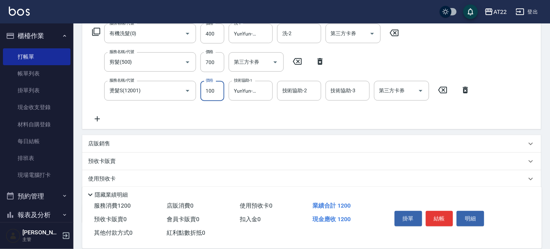
click at [213, 93] on input "100" at bounding box center [212, 91] width 24 height 20
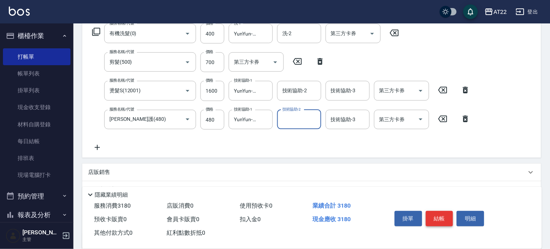
click at [438, 218] on button "結帳" at bounding box center [440, 218] width 28 height 15
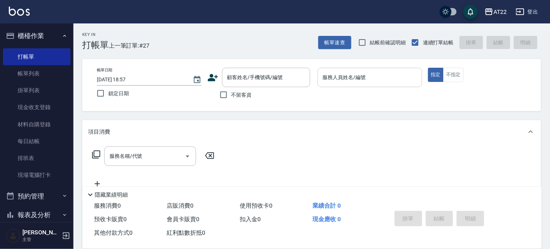
click at [241, 94] on span "不留客資" at bounding box center [241, 95] width 21 height 8
click at [231, 94] on input "不留客資" at bounding box center [223, 94] width 15 height 15
click at [326, 43] on button "帳單速查" at bounding box center [334, 43] width 33 height 14
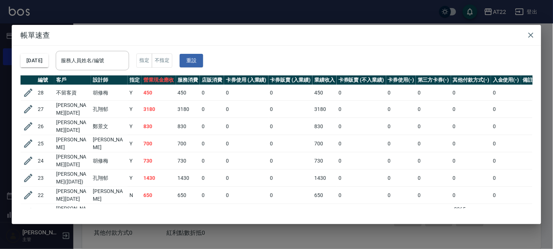
click at [111, 14] on div "帳單速查 [DATE] 服務人員姓名/編號 服務人員姓名/編號 指定 不指定 重設 編號 客戶 設計師 指定 營業現金應收 服務消費 店販消費 卡券使用 (入…" at bounding box center [276, 124] width 553 height 249
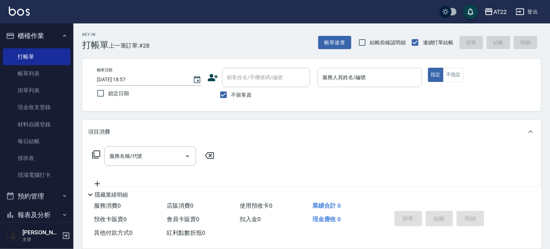
click at [237, 90] on label "不留客資" at bounding box center [234, 94] width 36 height 15
click at [231, 90] on input "不留客資" at bounding box center [223, 94] width 15 height 15
click at [245, 80] on input "顧客姓名/手機號碼/編號" at bounding box center [260, 77] width 70 height 13
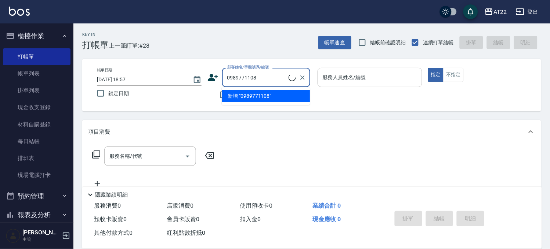
click at [245, 98] on li "新增 "0989771108"" at bounding box center [266, 96] width 88 height 12
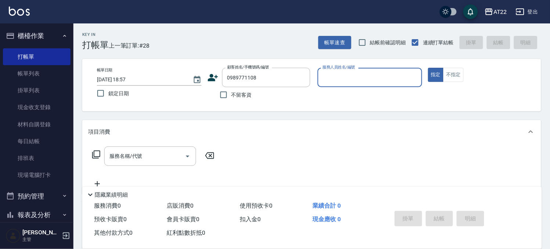
click at [211, 75] on icon at bounding box center [213, 77] width 10 height 7
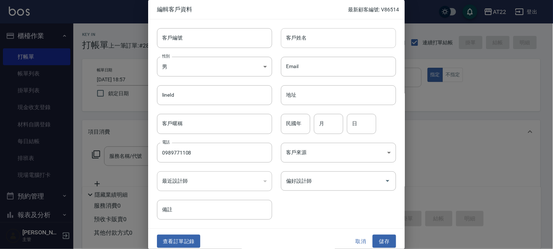
click at [347, 45] on input "客戶姓名" at bounding box center [338, 38] width 115 height 20
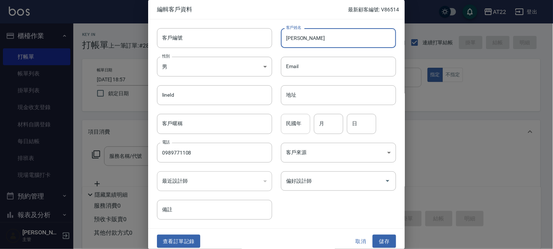
click at [295, 134] on input "民國年" at bounding box center [295, 124] width 29 height 20
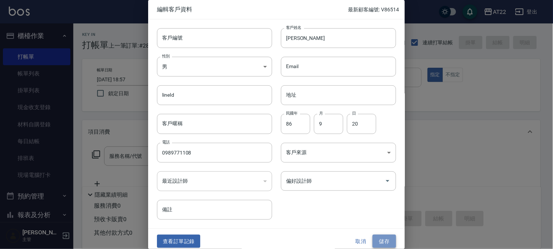
click at [376, 240] on button "儲存" at bounding box center [384, 242] width 23 height 14
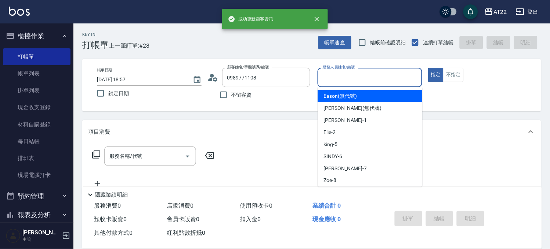
click at [379, 79] on input "服務人員姓名/編號" at bounding box center [370, 77] width 98 height 13
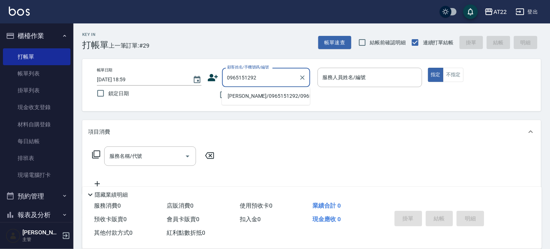
click at [258, 96] on li "[PERSON_NAME]/0965151292/0965151292" at bounding box center [266, 96] width 88 height 12
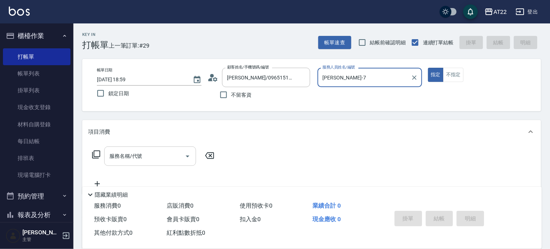
click at [154, 153] on input "服務名稱/代號" at bounding box center [144, 156] width 74 height 13
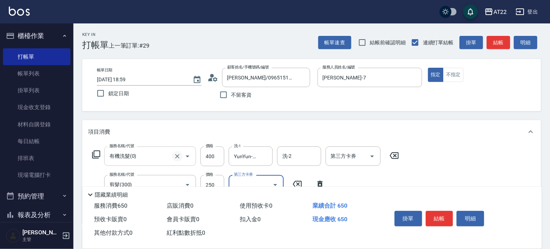
click at [177, 159] on icon "Clear" at bounding box center [177, 156] width 7 height 7
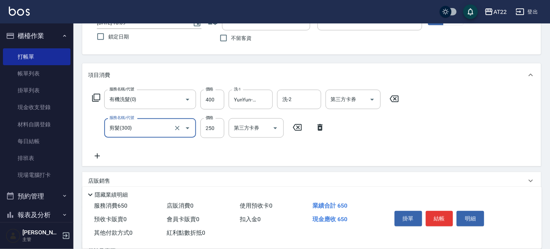
scroll to position [122, 0]
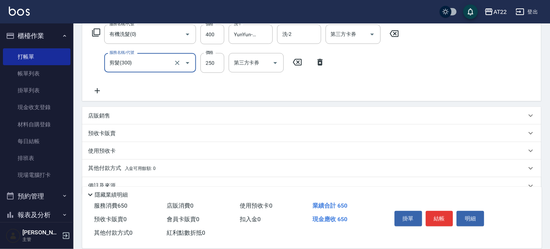
click at [399, 32] on icon at bounding box center [394, 33] width 18 height 9
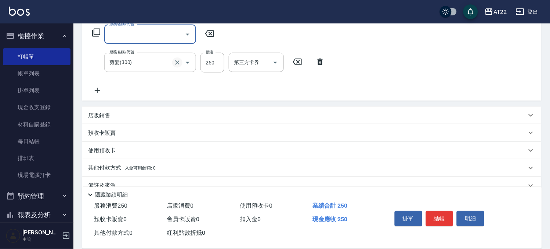
click at [177, 61] on icon "Clear" at bounding box center [177, 62] width 7 height 7
click at [296, 64] on icon at bounding box center [297, 62] width 18 height 9
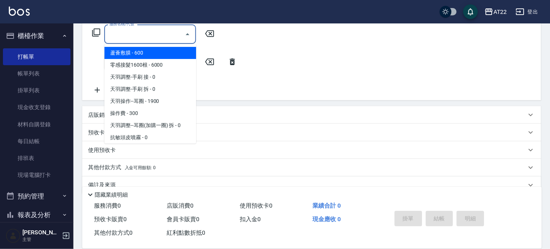
click at [164, 40] on input "服務名稱/代號" at bounding box center [144, 34] width 74 height 13
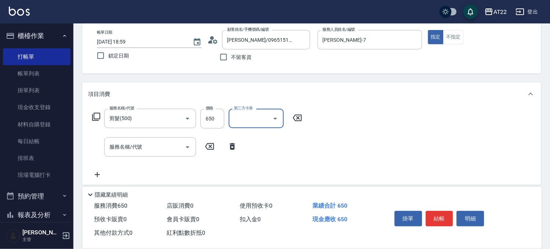
scroll to position [0, 0]
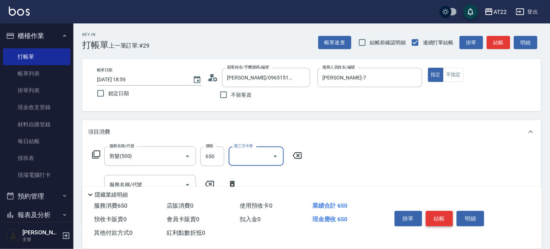
click at [435, 219] on button "結帳" at bounding box center [440, 218] width 28 height 15
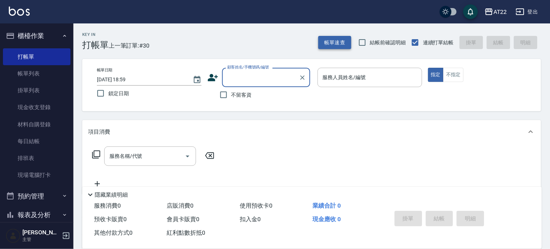
click at [329, 45] on button "帳單速查" at bounding box center [334, 43] width 33 height 14
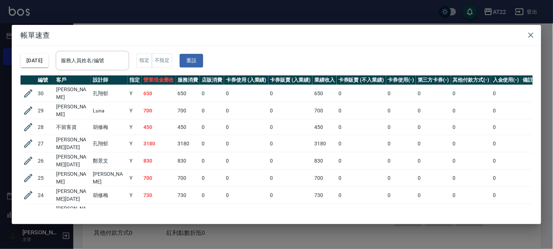
click at [167, 234] on div "帳單速查 [DATE] 服務人員姓名/編號 服務人員姓名/編號 指定 不指定 重設 編號 客戶 設計師 指定 營業現金應收 服務消費 店販消費 卡券使用 (入…" at bounding box center [276, 124] width 553 height 249
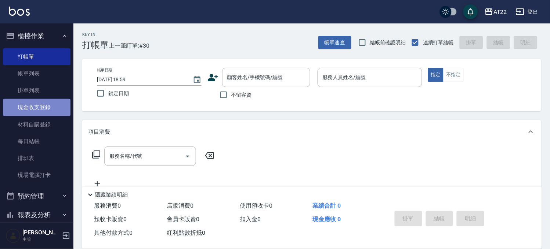
click at [39, 110] on link "現金收支登錄" at bounding box center [37, 107] width 68 height 17
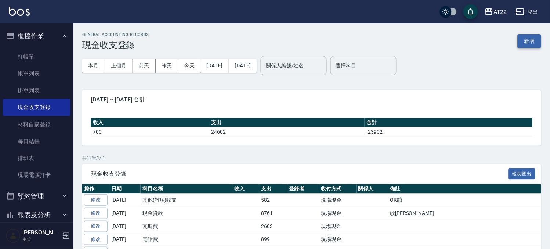
click at [532, 39] on button "新增" at bounding box center [528, 41] width 23 height 14
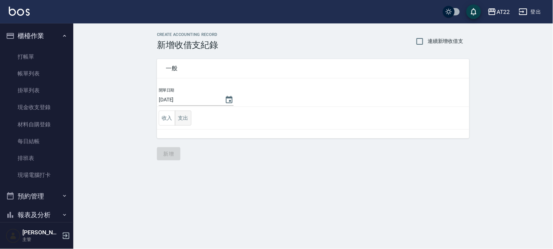
click at [189, 119] on button "支出" at bounding box center [183, 118] width 17 height 15
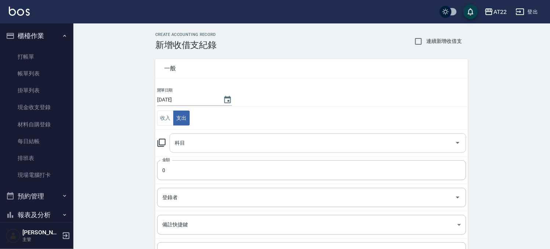
click at [189, 142] on input "科目" at bounding box center [312, 143] width 279 height 13
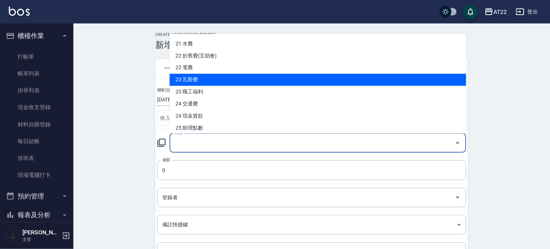
scroll to position [326, 0]
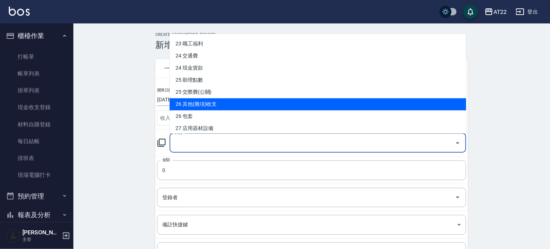
click at [218, 103] on li "26 其他(雜項)收支" at bounding box center [317, 104] width 296 height 12
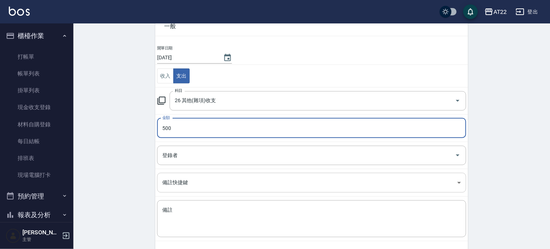
scroll to position [74, 0]
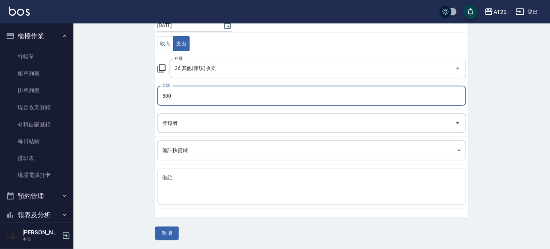
click at [193, 187] on textarea "備註" at bounding box center [311, 187] width 299 height 25
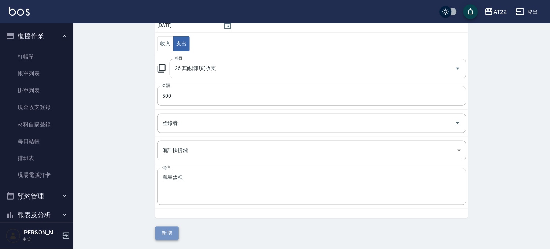
click at [169, 236] on button "新增" at bounding box center [166, 234] width 23 height 14
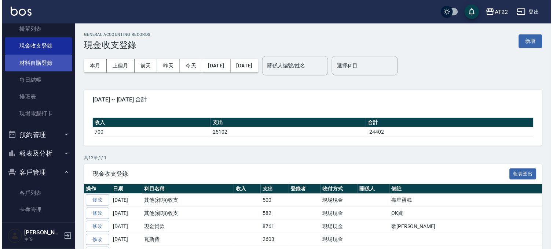
scroll to position [143, 0]
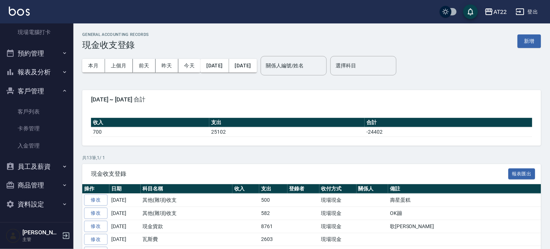
drag, startPoint x: 36, startPoint y: 110, endPoint x: 67, endPoint y: 94, distance: 35.1
click at [36, 110] on link "客戶列表" at bounding box center [37, 111] width 68 height 17
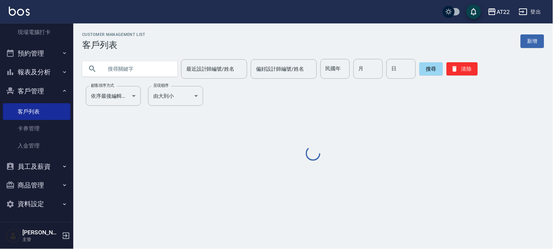
click at [139, 71] on input "text" at bounding box center [137, 69] width 69 height 20
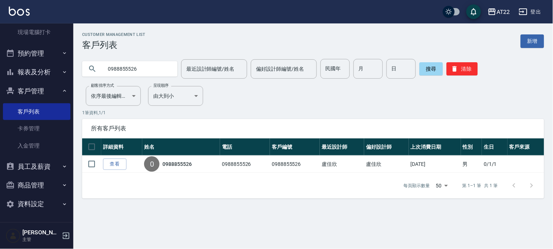
click at [120, 162] on link "查看" at bounding box center [114, 164] width 23 height 11
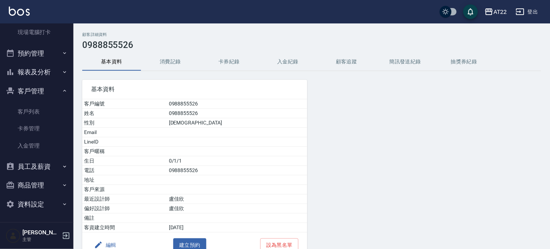
click at [107, 241] on button "編輯" at bounding box center [105, 246] width 28 height 14
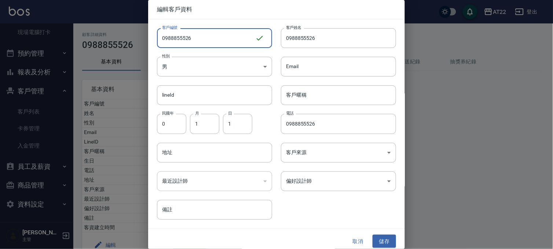
drag, startPoint x: 238, startPoint y: 32, endPoint x: 140, endPoint y: 33, distance: 98.3
click at [140, 33] on div "編輯客戶資料 客戶編號 0988855526 ​ 客戶編號 客戶姓名 0988855526 客戶姓名 性別 男 [DEMOGRAPHIC_DATA] 性別 E…" at bounding box center [276, 124] width 553 height 249
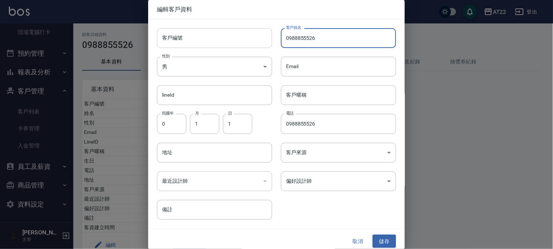
drag, startPoint x: 331, startPoint y: 37, endPoint x: 225, endPoint y: 37, distance: 105.7
click at [225, 37] on div "客戶編號 客戶編號 客戶姓名 0988855526 客戶姓名 性別 男 [DEMOGRAPHIC_DATA] 性別 Email Email lineId li…" at bounding box center [272, 119] width 248 height 201
paste input "[PERSON_NAME]"
click at [383, 238] on button "儲存" at bounding box center [384, 242] width 23 height 14
click at [380, 240] on button "儲存" at bounding box center [384, 242] width 23 height 14
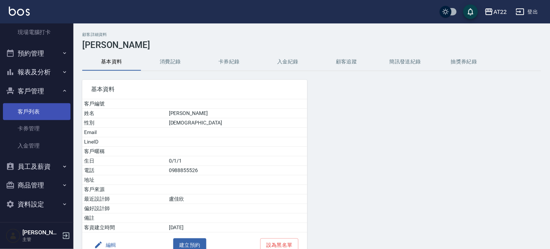
click at [13, 111] on link "客戶列表" at bounding box center [37, 111] width 68 height 17
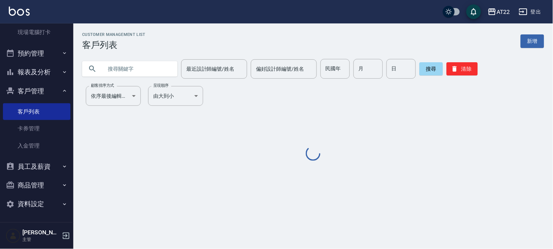
click at [124, 61] on input "text" at bounding box center [137, 69] width 69 height 20
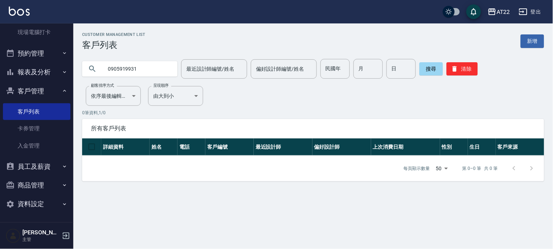
click at [123, 72] on input "0905919931" at bounding box center [137, 69] width 69 height 20
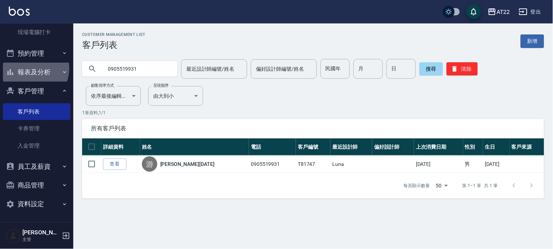
click at [28, 68] on button "報表及分析" at bounding box center [37, 72] width 68 height 19
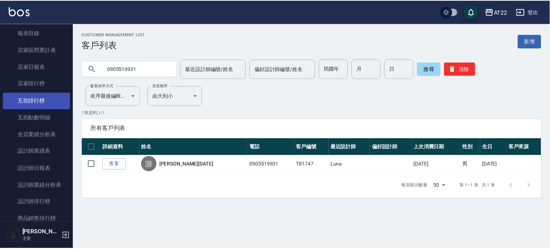
scroll to position [306, 0]
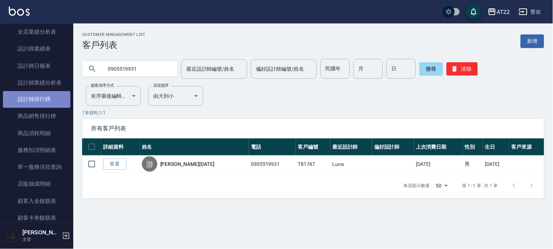
click at [51, 96] on link "設計師排行榜" at bounding box center [37, 99] width 68 height 17
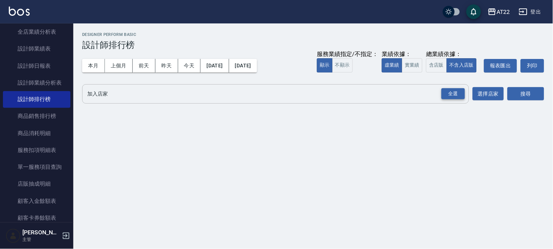
click at [456, 98] on div "全選" at bounding box center [453, 93] width 23 height 11
click at [513, 89] on button "搜尋" at bounding box center [526, 95] width 37 height 14
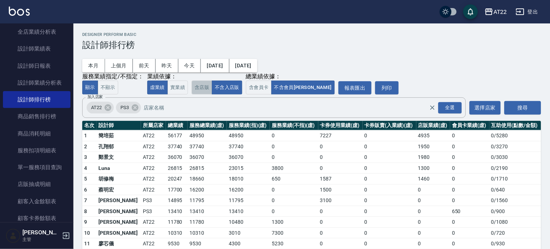
click at [204, 87] on button "含店販" at bounding box center [202, 88] width 21 height 14
click at [231, 92] on button "不含入店販" at bounding box center [227, 88] width 30 height 14
click at [195, 88] on button "含店販" at bounding box center [202, 88] width 21 height 14
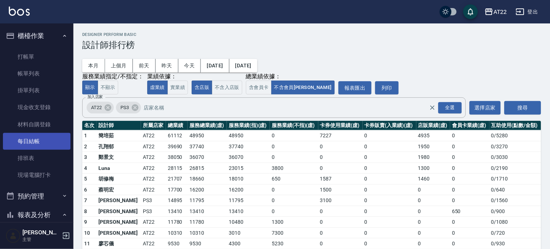
click at [39, 144] on link "每日結帳" at bounding box center [37, 141] width 68 height 17
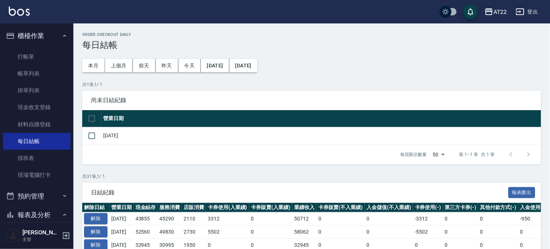
click at [40, 39] on button "櫃檯作業" at bounding box center [37, 35] width 68 height 19
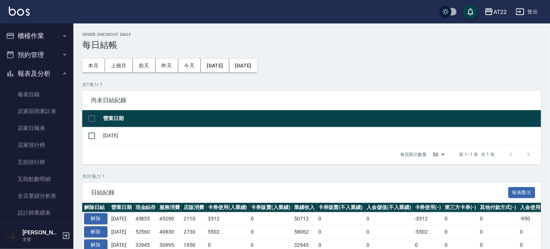
click at [40, 39] on button "櫃檯作業" at bounding box center [37, 35] width 68 height 19
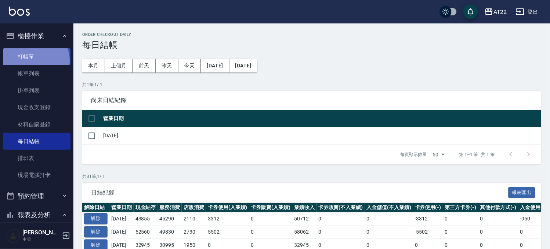
click at [34, 61] on link "打帳單" at bounding box center [37, 56] width 68 height 17
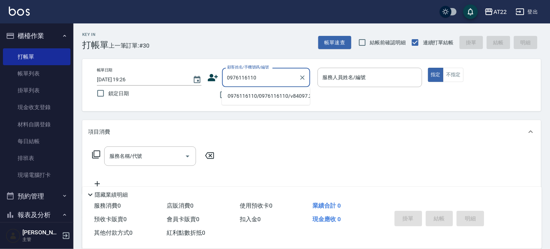
click at [237, 98] on li "0976116110/0976116110/v84097.2025.11.14" at bounding box center [266, 96] width 88 height 12
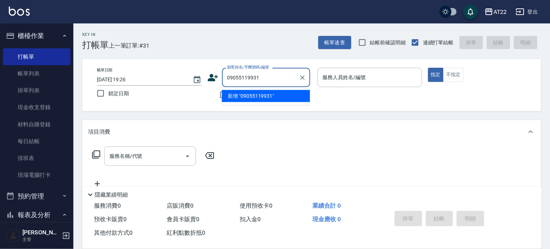
click at [244, 80] on input "09055119931" at bounding box center [260, 77] width 70 height 13
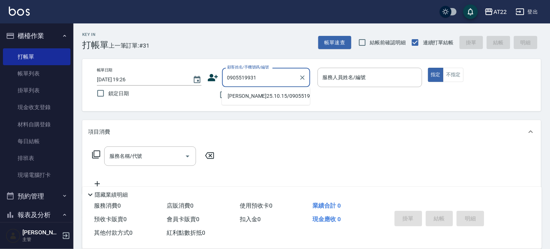
click at [240, 94] on li "[PERSON_NAME]25.10.15/0905519931/T81747" at bounding box center [266, 96] width 88 height 12
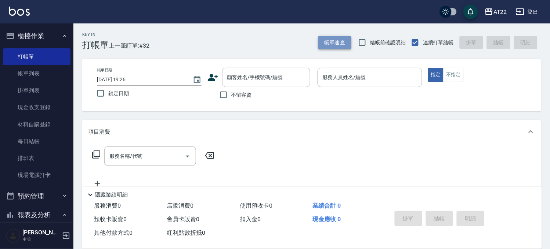
click at [328, 47] on button "帳單速查" at bounding box center [334, 43] width 33 height 14
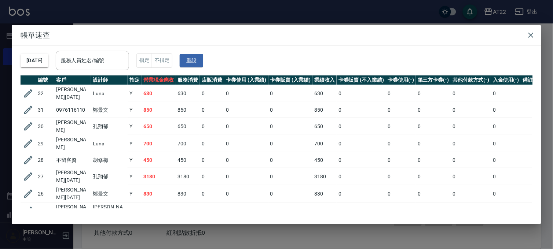
click at [263, 17] on div "帳單速查 [DATE] 服務人員姓名/編號 服務人員姓名/編號 指定 不指定 重設 編號 客戶 設計師 指定 營業現金應收 服務消費 店販消費 卡券使用 (入…" at bounding box center [276, 124] width 553 height 249
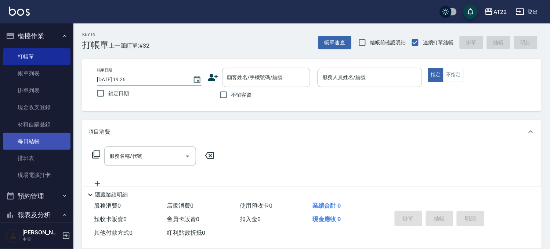
click at [32, 135] on link "每日結帳" at bounding box center [37, 141] width 68 height 17
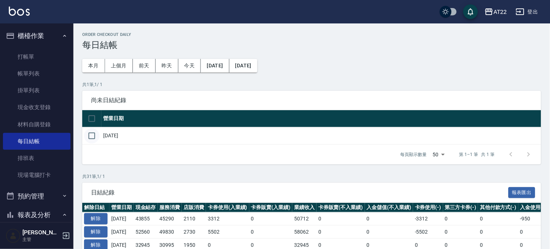
click at [88, 141] on input "checkbox" at bounding box center [91, 135] width 15 height 15
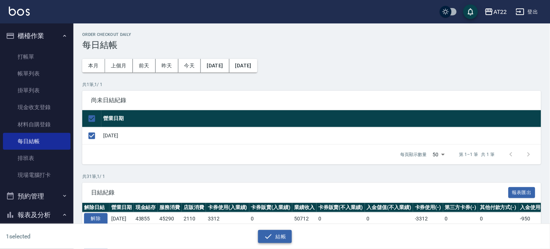
click at [288, 237] on button "結帳" at bounding box center [275, 237] width 34 height 14
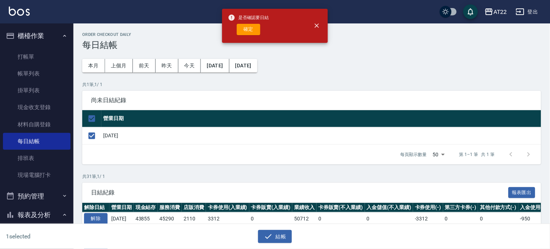
click at [255, 37] on div "是否確認要日結 確定" at bounding box center [248, 26] width 41 height 30
click at [250, 28] on button "確定" at bounding box center [248, 29] width 23 height 11
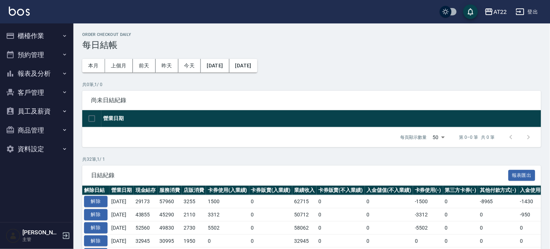
click at [39, 83] on button "客戶管理" at bounding box center [37, 92] width 68 height 19
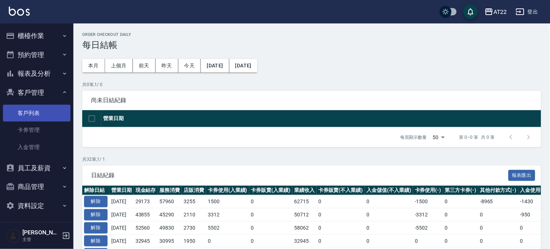
click at [34, 120] on link "客戶列表" at bounding box center [37, 113] width 68 height 17
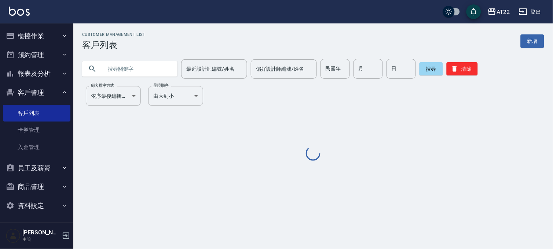
click at [152, 70] on input "text" at bounding box center [137, 69] width 69 height 20
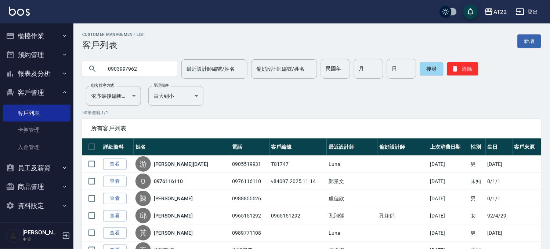
type input "0903997962"
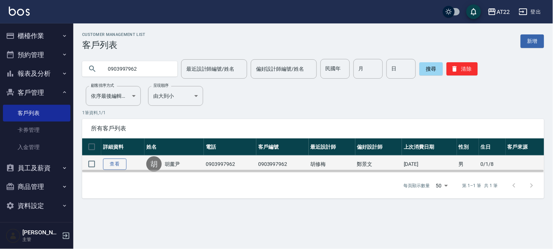
click at [121, 164] on link "查看" at bounding box center [114, 164] width 23 height 11
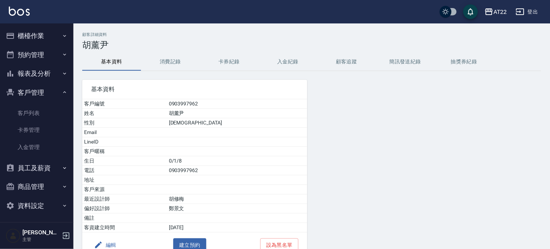
click at [169, 55] on button "消費記錄" at bounding box center [170, 62] width 59 height 18
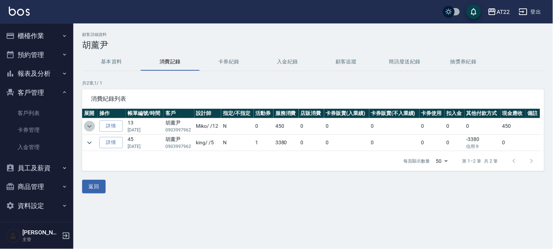
click at [87, 124] on icon "expand row" at bounding box center [89, 126] width 9 height 9
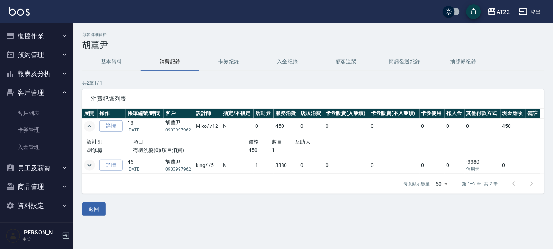
click at [88, 165] on icon "expand row" at bounding box center [89, 165] width 4 height 3
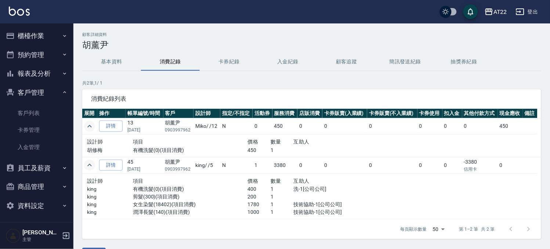
click at [99, 64] on button "基本資料" at bounding box center [111, 62] width 59 height 18
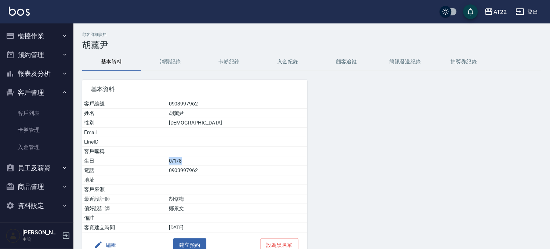
drag, startPoint x: 222, startPoint y: 158, endPoint x: 201, endPoint y: 160, distance: 20.7
click at [201, 160] on td "0/1/8" at bounding box center [237, 162] width 140 height 10
click at [40, 73] on button "報表及分析" at bounding box center [37, 73] width 68 height 19
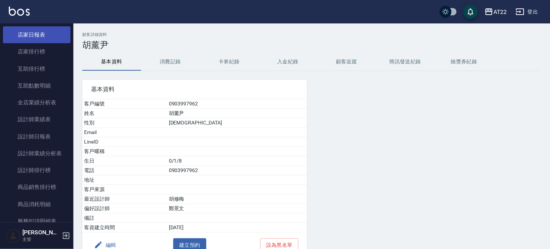
scroll to position [163, 0]
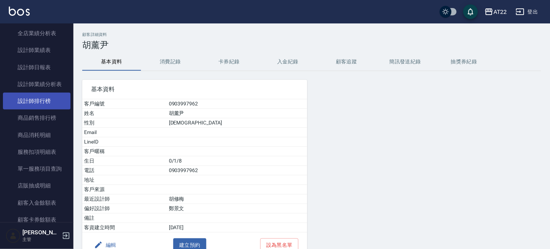
click at [52, 103] on link "設計師排行榜" at bounding box center [37, 101] width 68 height 17
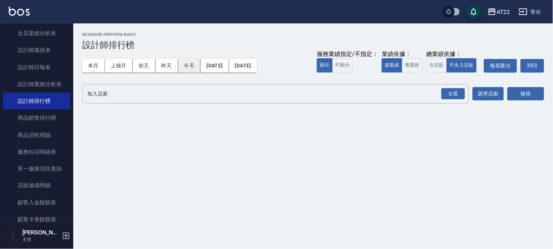
click at [193, 66] on button "今天" at bounding box center [189, 66] width 23 height 14
click at [447, 92] on div "全選" at bounding box center [453, 93] width 23 height 11
click at [519, 90] on button "搜尋" at bounding box center [526, 95] width 37 height 14
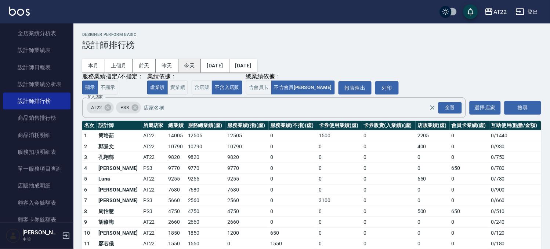
click at [182, 66] on button "今天" at bounding box center [189, 66] width 23 height 14
click at [90, 67] on button "本月" at bounding box center [93, 66] width 23 height 14
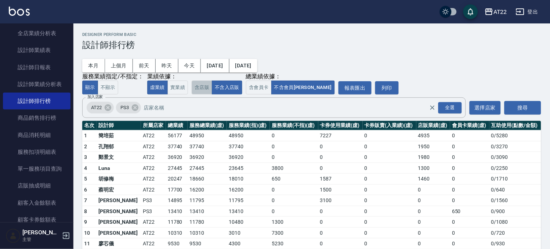
click at [205, 87] on button "含店販" at bounding box center [202, 88] width 21 height 14
click at [228, 85] on button "不含入店販" at bounding box center [227, 88] width 30 height 14
click at [201, 88] on button "含店販" at bounding box center [202, 88] width 21 height 14
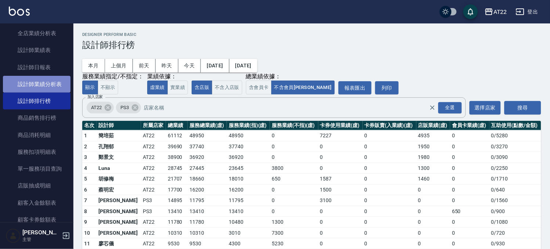
click at [37, 80] on link "設計師業績分析表" at bounding box center [37, 84] width 68 height 17
